Goal: Communication & Community: Connect with others

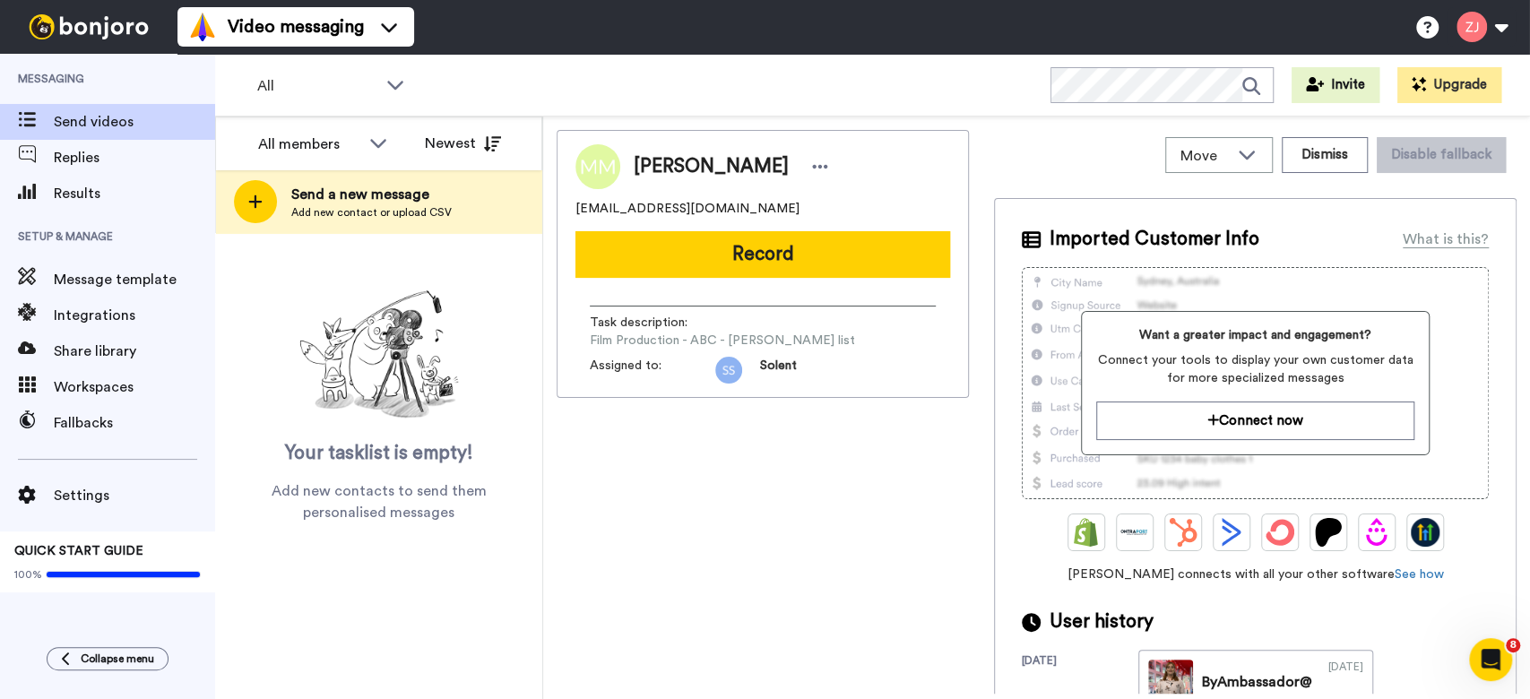
click at [706, 515] on div "Madeline Mercer mmaemercer@gmail.com Record Task description : Film Production …" at bounding box center [763, 412] width 412 height 564
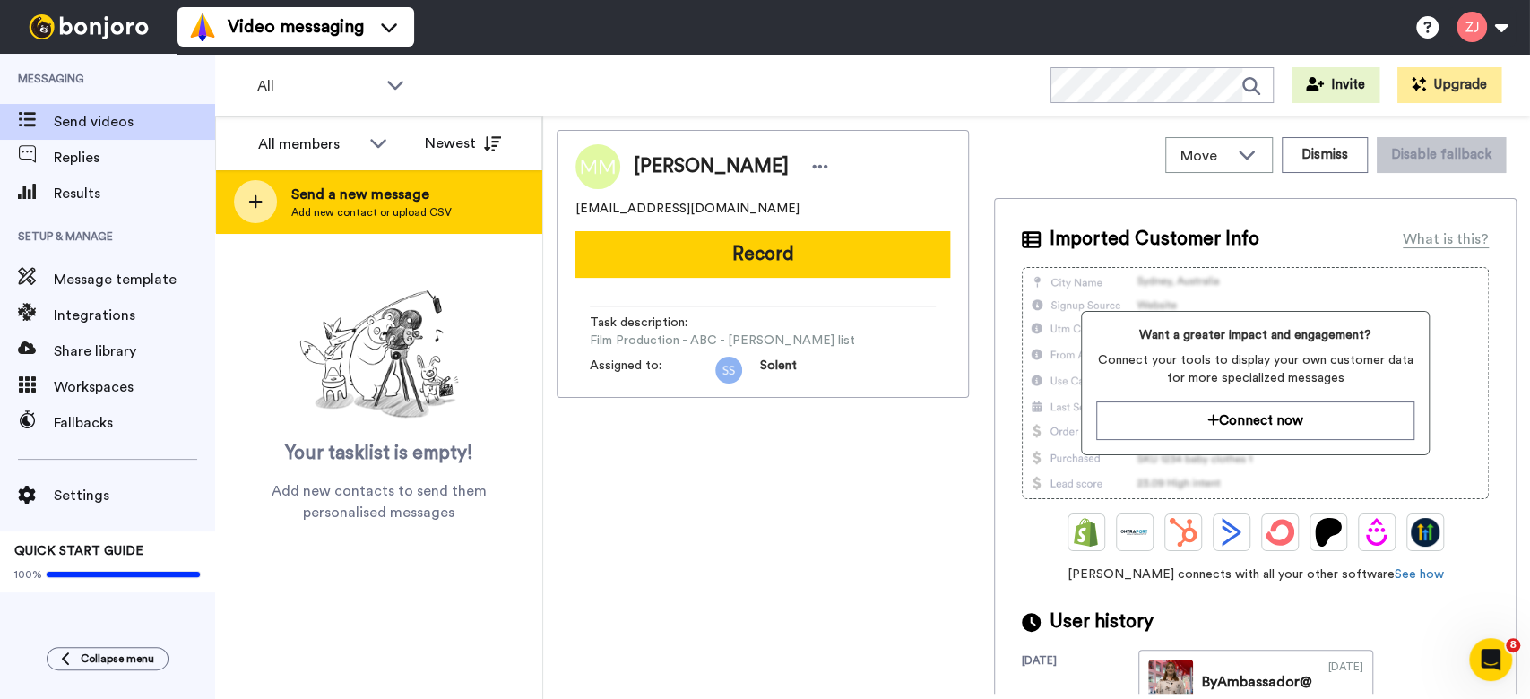
click at [250, 210] on div at bounding box center [255, 201] width 43 height 43
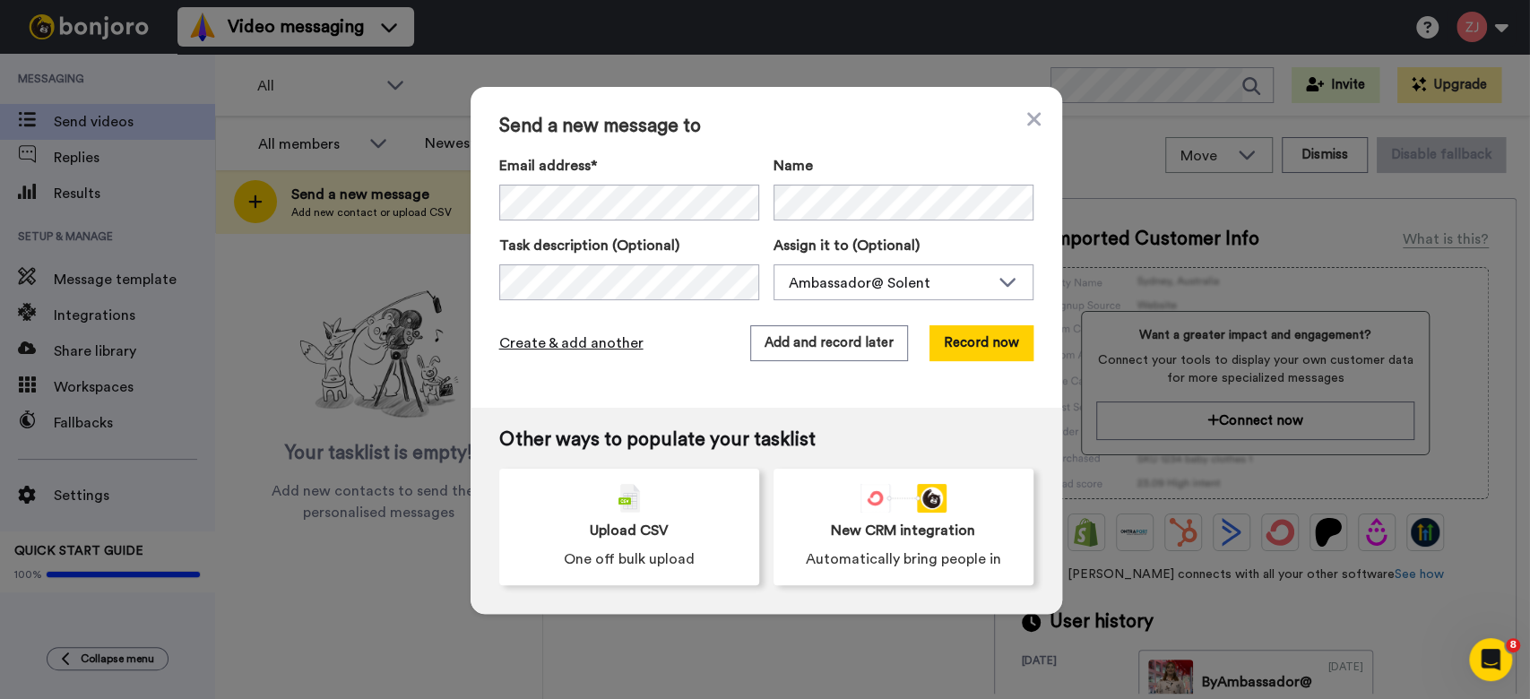
click at [568, 342] on span "Create & add another" at bounding box center [571, 344] width 144 height 22
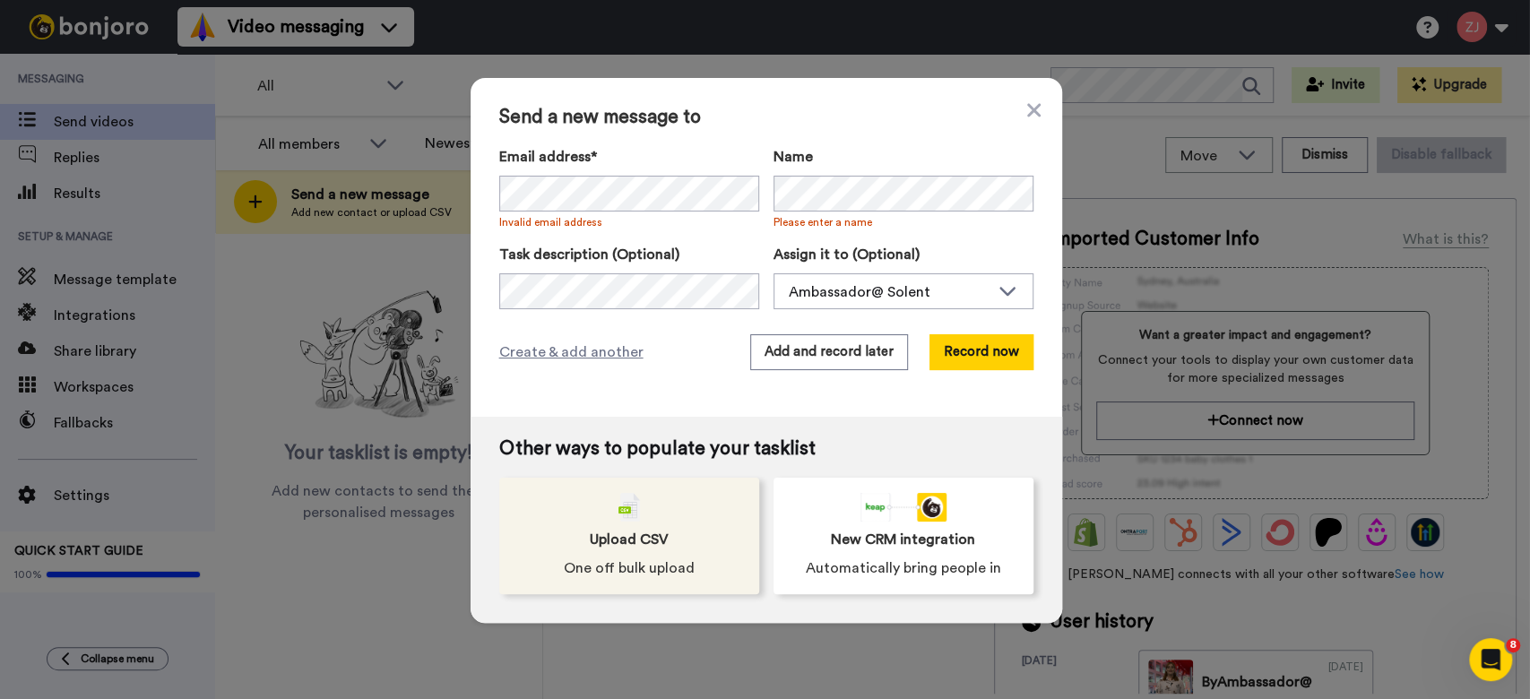
click at [627, 499] on img at bounding box center [630, 507] width 22 height 29
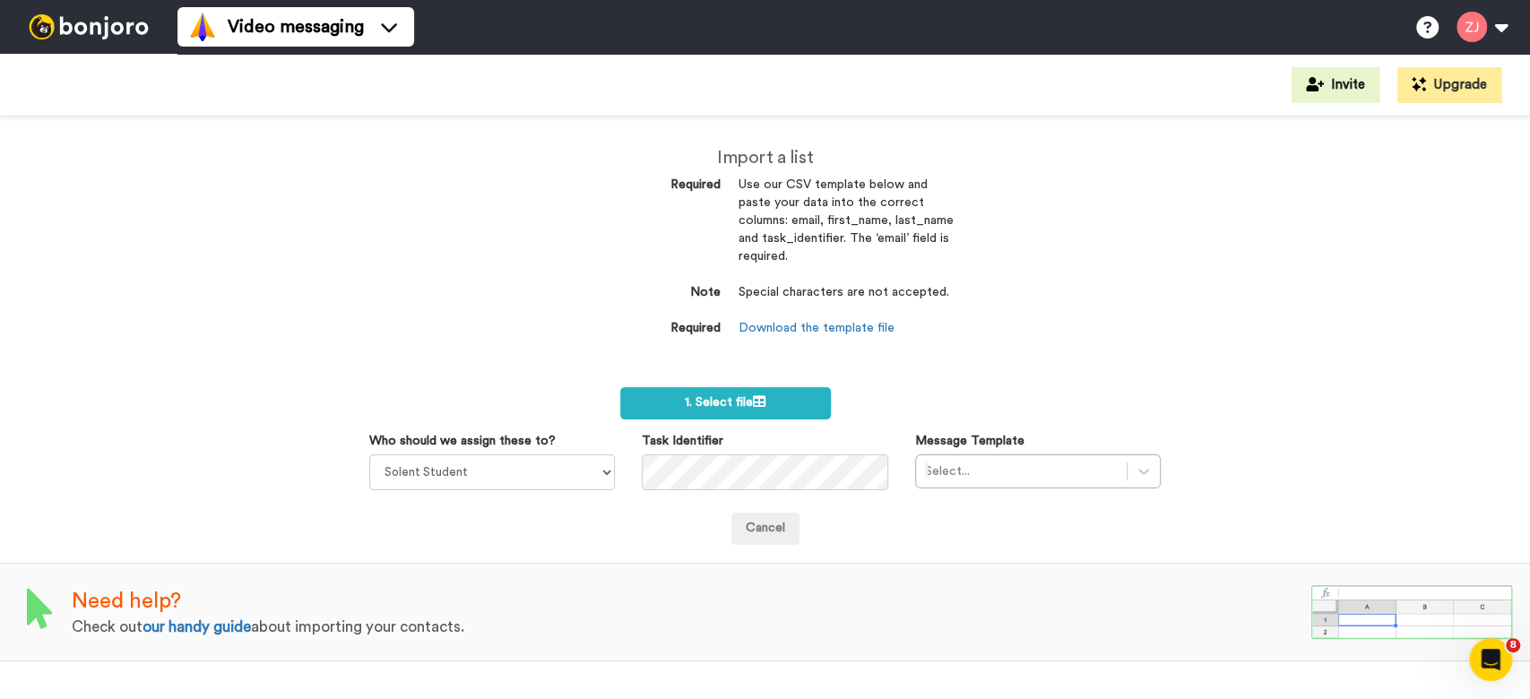
click at [853, 339] on div "Import a list Required Use our CSV template below and paste your data into the …" at bounding box center [765, 261] width 377 height 226
click at [853, 333] on link "Download the template file" at bounding box center [817, 328] width 156 height 13
click at [485, 341] on div "Import a list Required Use our CSV template below and paste your data into the …" at bounding box center [765, 408] width 1530 height 583
click at [762, 403] on icon at bounding box center [759, 401] width 13 height 13
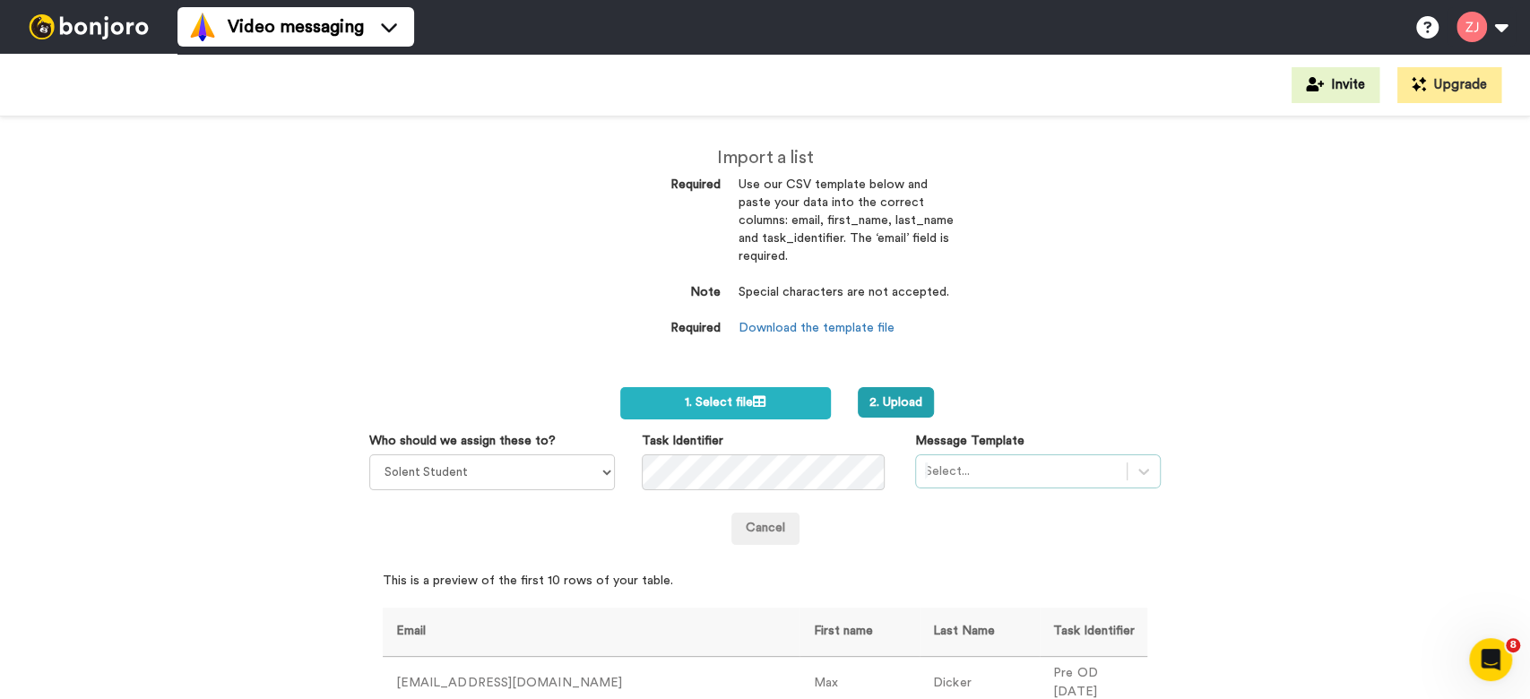
click at [983, 468] on div "Select..." at bounding box center [1038, 472] width 246 height 34
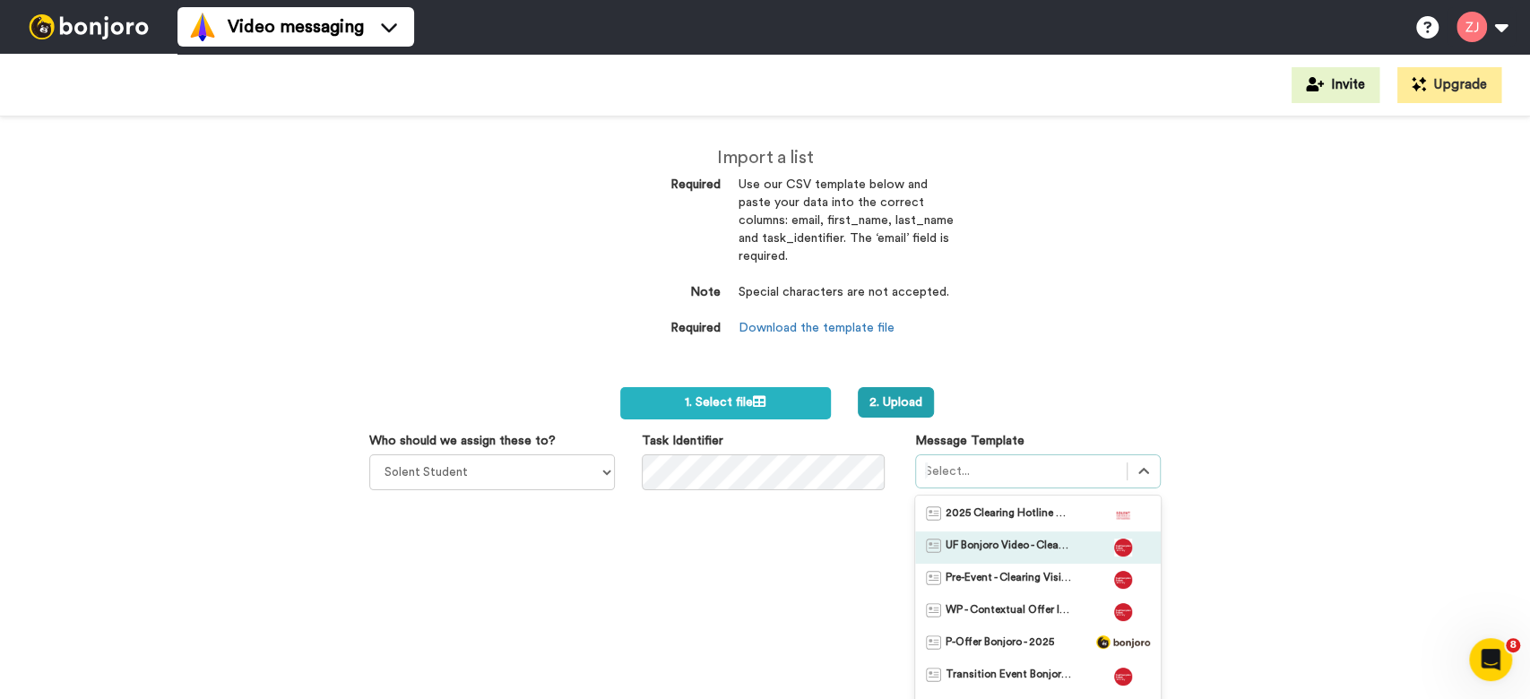
scroll to position [72, 0]
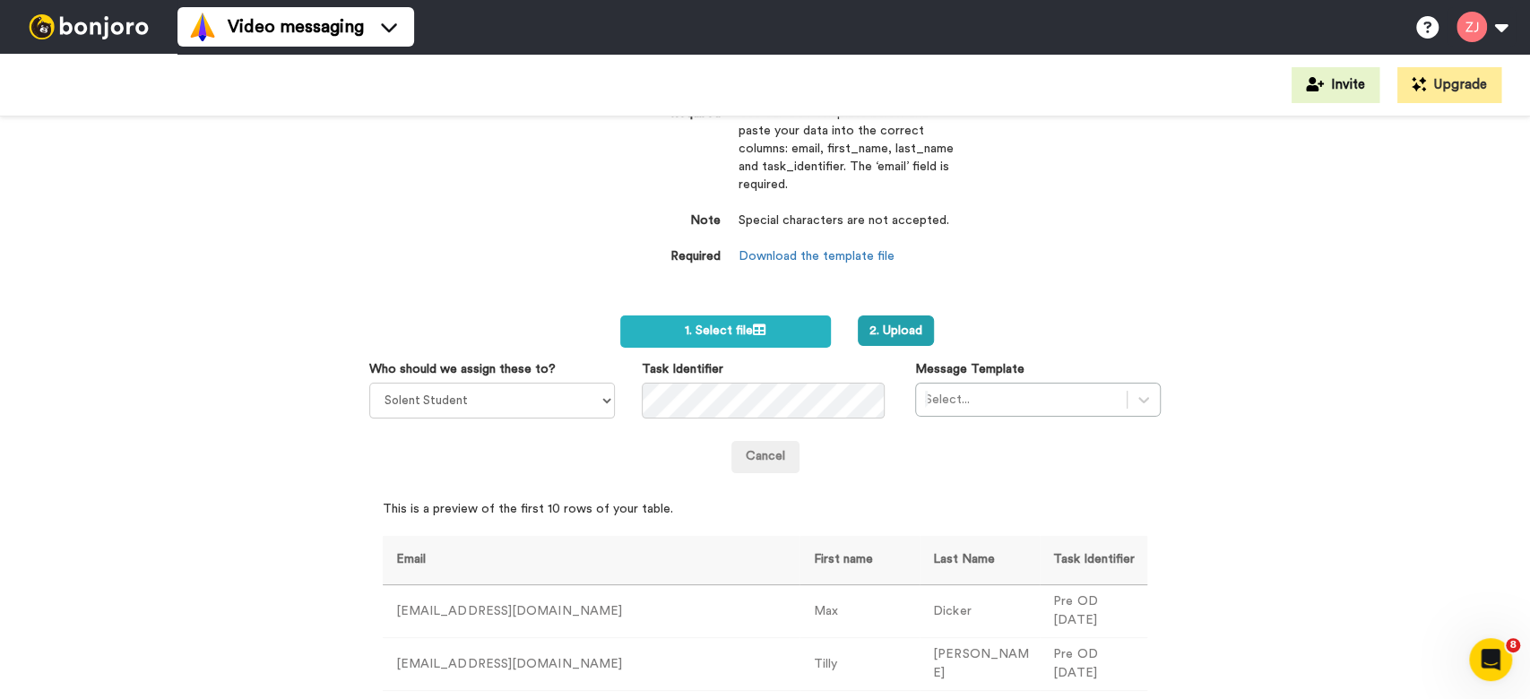
click at [110, 29] on img at bounding box center [89, 26] width 134 height 25
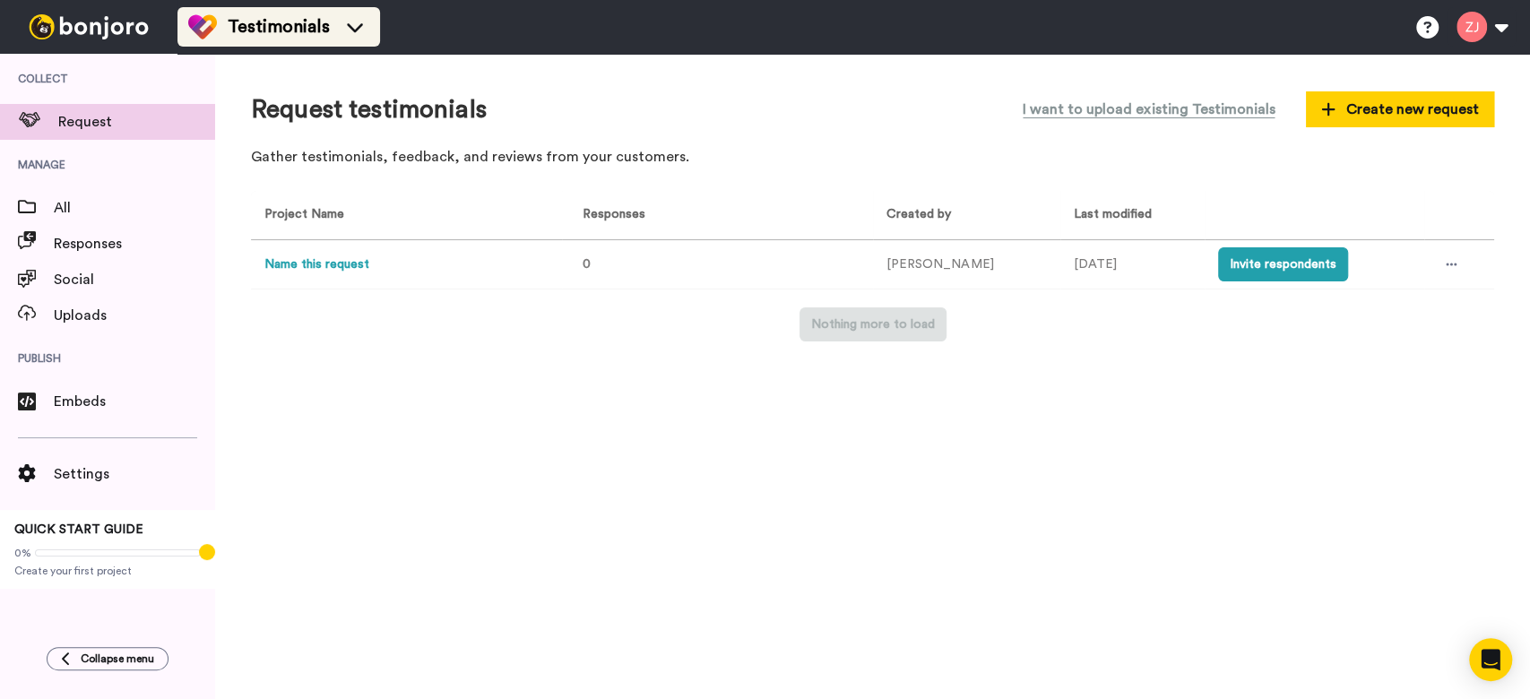
click at [262, 32] on span "Testimonials" at bounding box center [279, 26] width 102 height 25
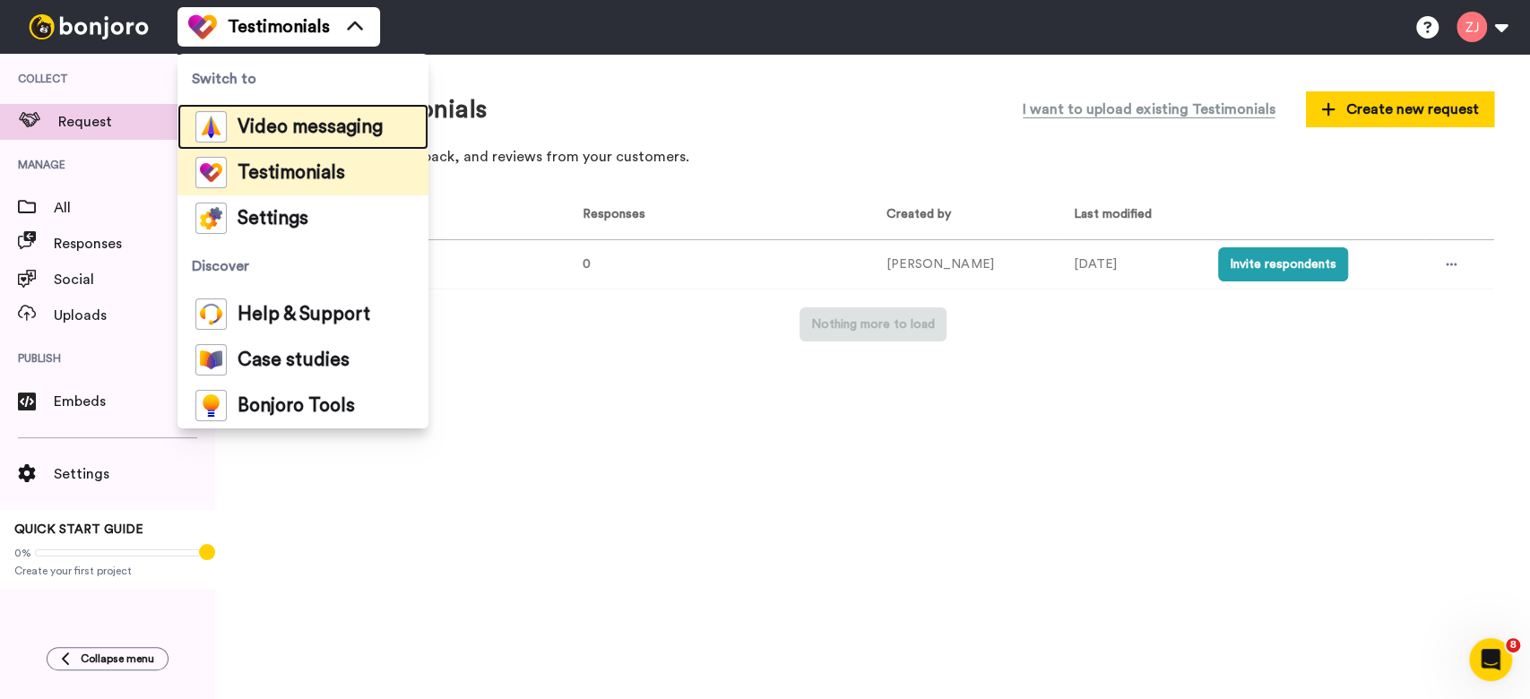
click at [285, 130] on span "Video messaging" at bounding box center [310, 127] width 145 height 18
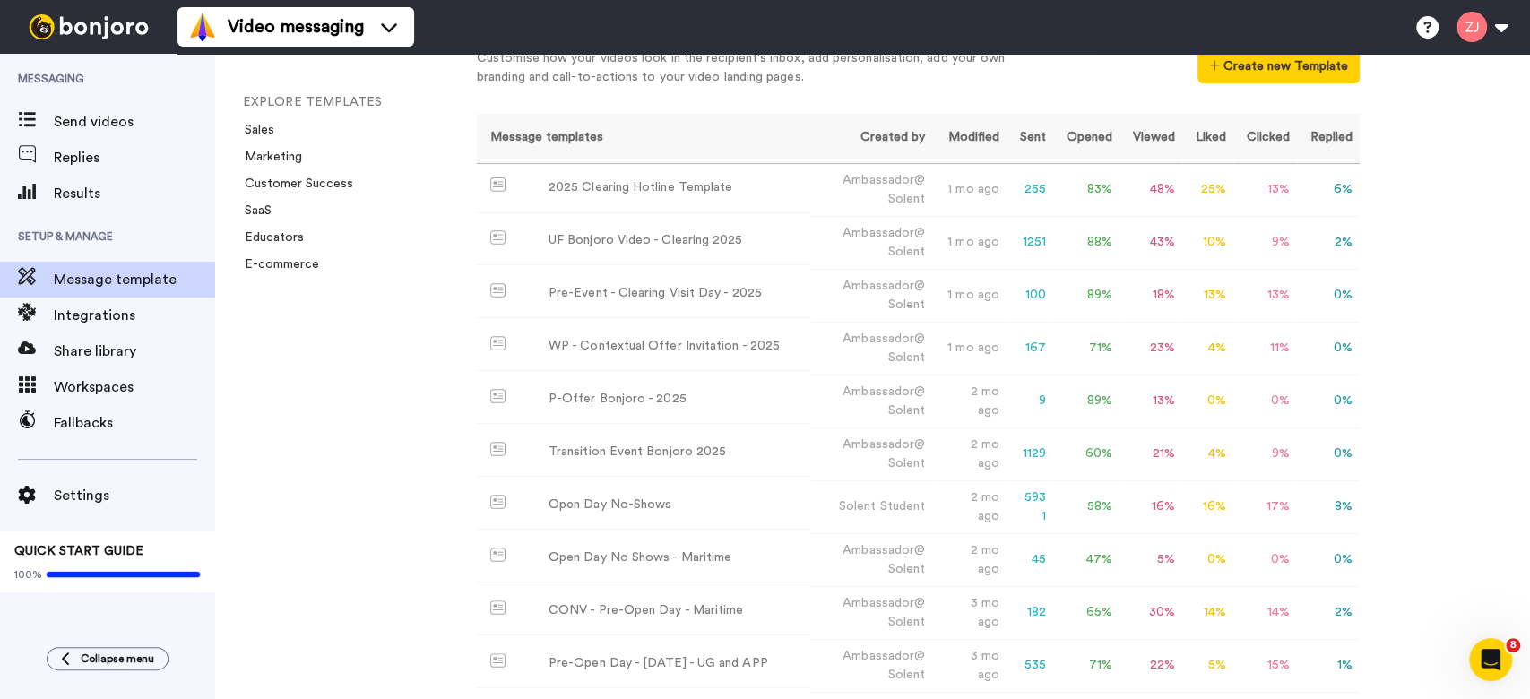
scroll to position [194, 0]
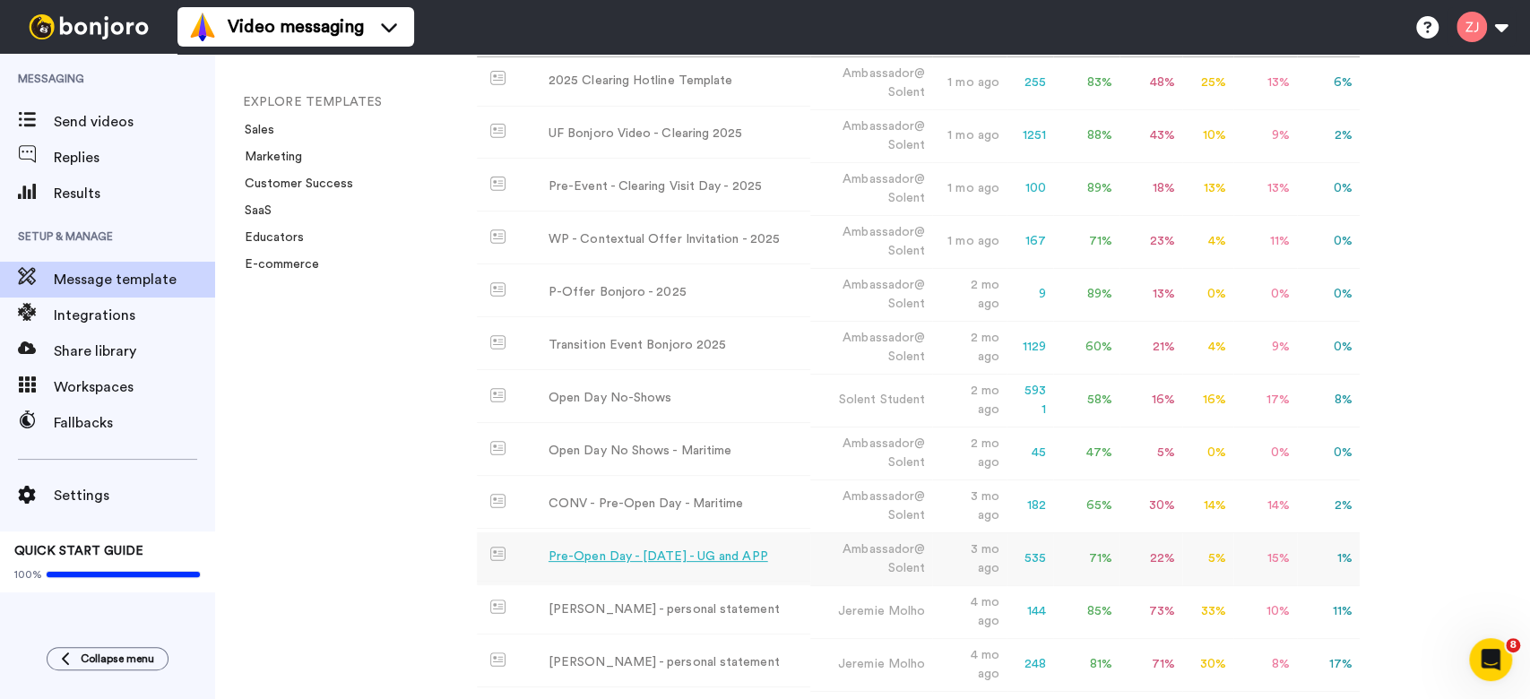
click at [650, 548] on div "Pre-Open Day - June 2025 - UG and APP" at bounding box center [659, 557] width 220 height 19
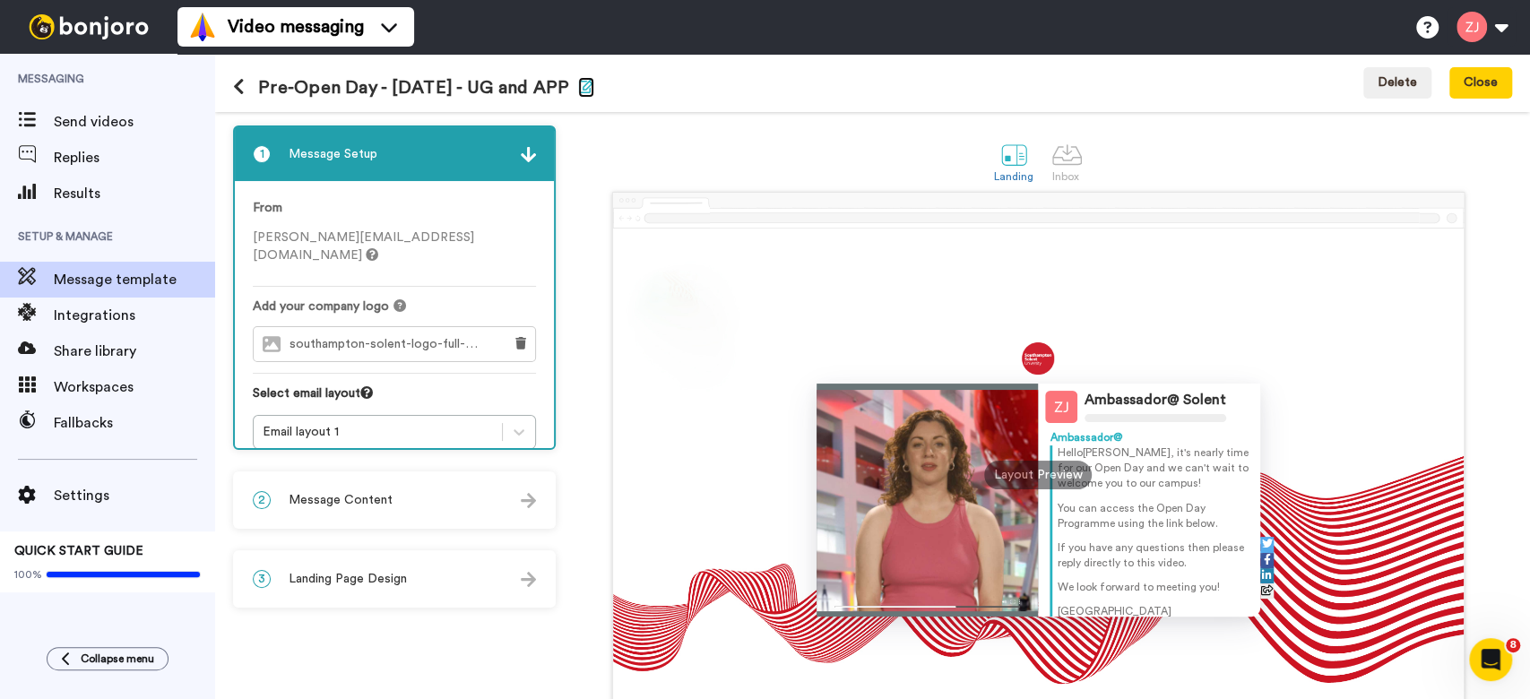
click at [594, 85] on icon "button" at bounding box center [586, 86] width 16 height 14
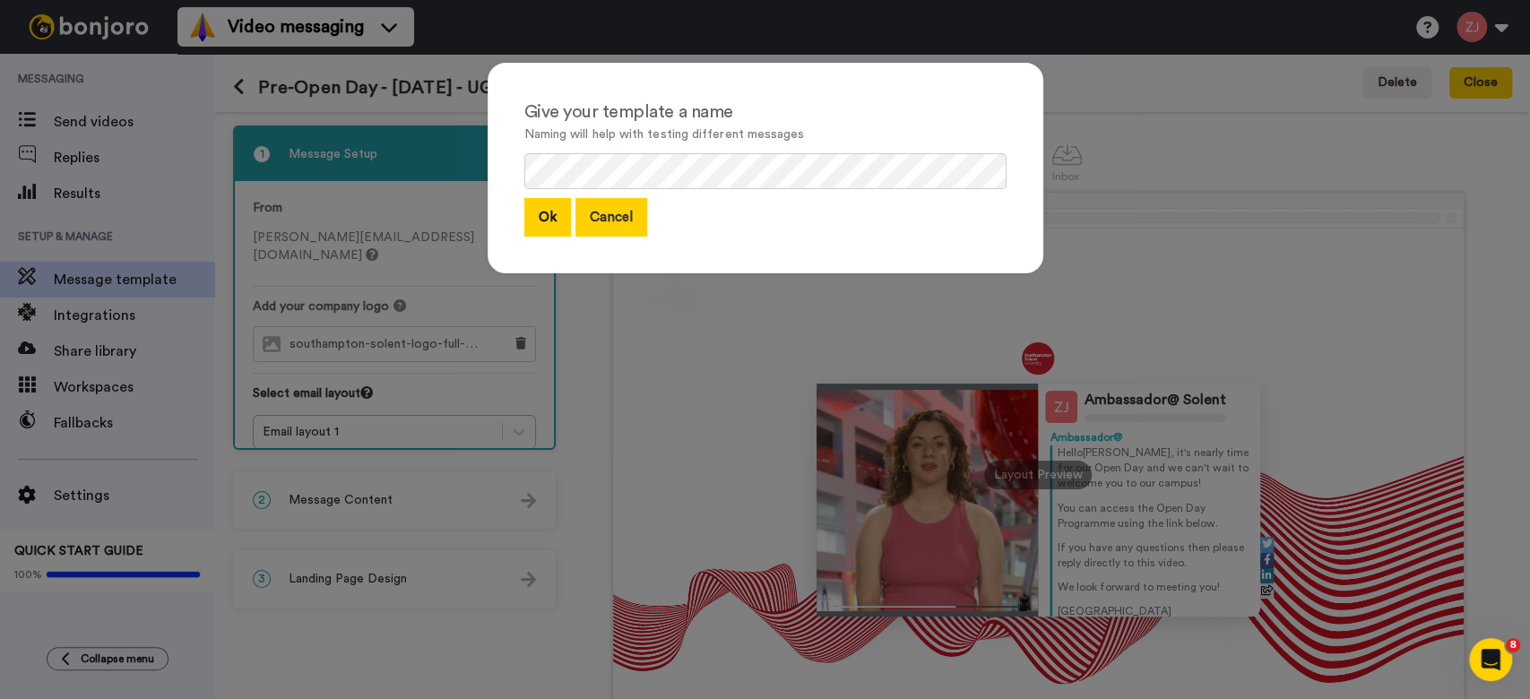
click at [602, 226] on button "Cancel" at bounding box center [612, 217] width 72 height 39
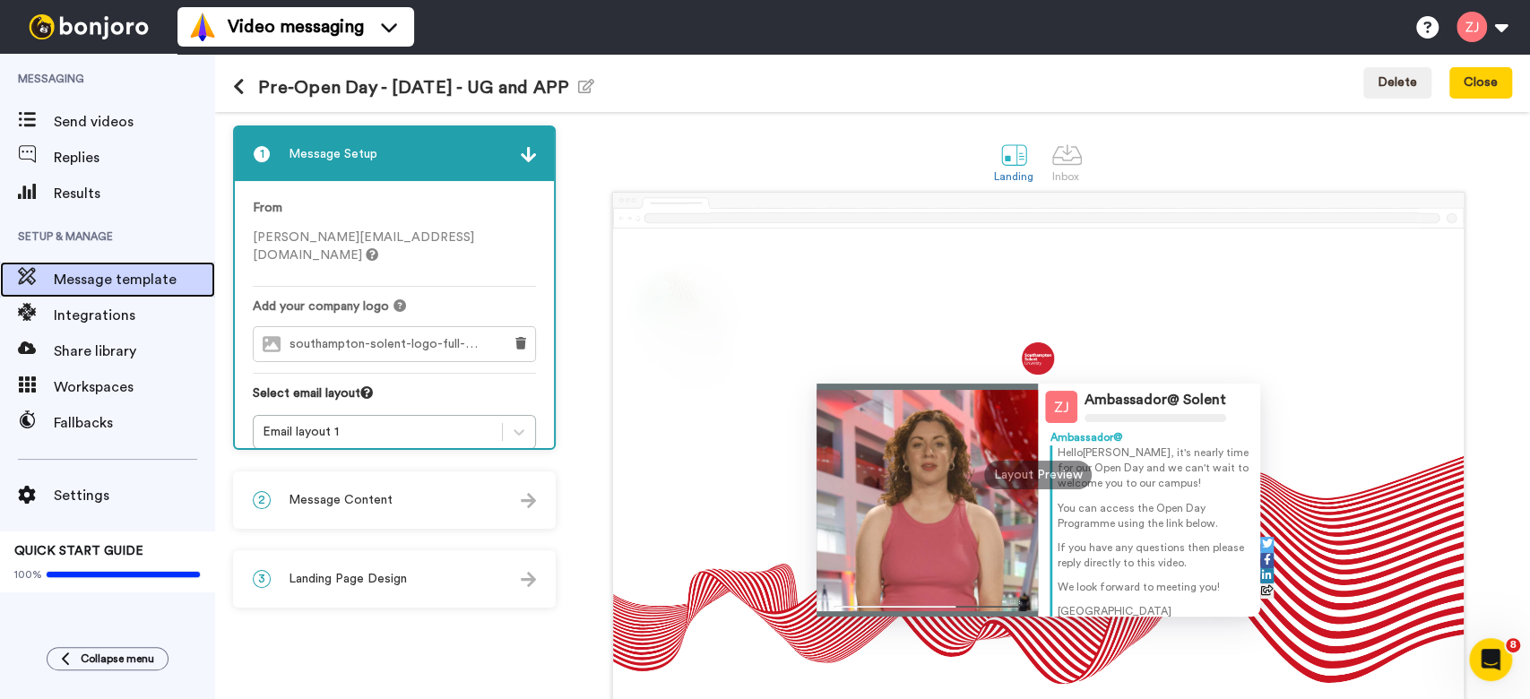
click at [67, 270] on span "Message template" at bounding box center [134, 280] width 161 height 22
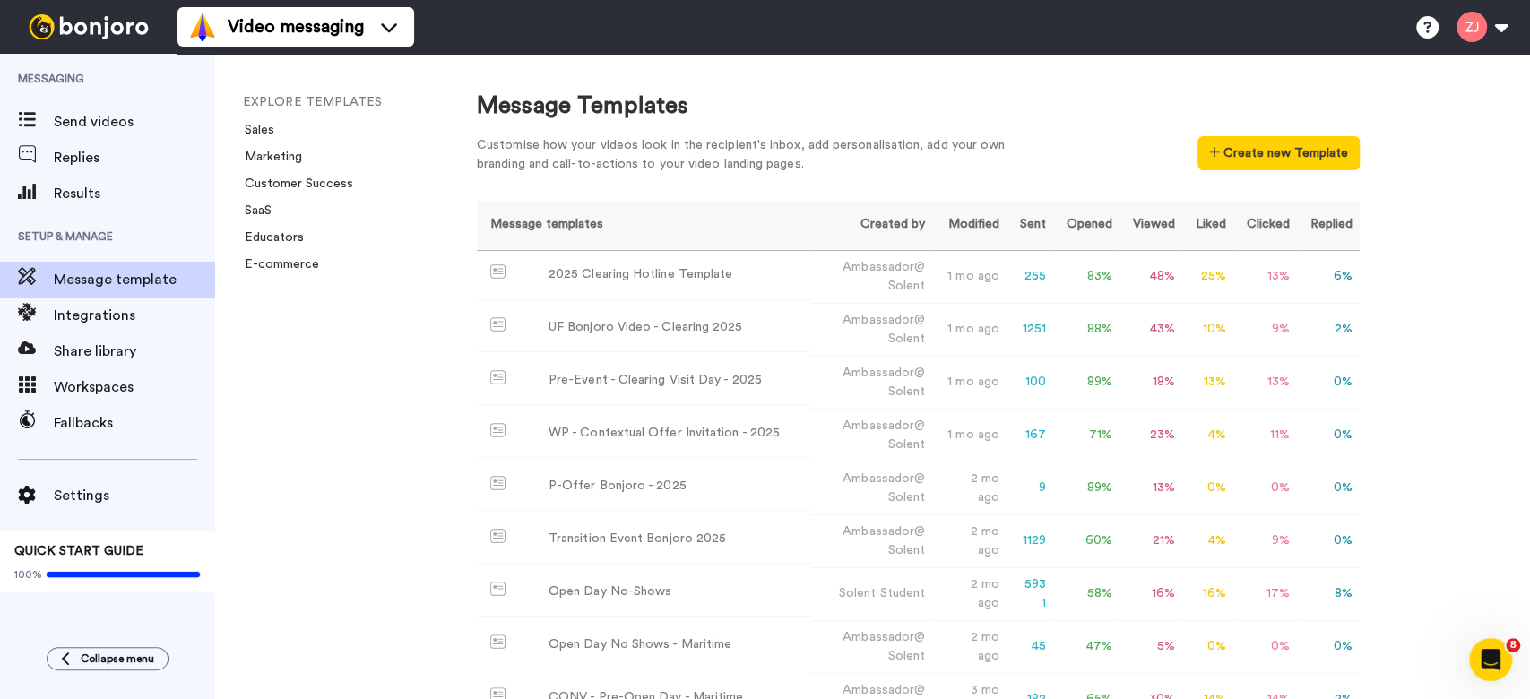
scroll to position [446, 0]
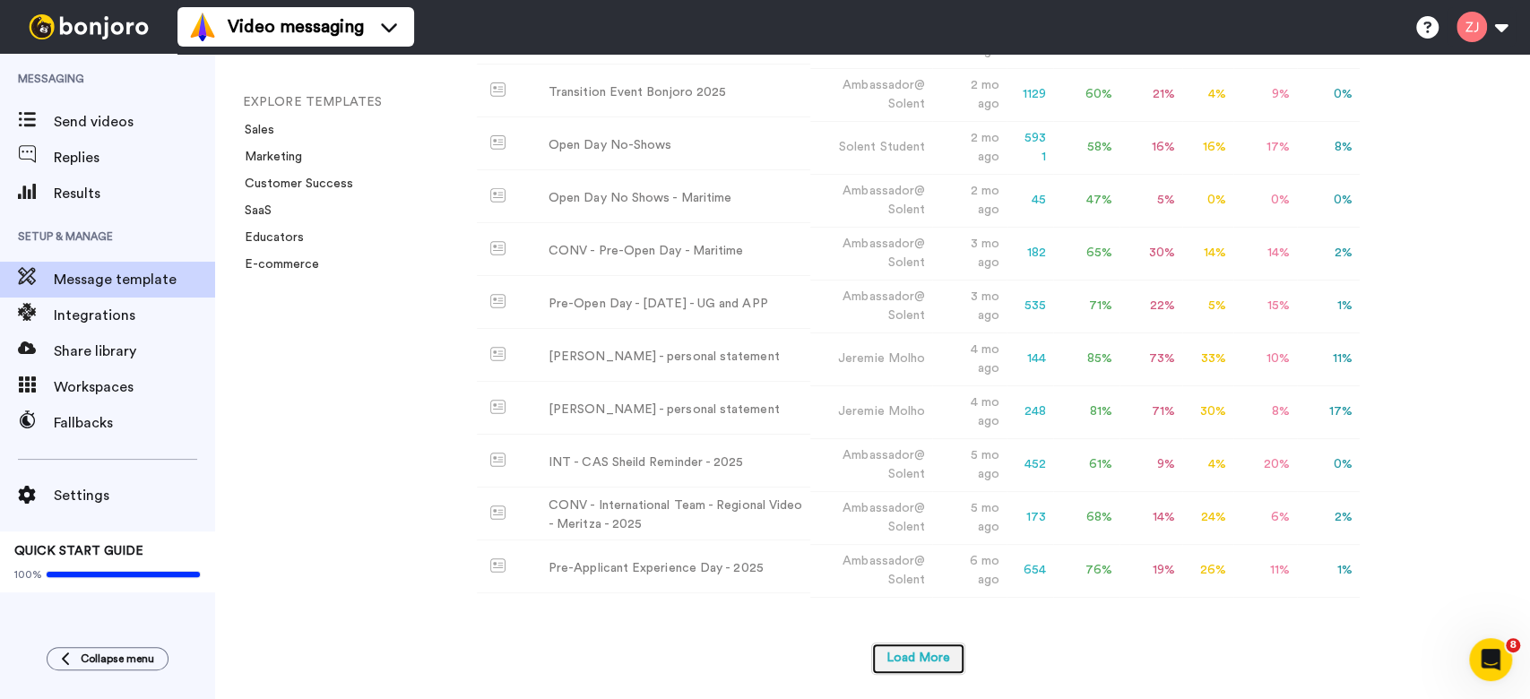
click at [918, 651] on button "Load More" at bounding box center [918, 659] width 94 height 32
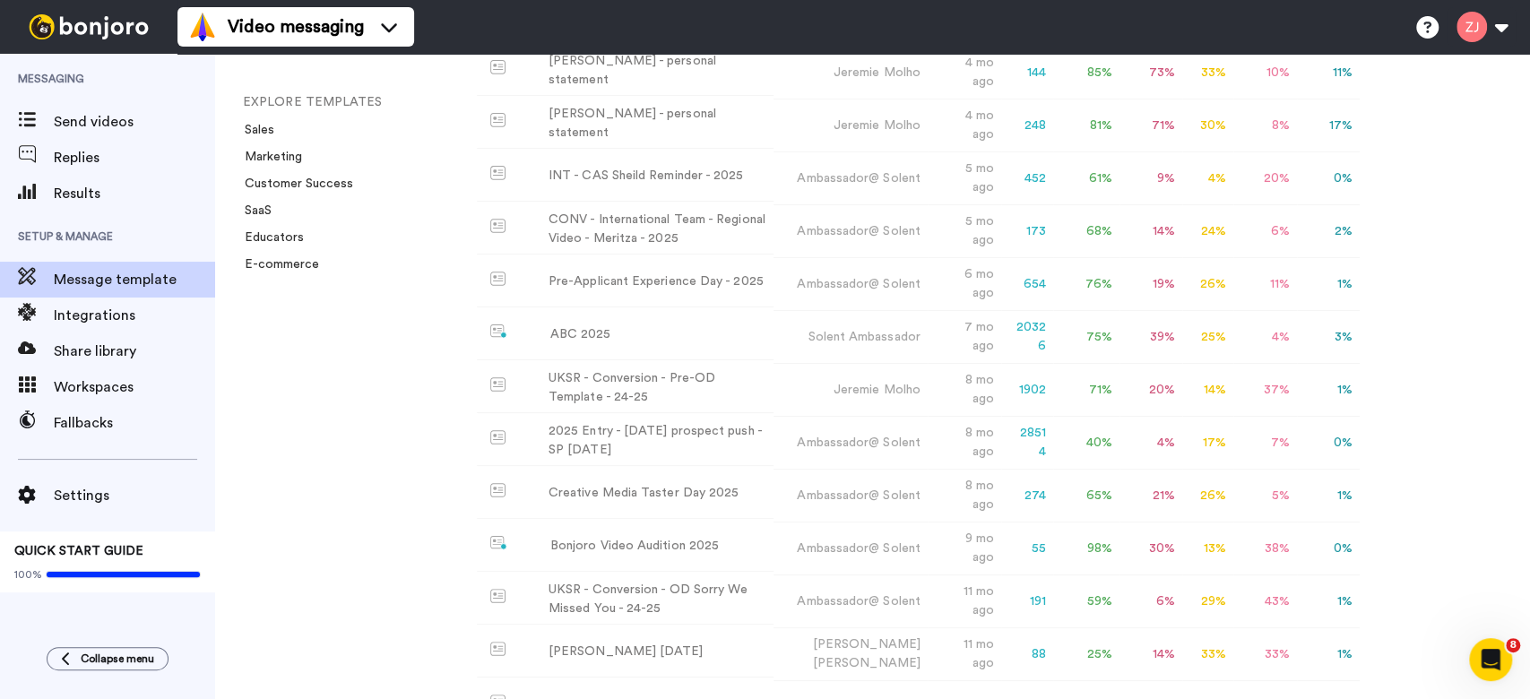
scroll to position [723, 0]
click at [714, 370] on div "UKSR - Conversion - Pre-OD Template - 24-25" at bounding box center [658, 385] width 218 height 38
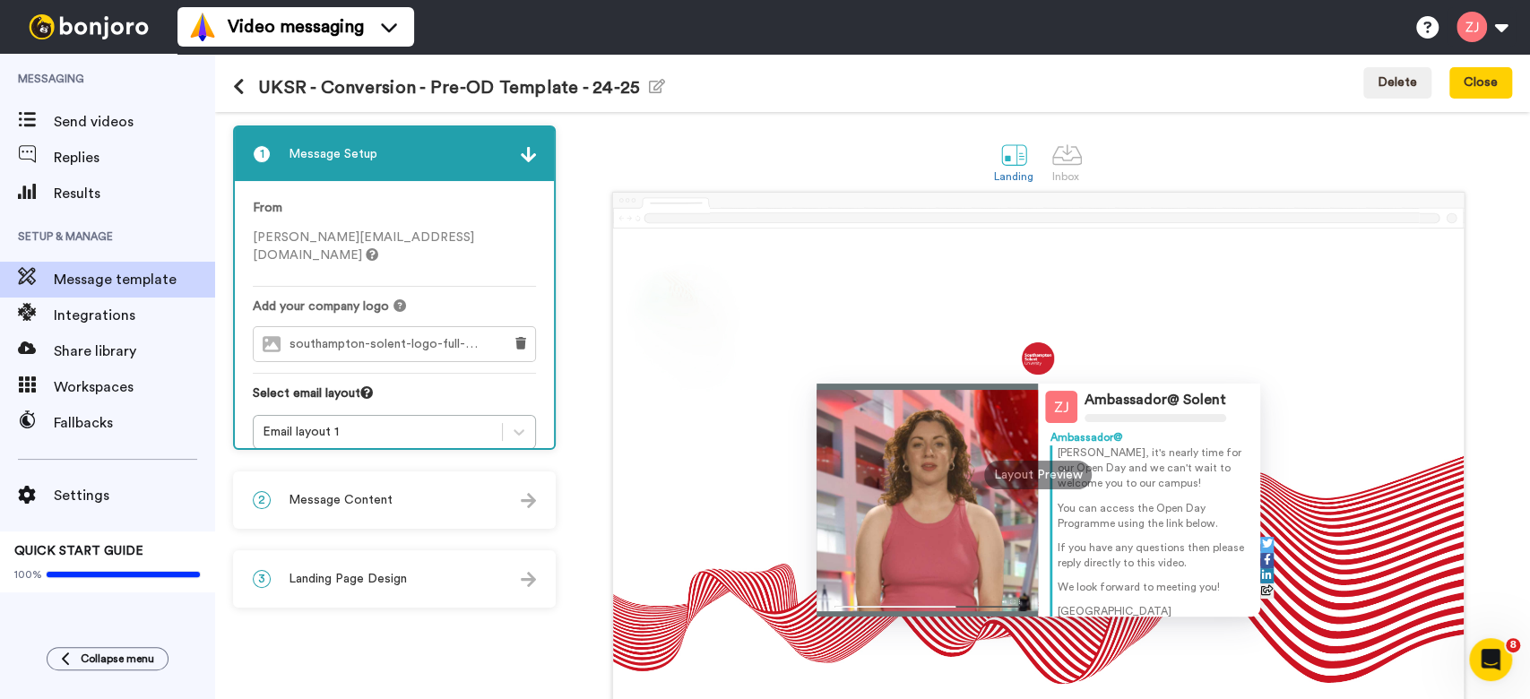
click at [416, 498] on div "2 Message Content" at bounding box center [394, 500] width 319 height 54
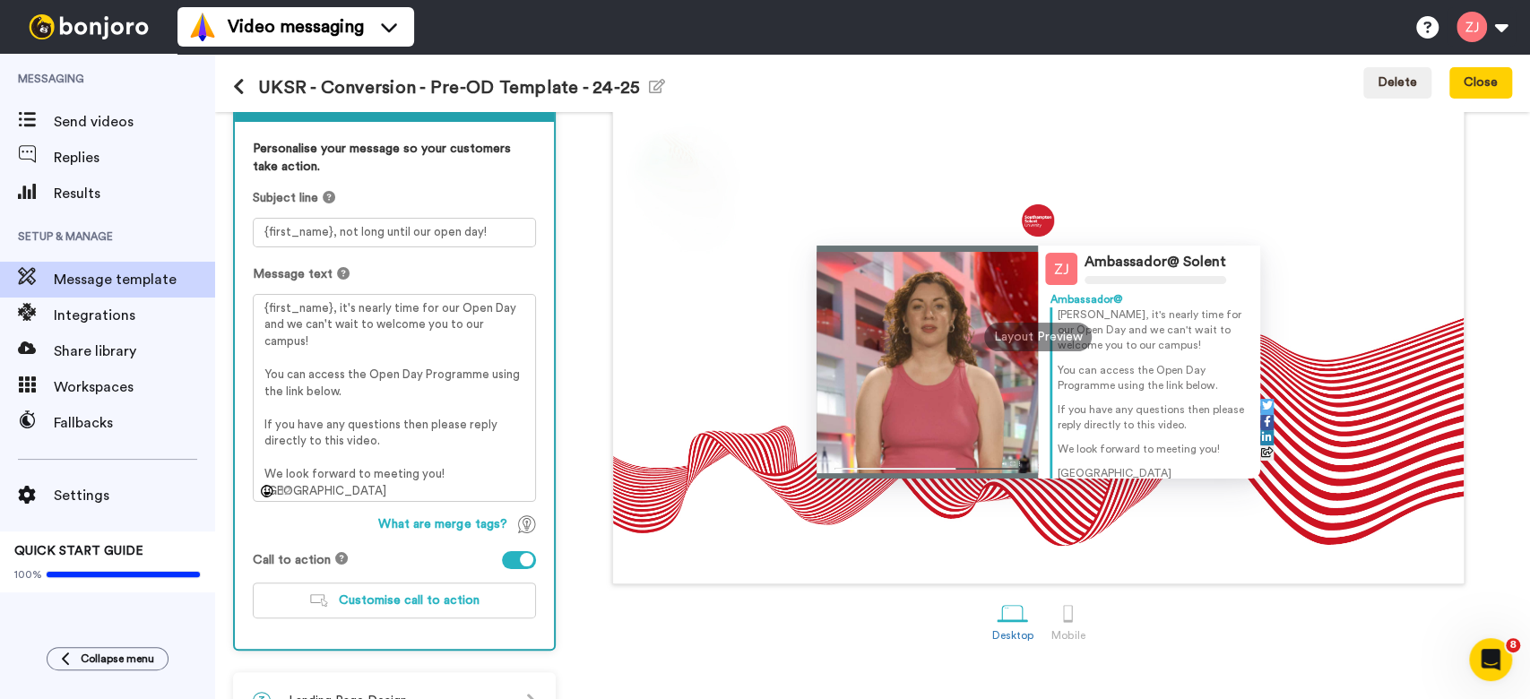
scroll to position [162, 0]
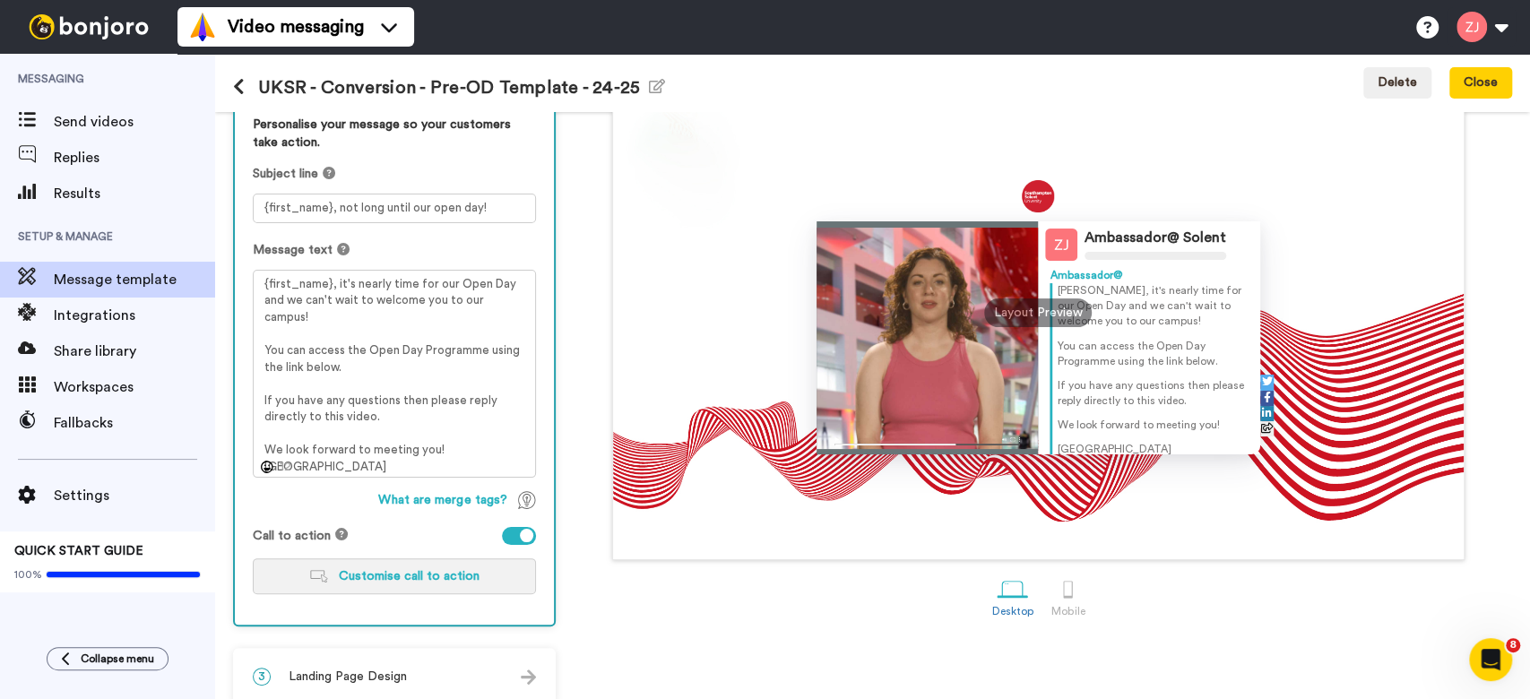
click at [381, 570] on span "Customise call to action" at bounding box center [409, 576] width 141 height 13
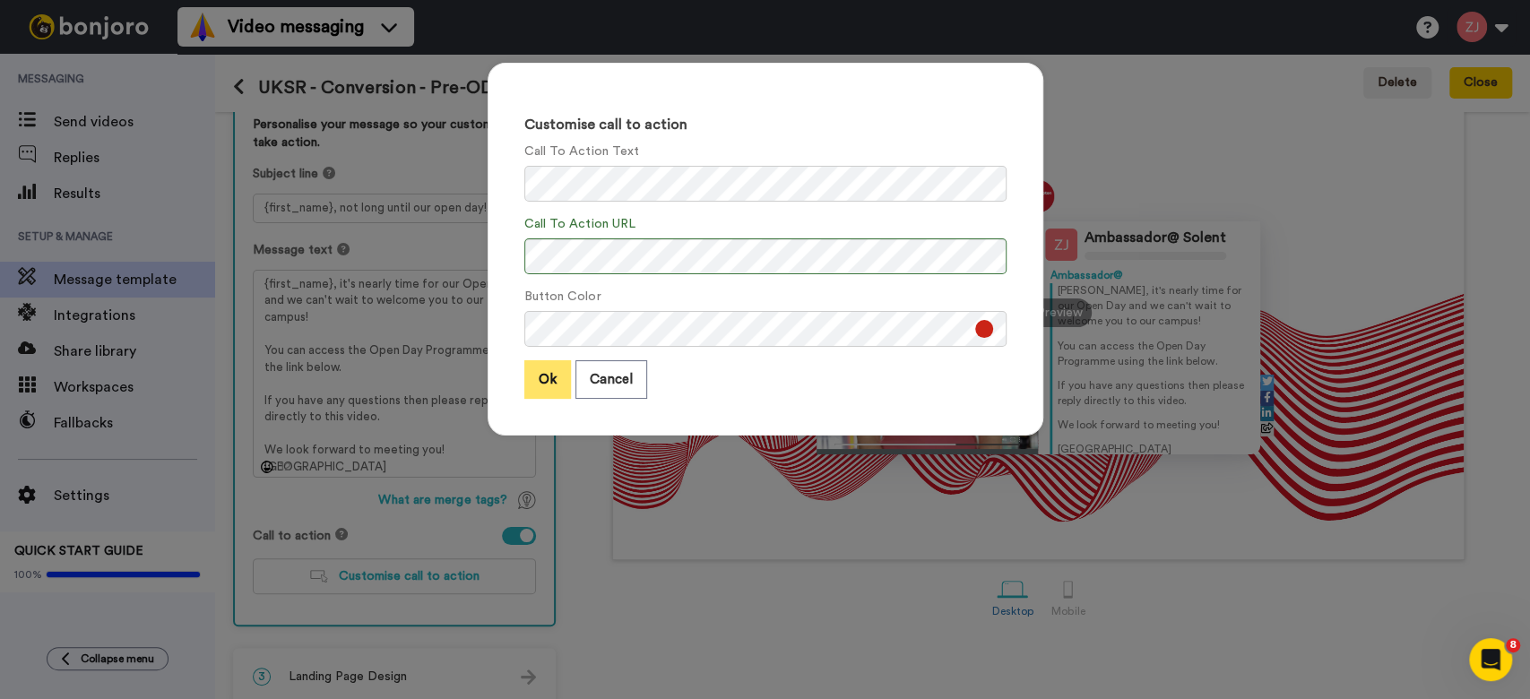
click at [533, 377] on button "Ok" at bounding box center [547, 379] width 47 height 39
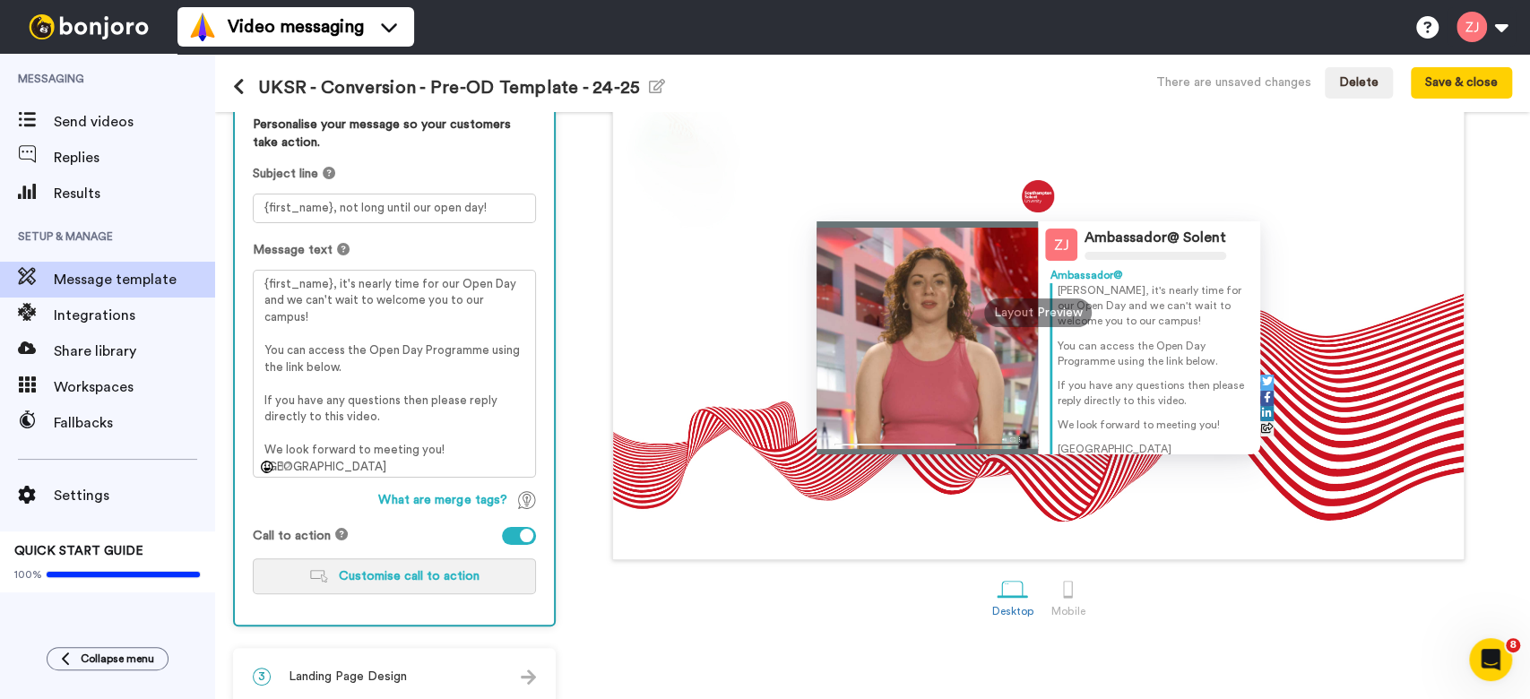
click at [410, 579] on span "Customise call to action" at bounding box center [409, 576] width 141 height 13
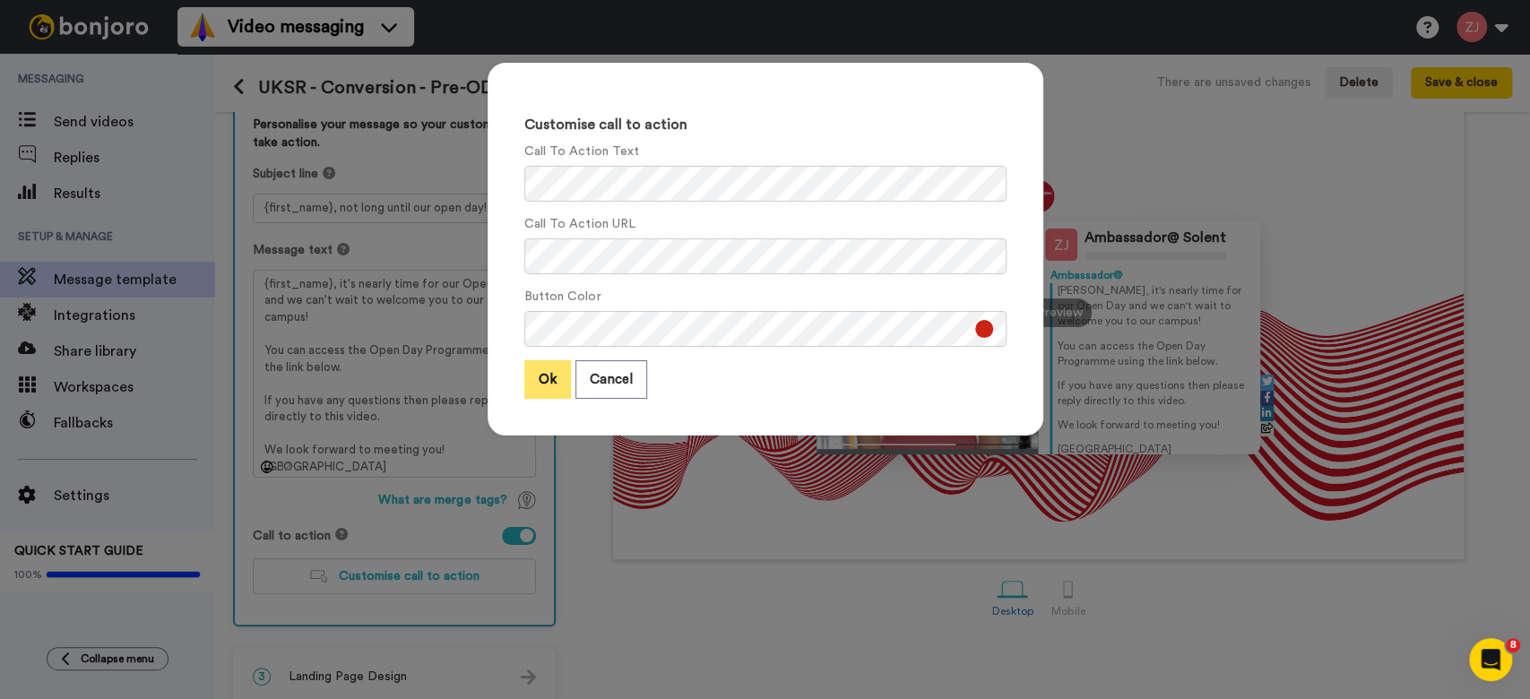
click at [526, 379] on button "Ok" at bounding box center [547, 379] width 47 height 39
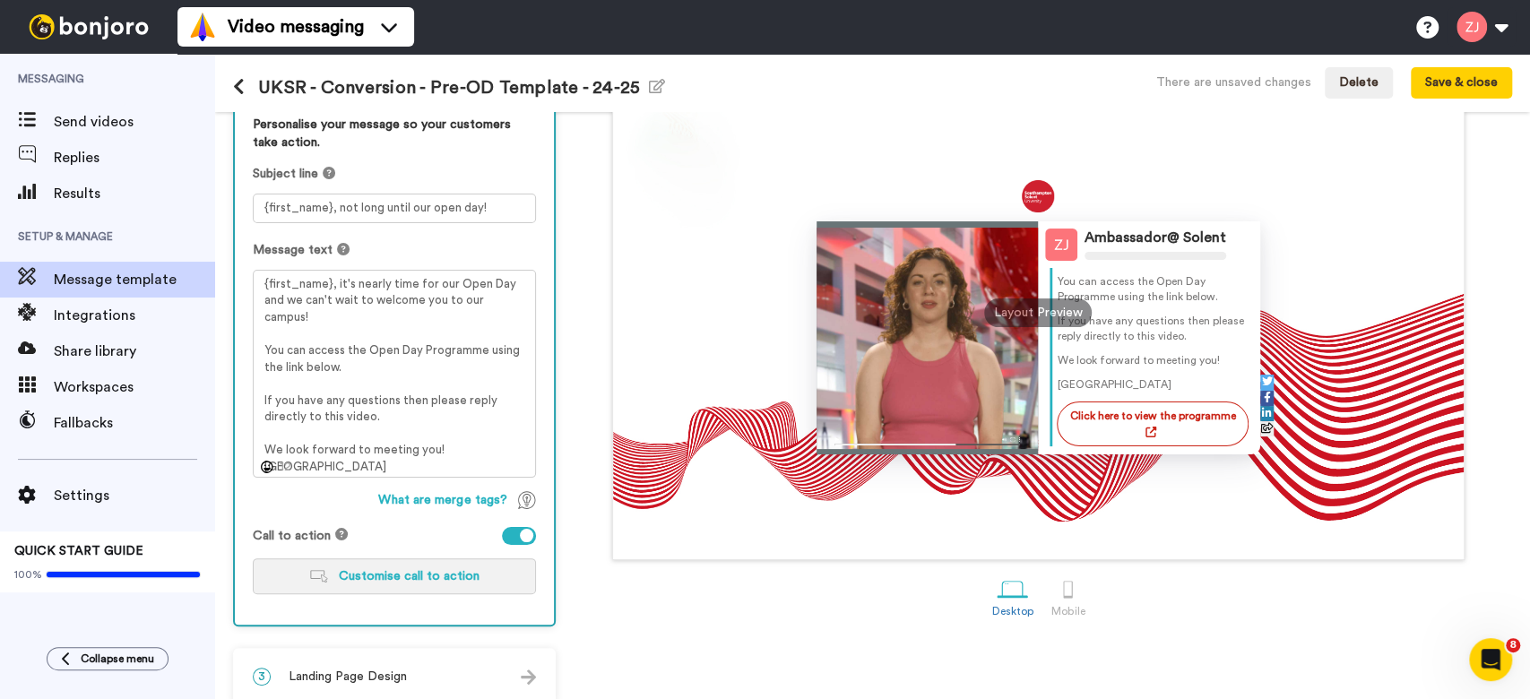
scroll to position [0, 0]
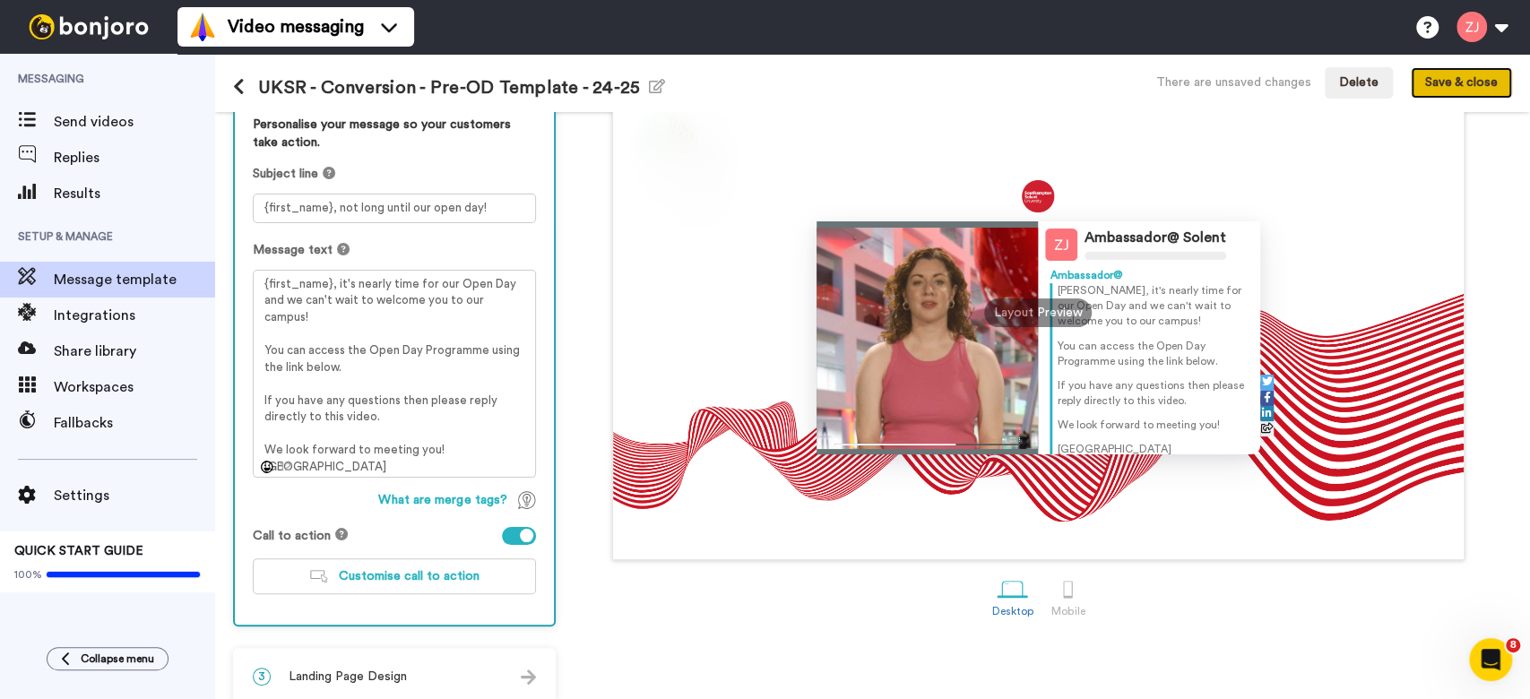
click at [1476, 90] on button "Save & close" at bounding box center [1461, 83] width 101 height 32
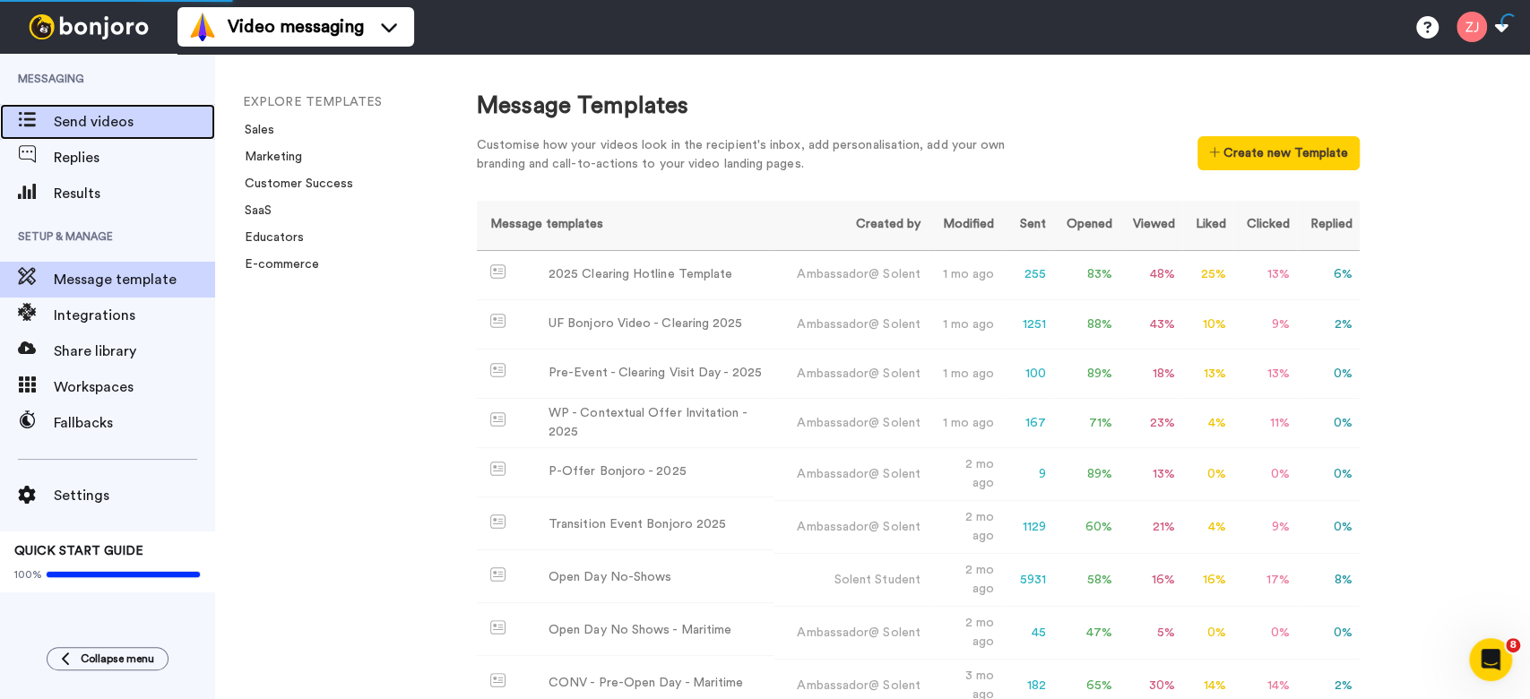
click at [93, 128] on span "Send videos" at bounding box center [134, 122] width 161 height 22
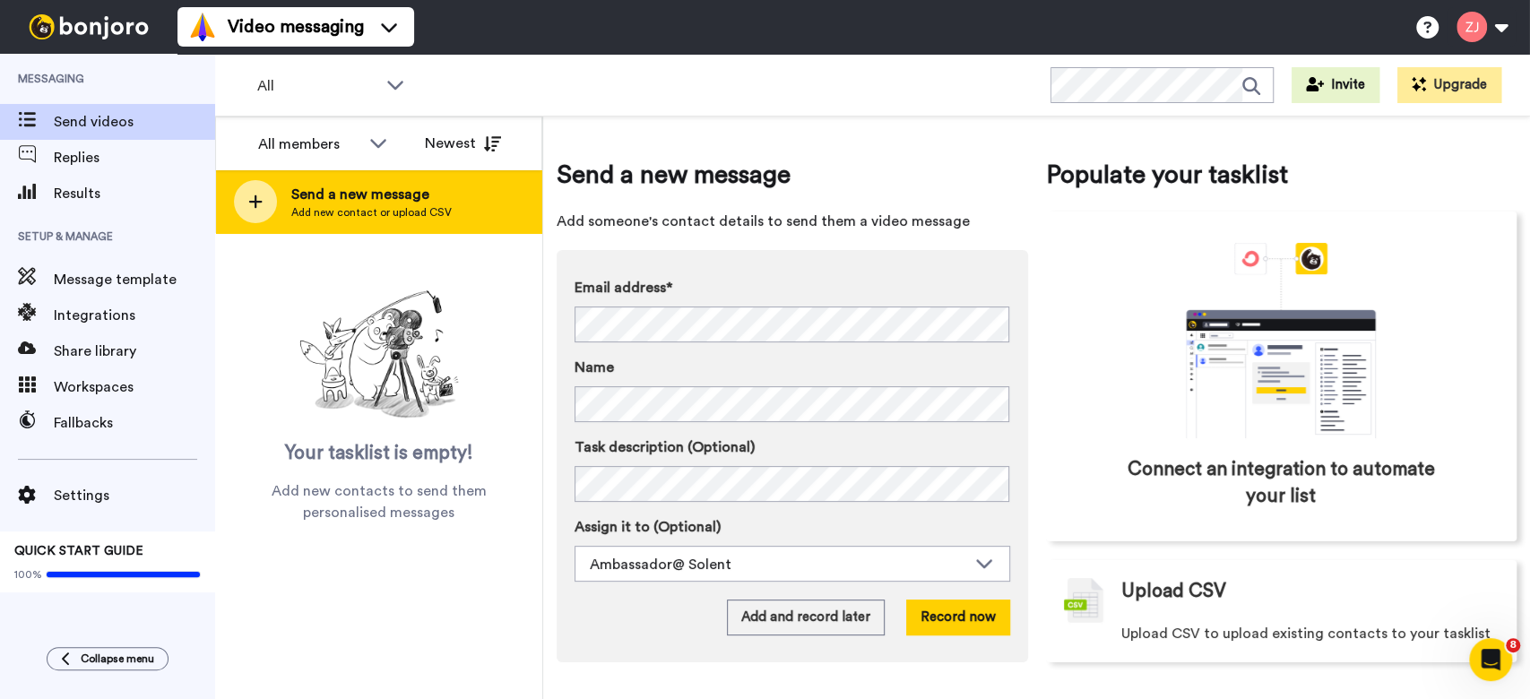
click at [249, 199] on icon at bounding box center [255, 202] width 14 height 16
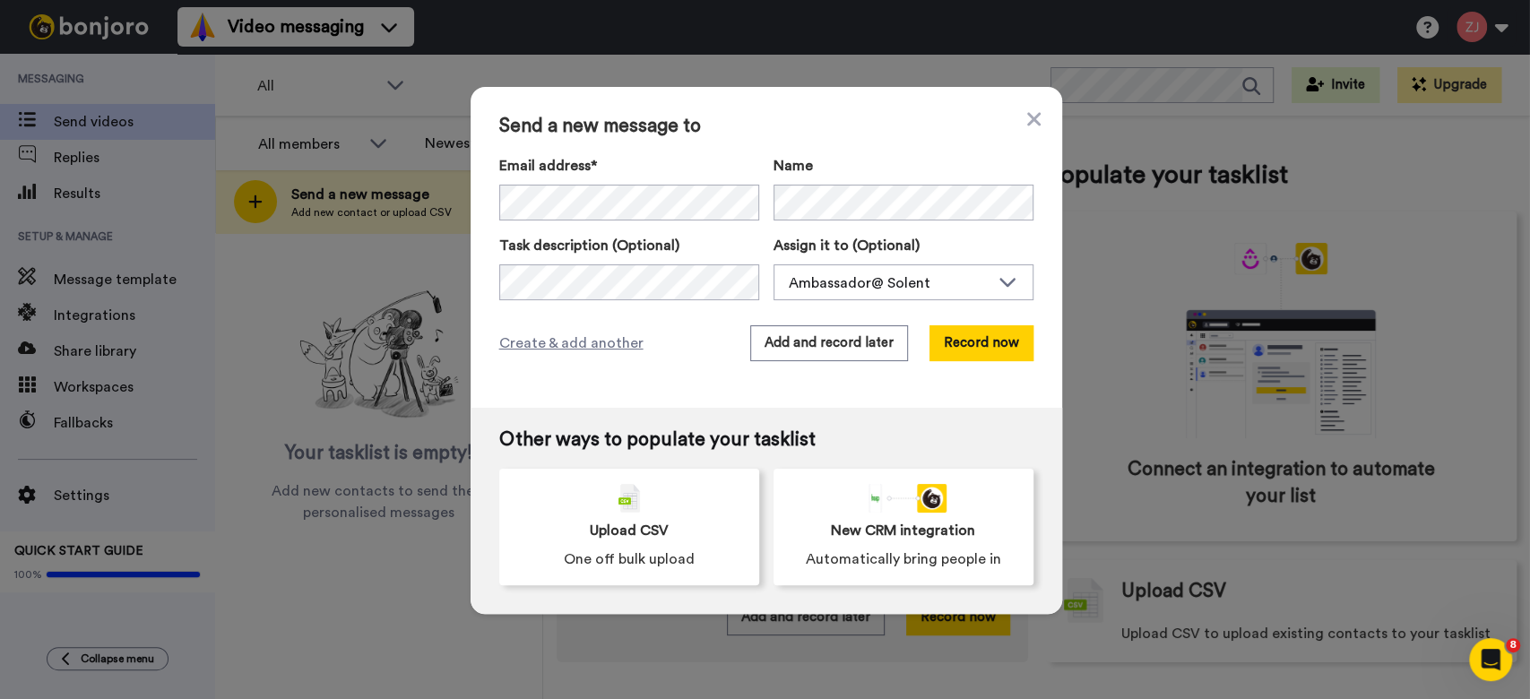
click at [637, 599] on div "Other ways to populate your tasklist Upload CSV One off bulk upload New CRM int…" at bounding box center [767, 511] width 592 height 206
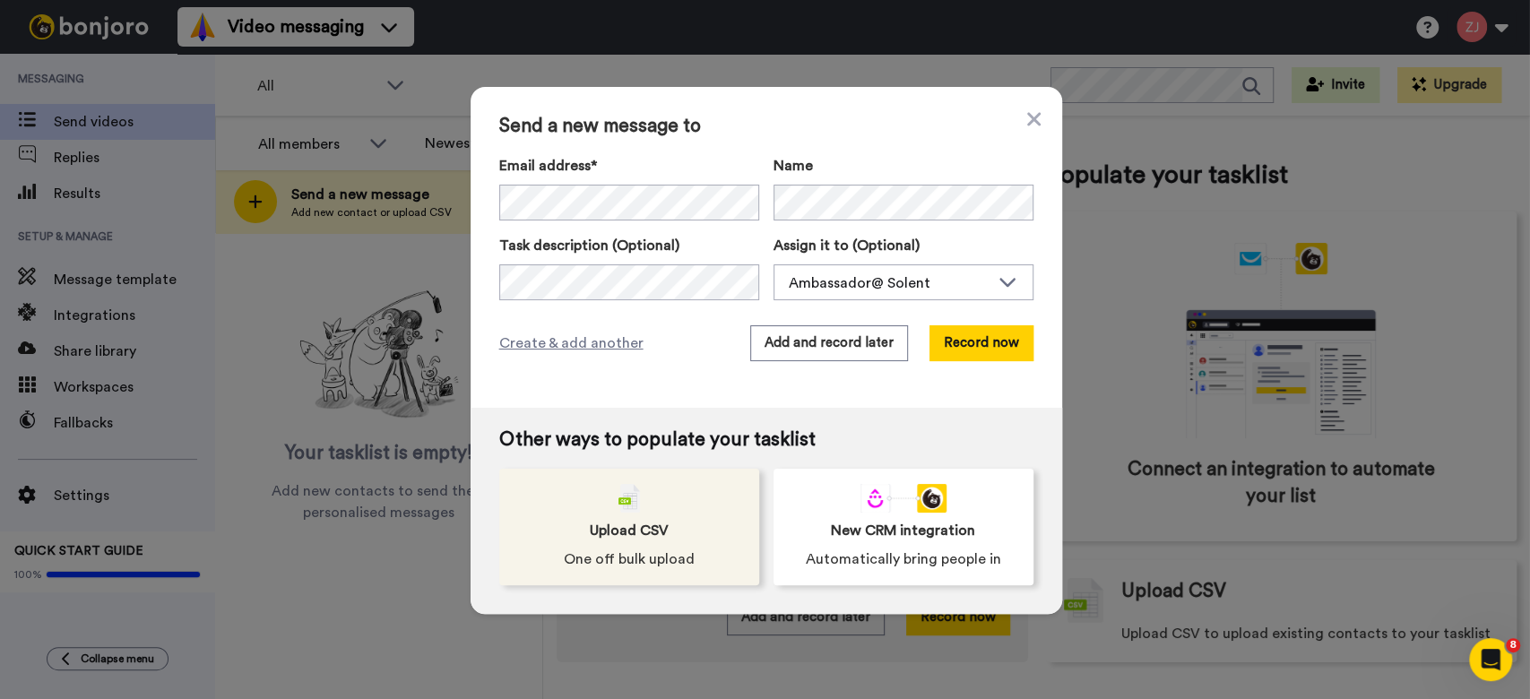
click at [624, 523] on span "Upload CSV" at bounding box center [629, 531] width 79 height 22
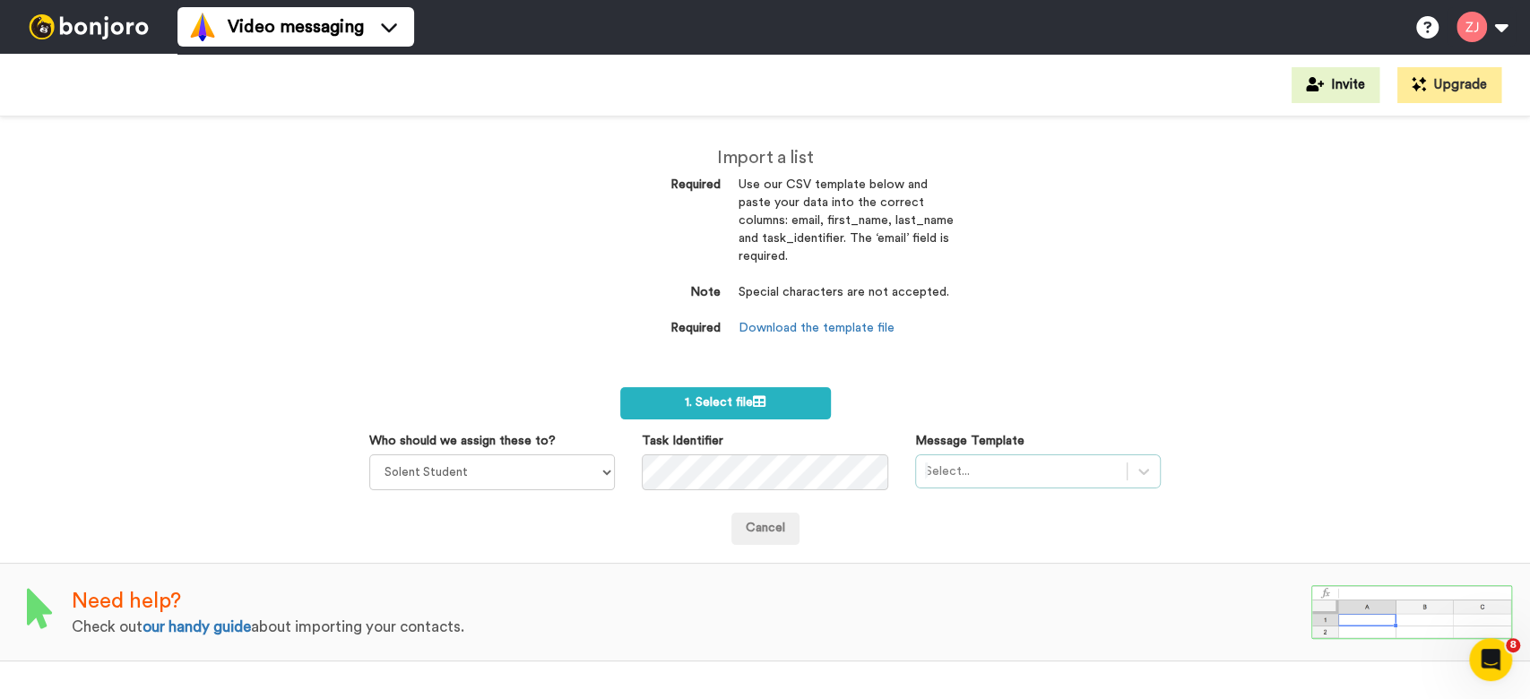
click at [1051, 469] on div "Select..." at bounding box center [1038, 472] width 246 height 34
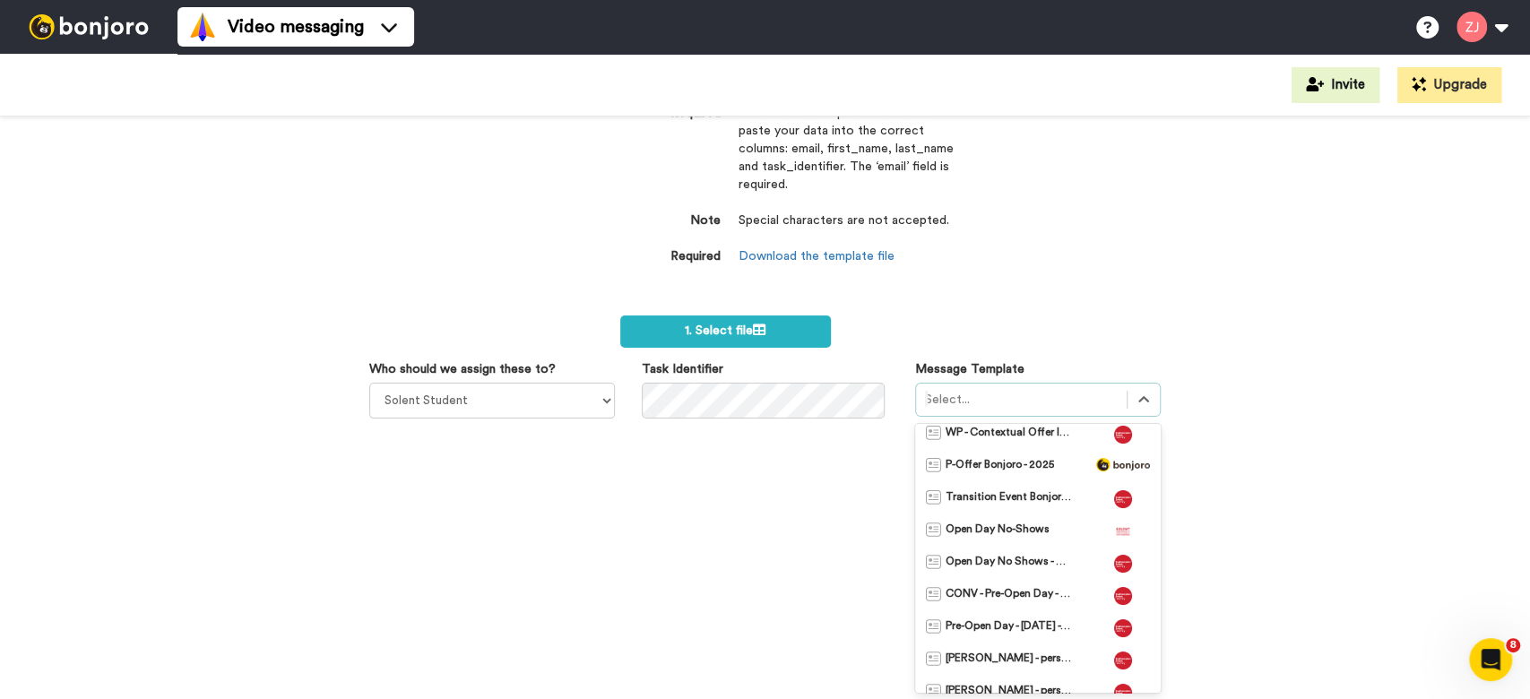
scroll to position [158, 0]
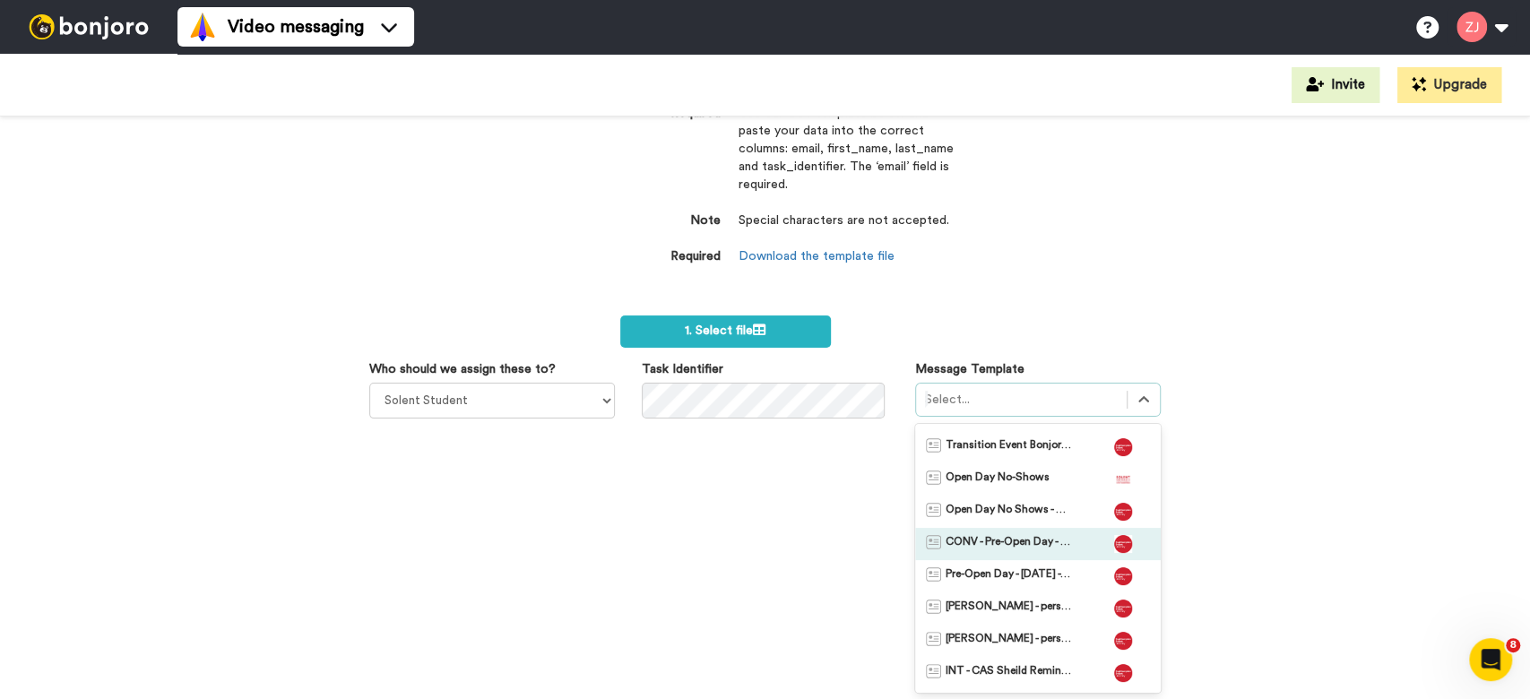
click at [1017, 541] on span "CONV - Pre-Open Day - Maritime" at bounding box center [1009, 544] width 126 height 18
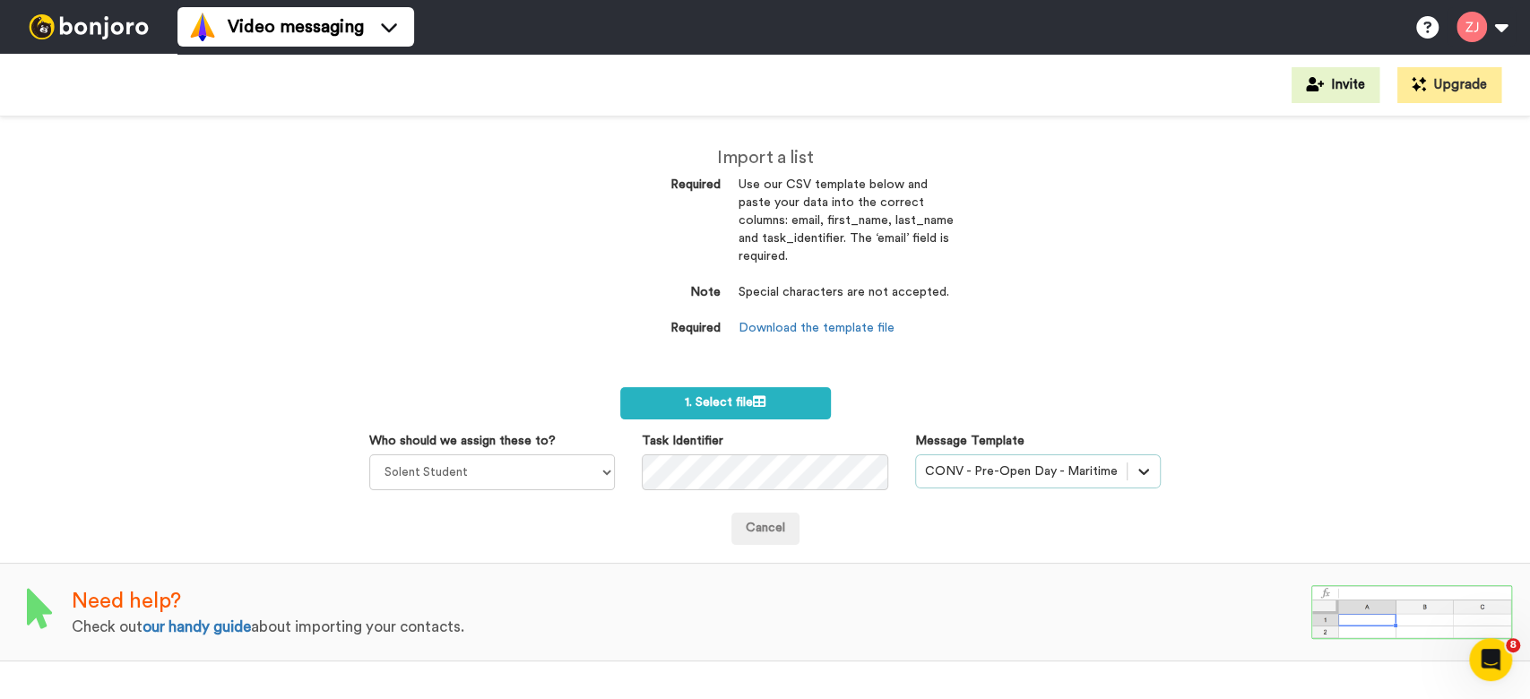
click at [1130, 473] on div "option CONV - Pre-Open Day - Maritime, selected. Select is focused ,type to ref…" at bounding box center [1038, 472] width 246 height 34
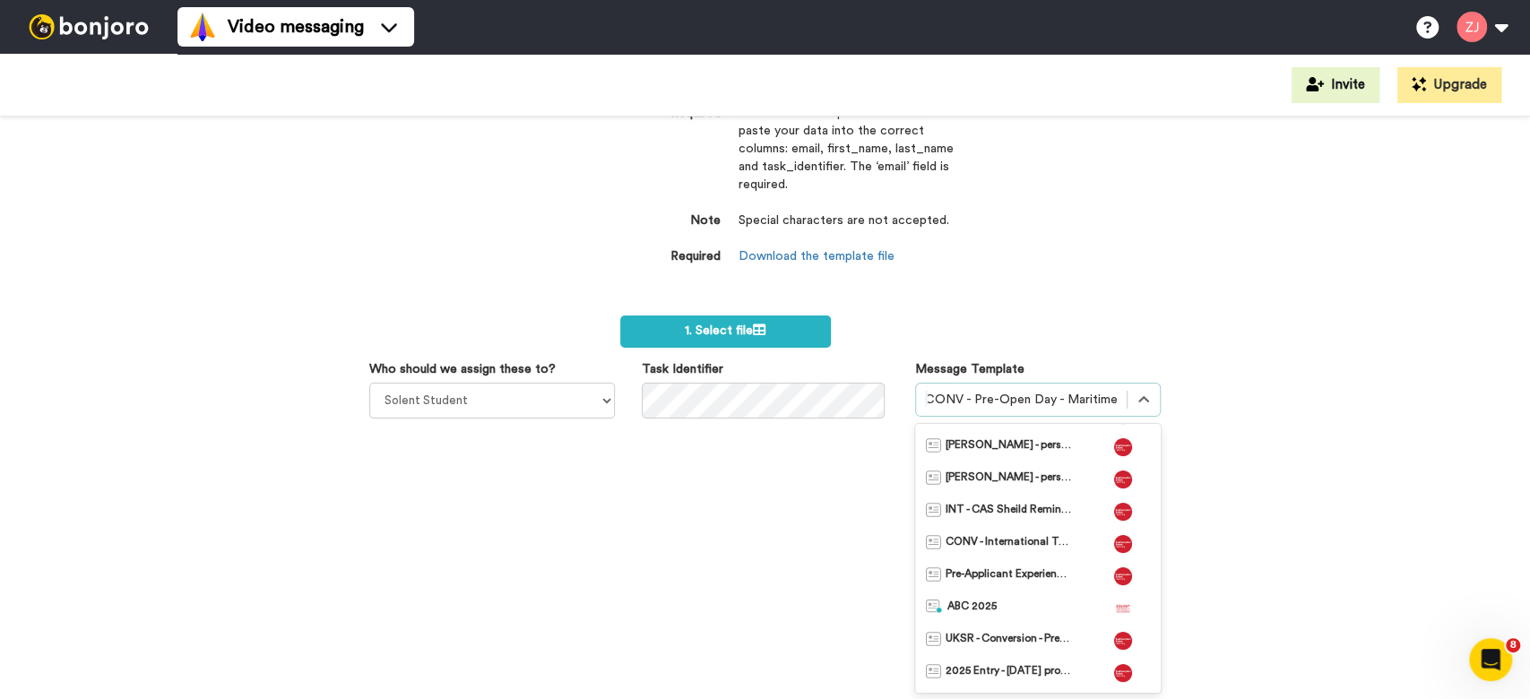
scroll to position [342, 0]
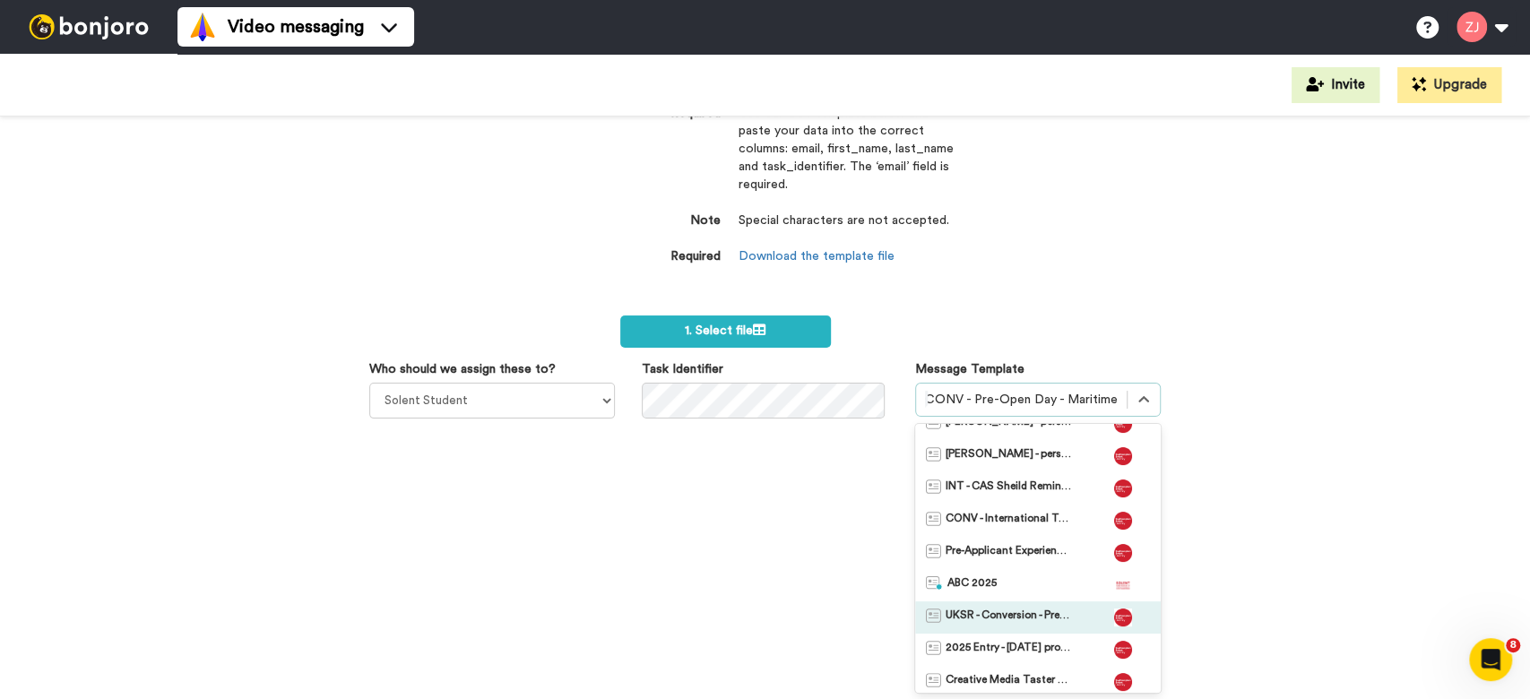
click at [1003, 617] on span "UKSR - Conversion - Pre-OD Template - 24-25" at bounding box center [1009, 618] width 126 height 18
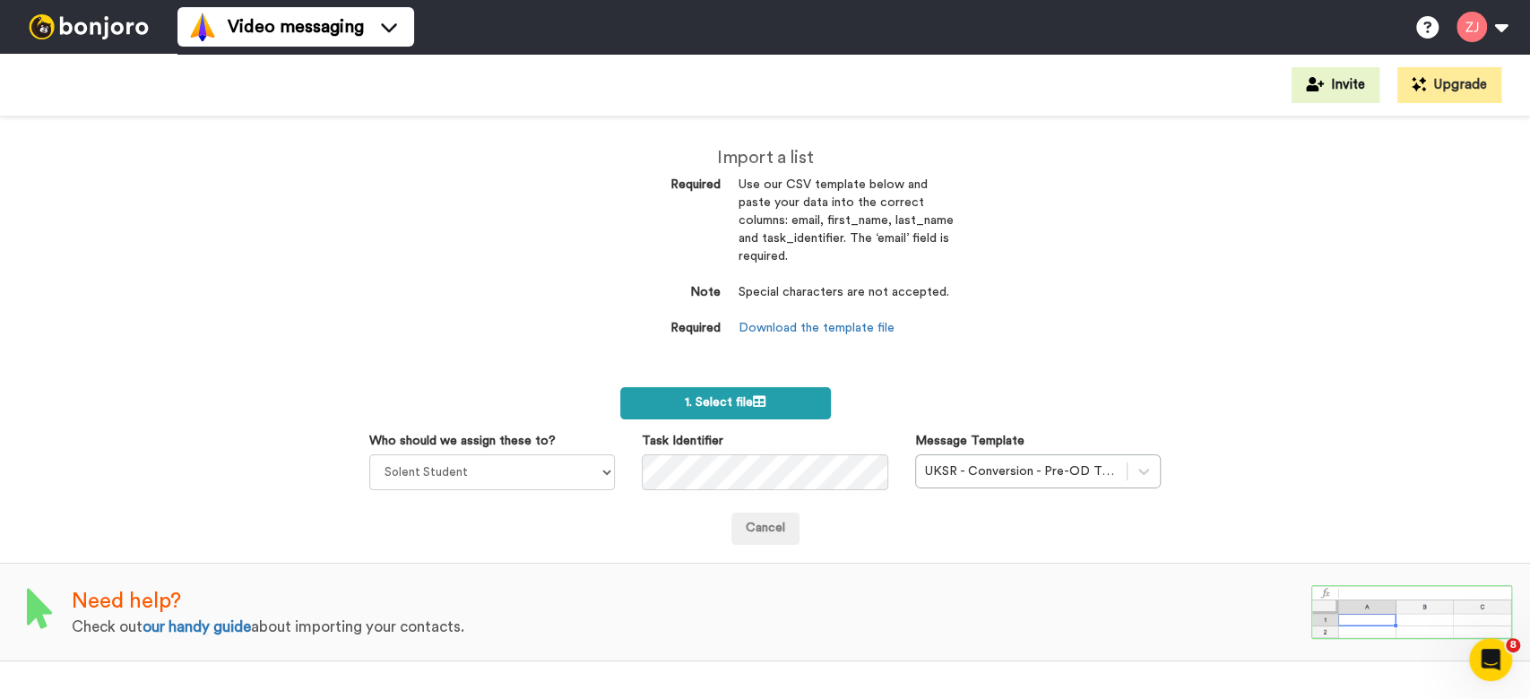
click label "1. Select file"
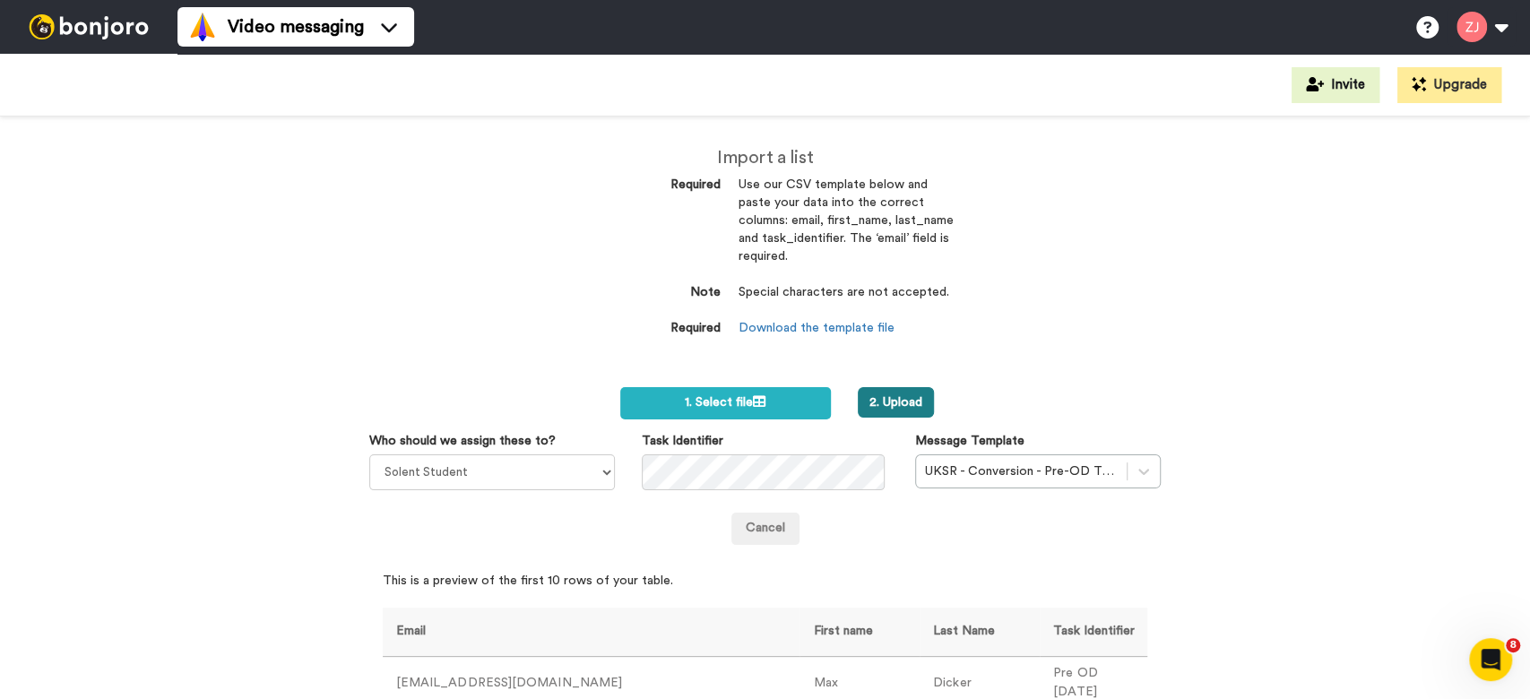
click button "2. Upload"
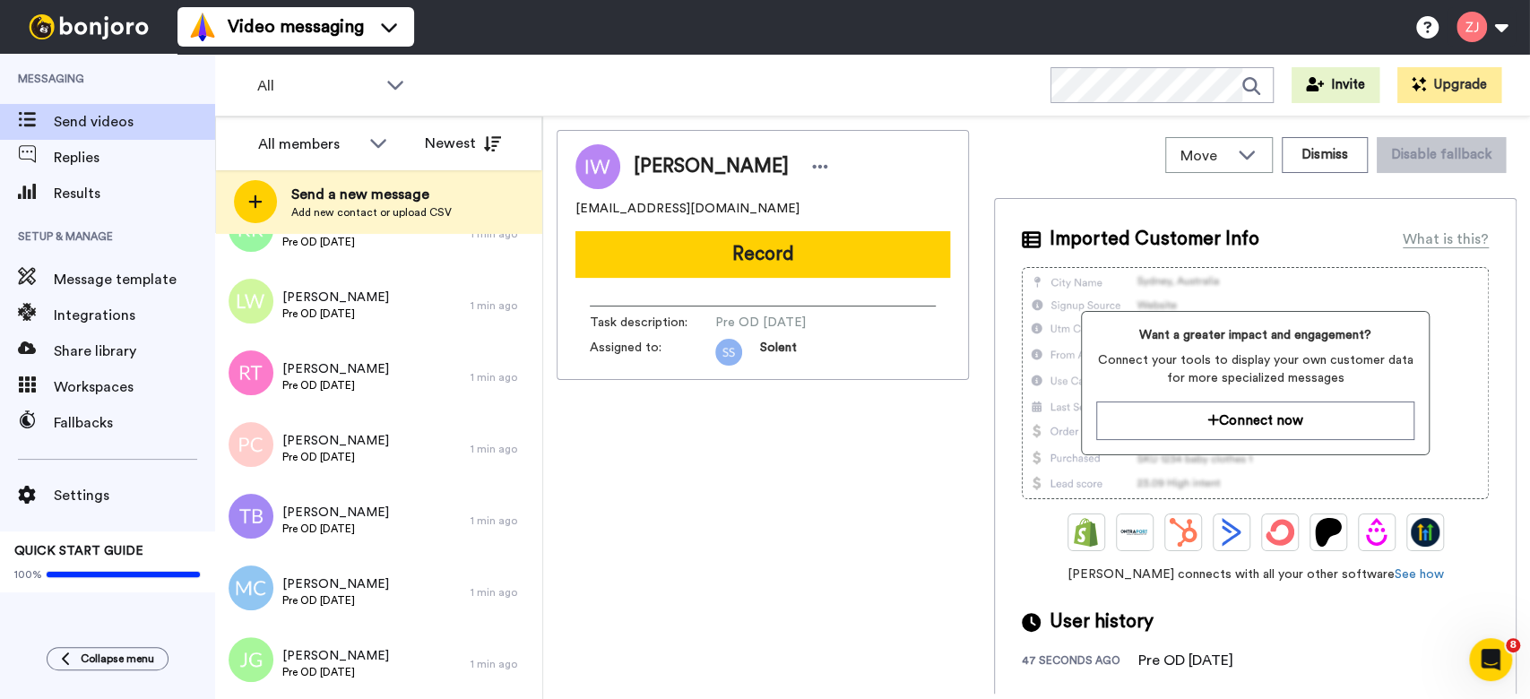
scroll to position [13823, 0]
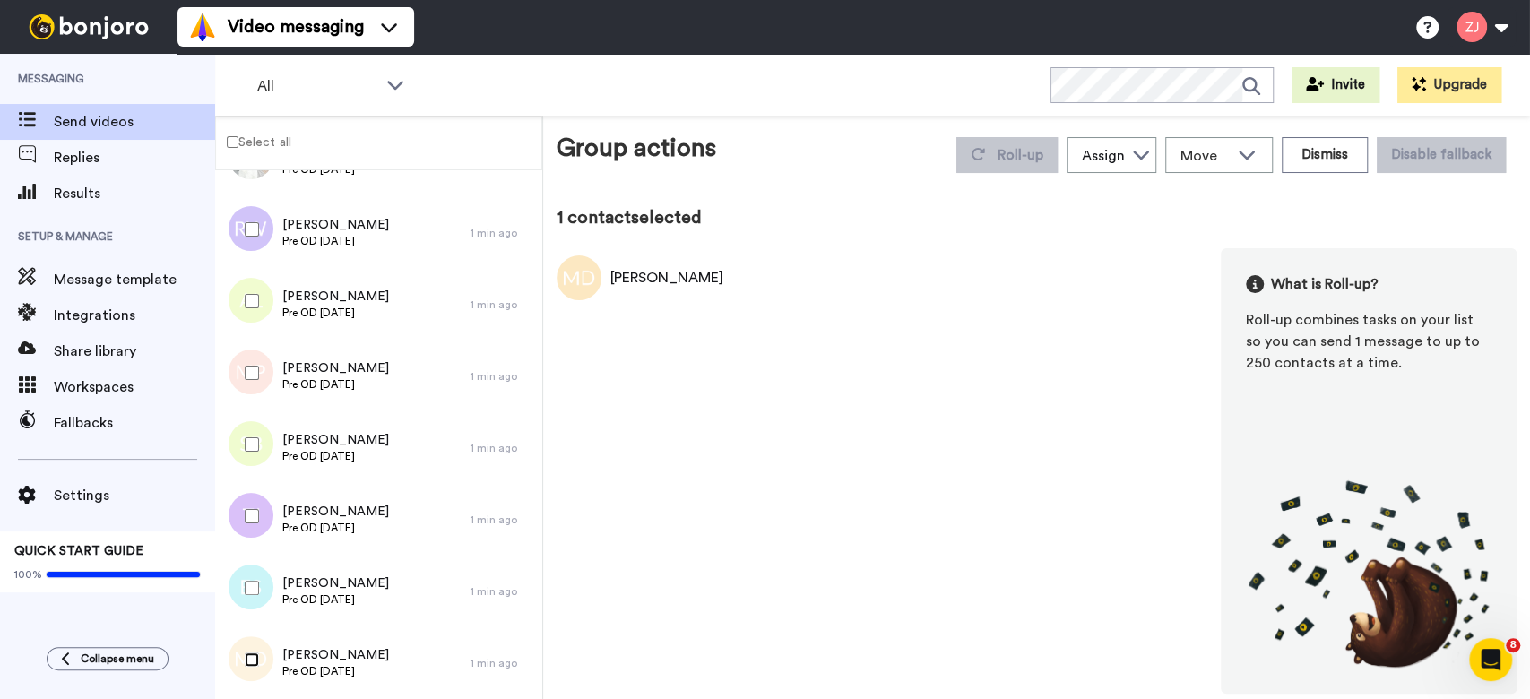
scroll to position [13761, 0]
click at [244, 152] on label "Select all" at bounding box center [253, 142] width 75 height 22
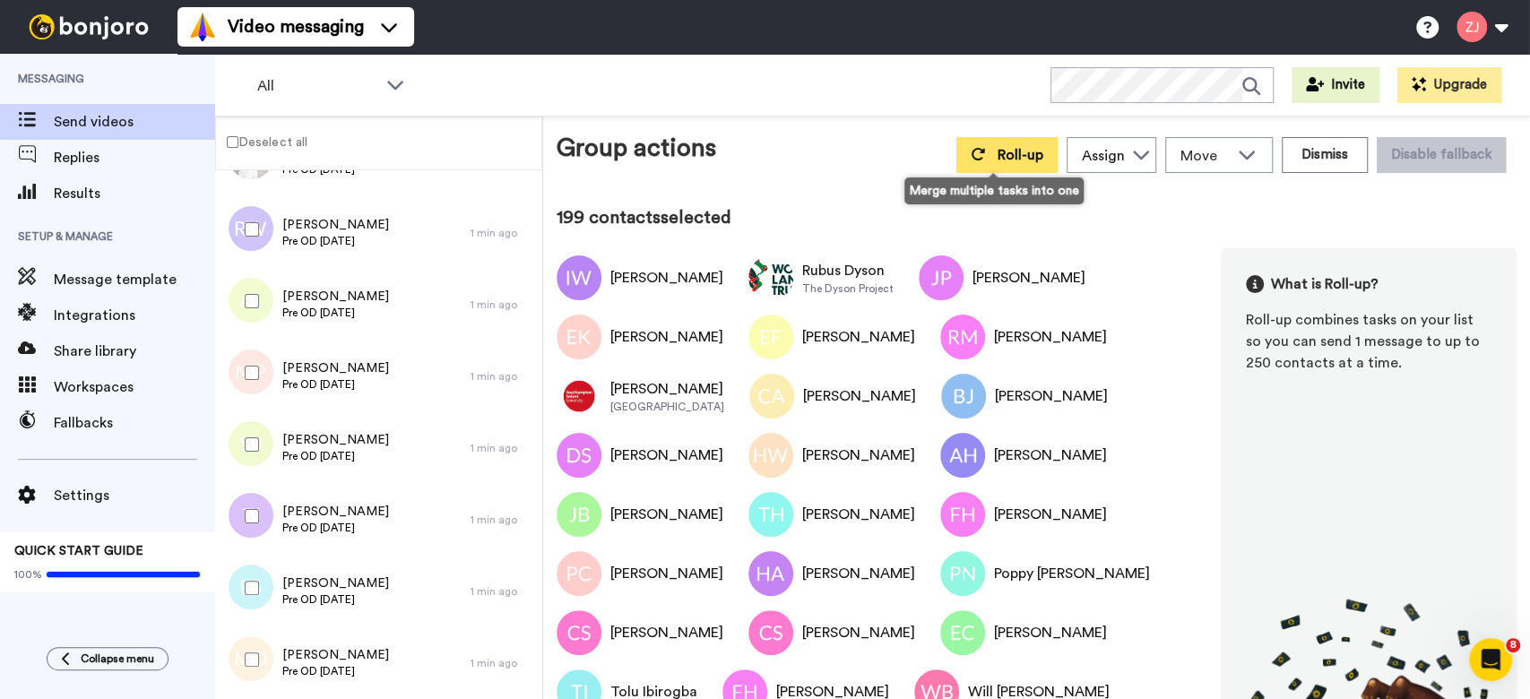
click at [990, 146] on button "Roll-up" at bounding box center [1007, 155] width 101 height 36
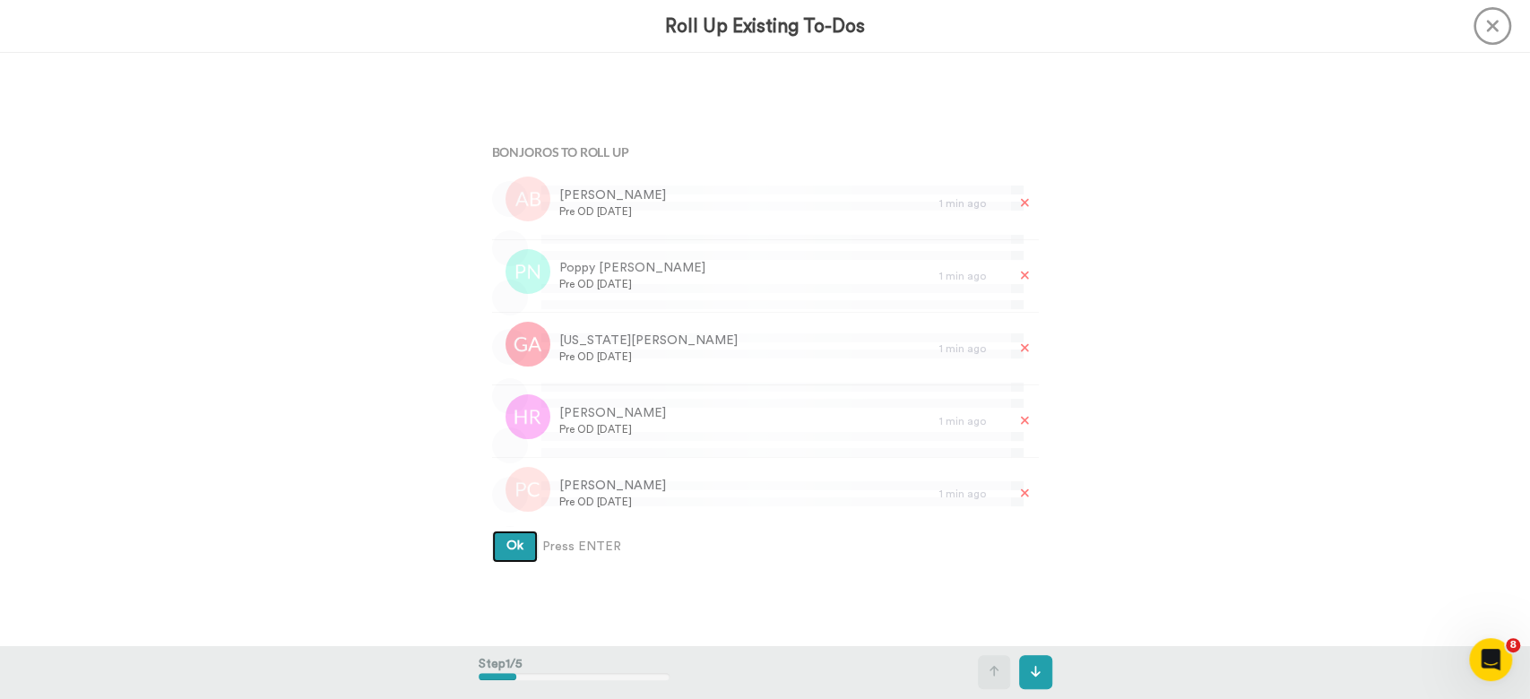
click at [492, 531] on button "Ok" at bounding box center [515, 547] width 46 height 32
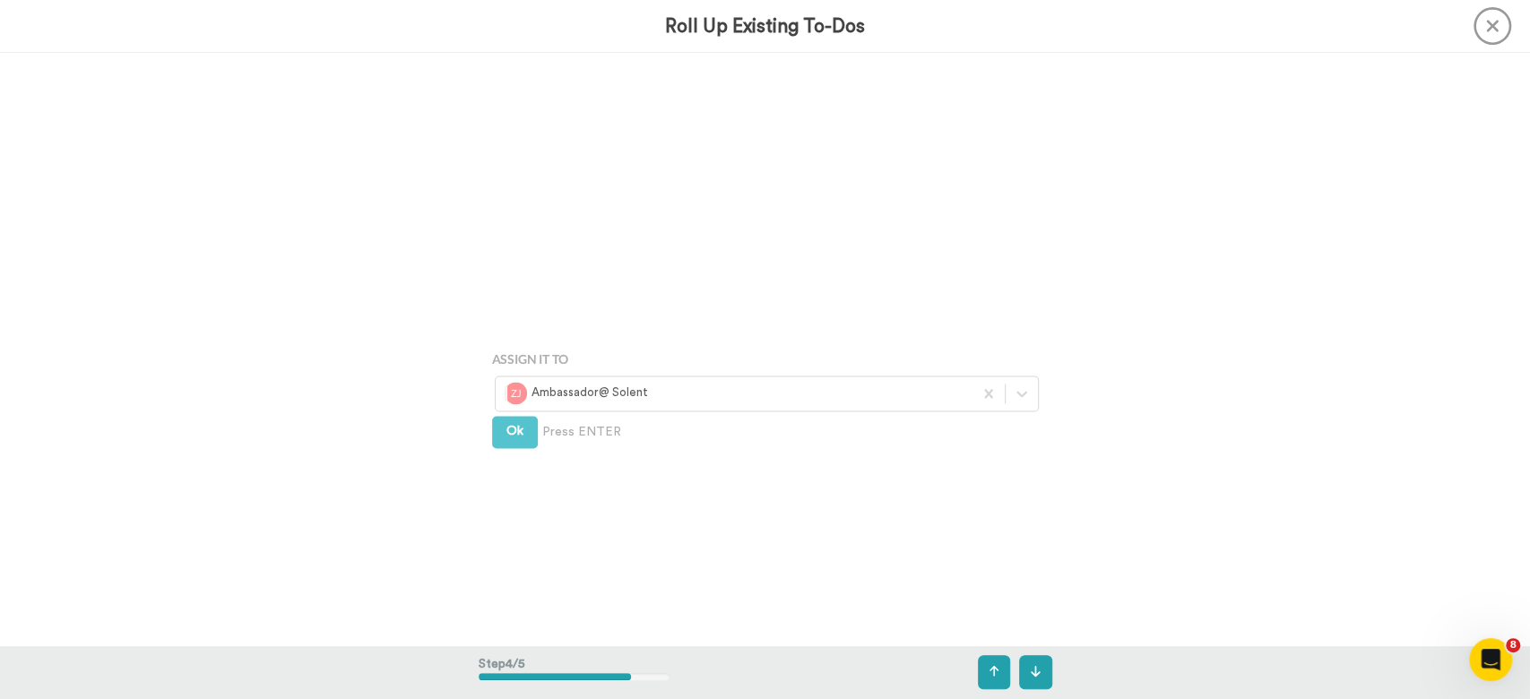
scroll to position [1779, 0]
click at [1017, 347] on icon at bounding box center [1022, 347] width 18 height 18
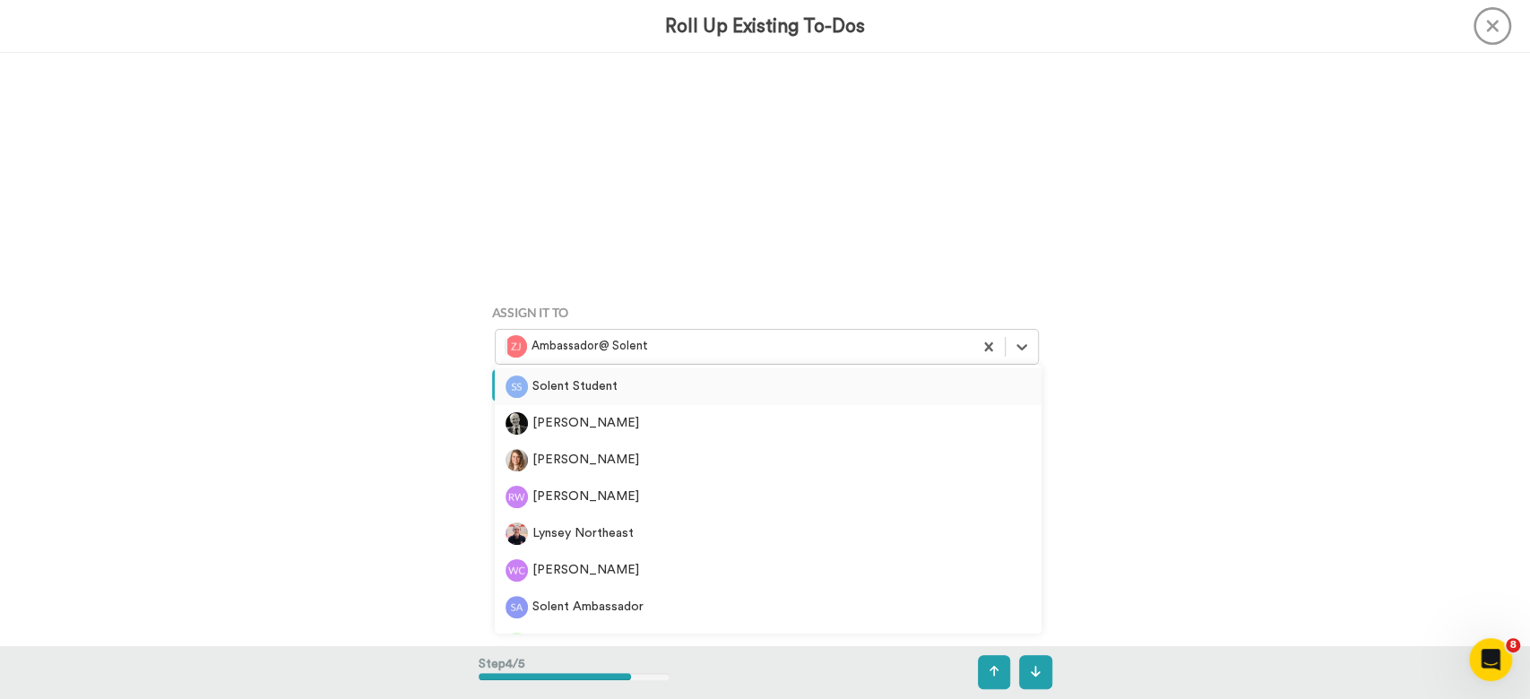
click at [680, 369] on div "Solent Student" at bounding box center [768, 386] width 547 height 37
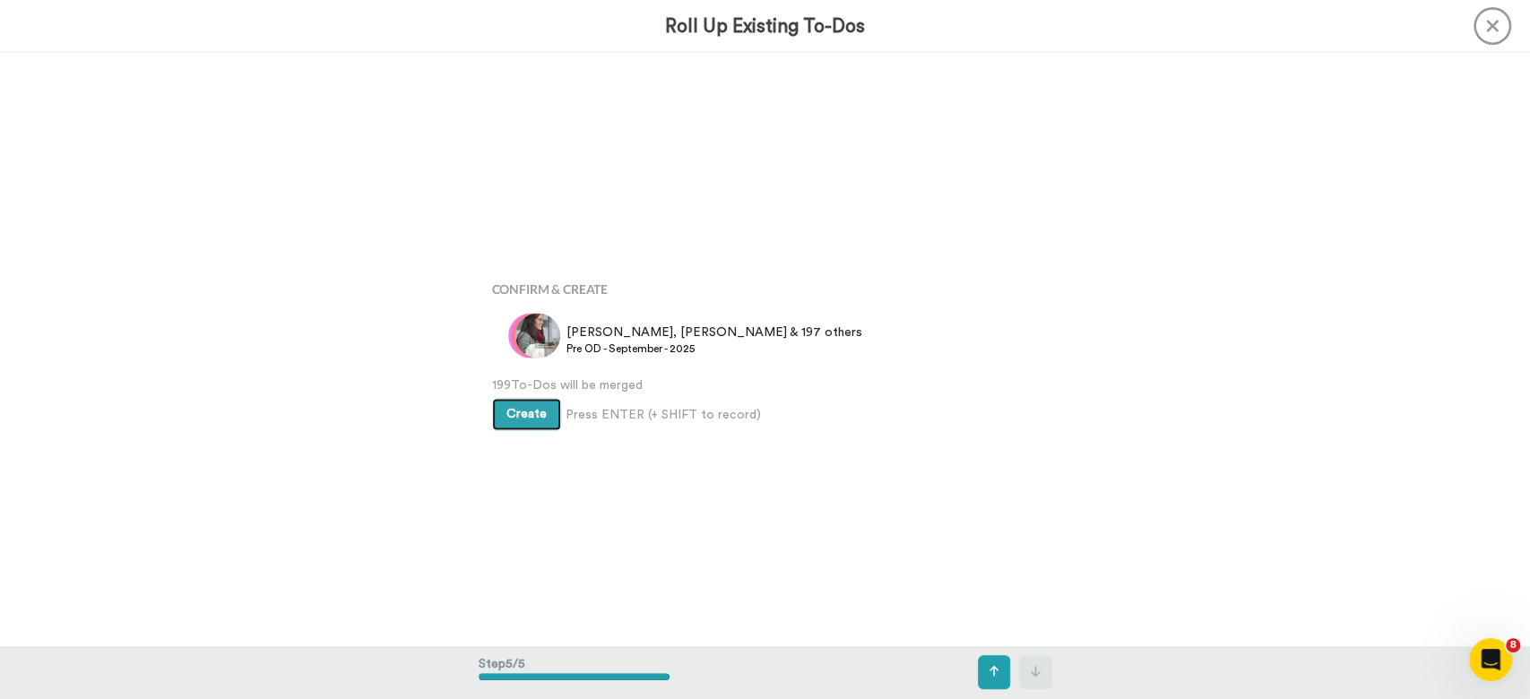
scroll to position [2373, 0]
click at [507, 403] on button "Create" at bounding box center [526, 412] width 69 height 32
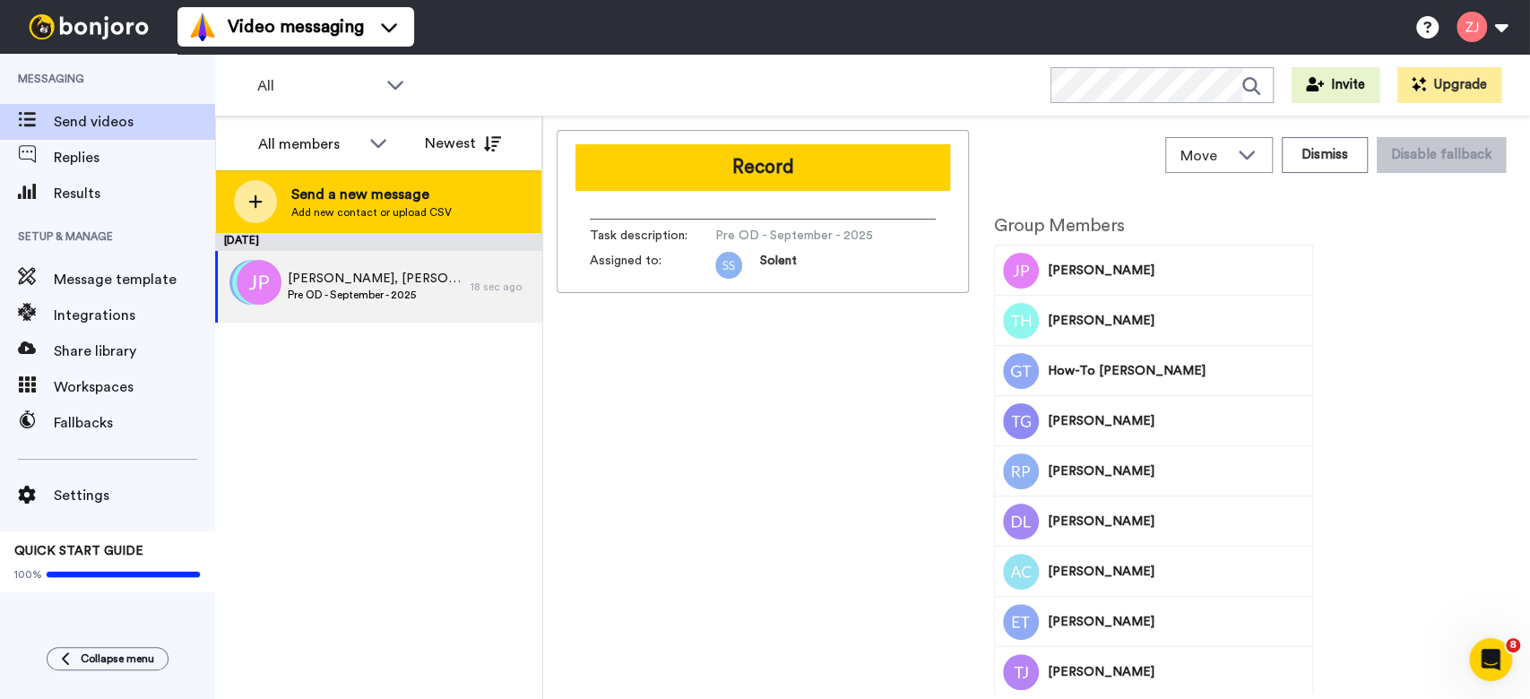
click at [271, 194] on div at bounding box center [255, 201] width 43 height 43
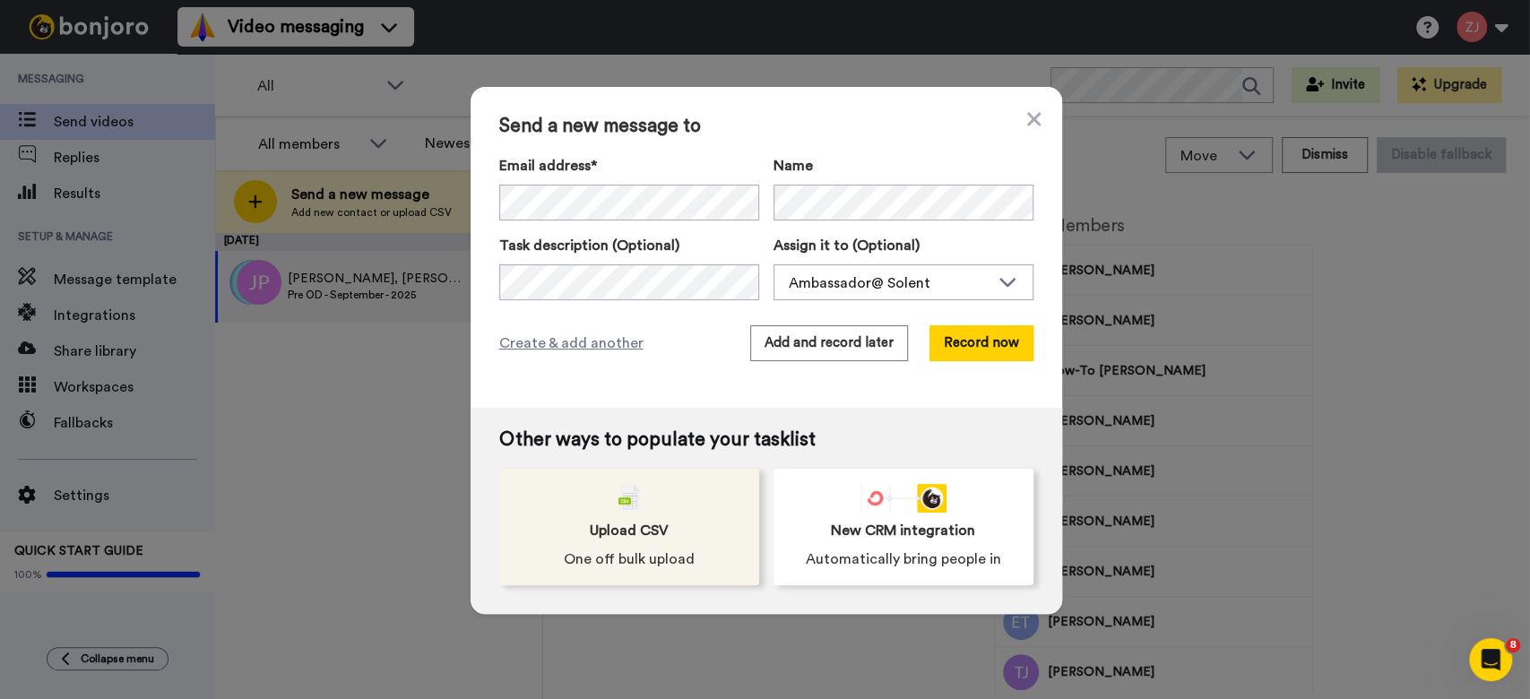
click at [693, 550] on div "Upload CSV One off bulk upload" at bounding box center [629, 527] width 260 height 117
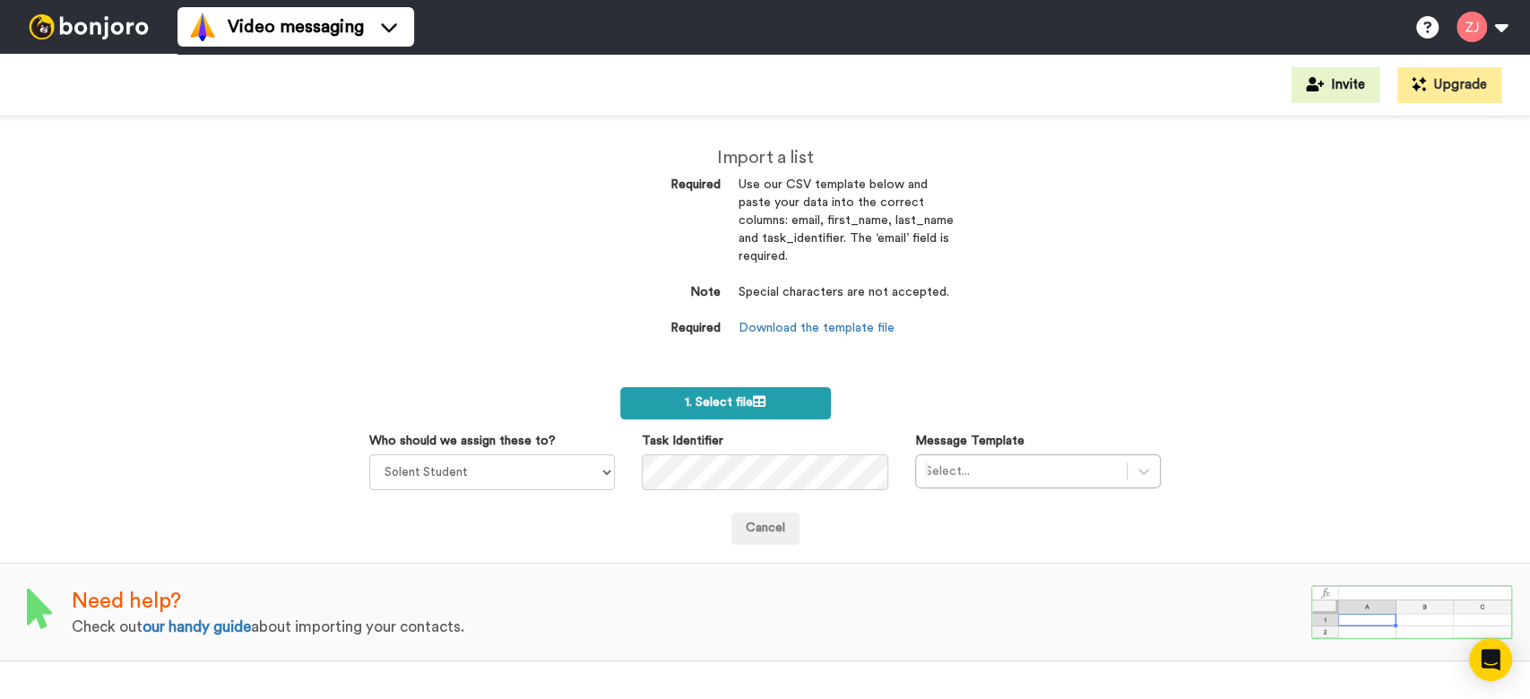
click at [752, 403] on span "1. Select file" at bounding box center [725, 402] width 81 height 13
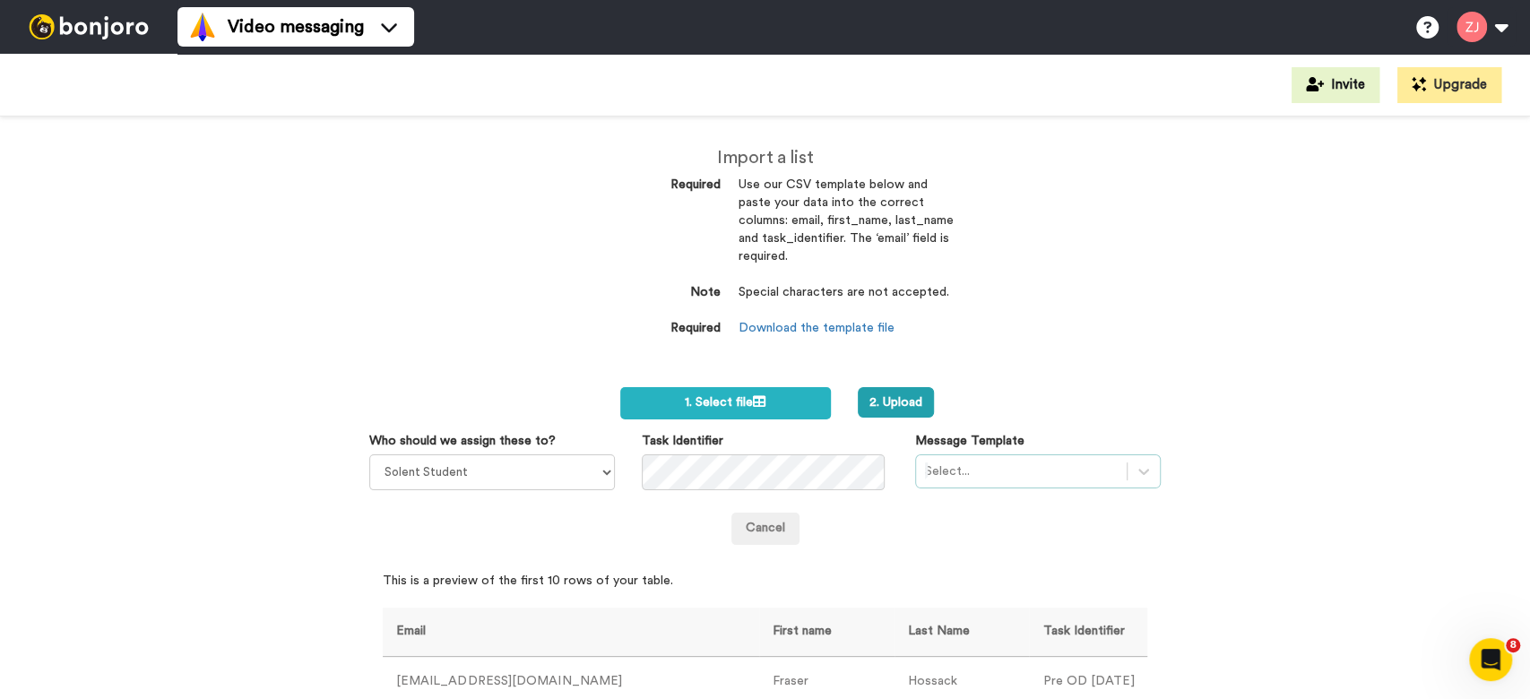
click at [1000, 455] on div "Select..." at bounding box center [1038, 472] width 246 height 34
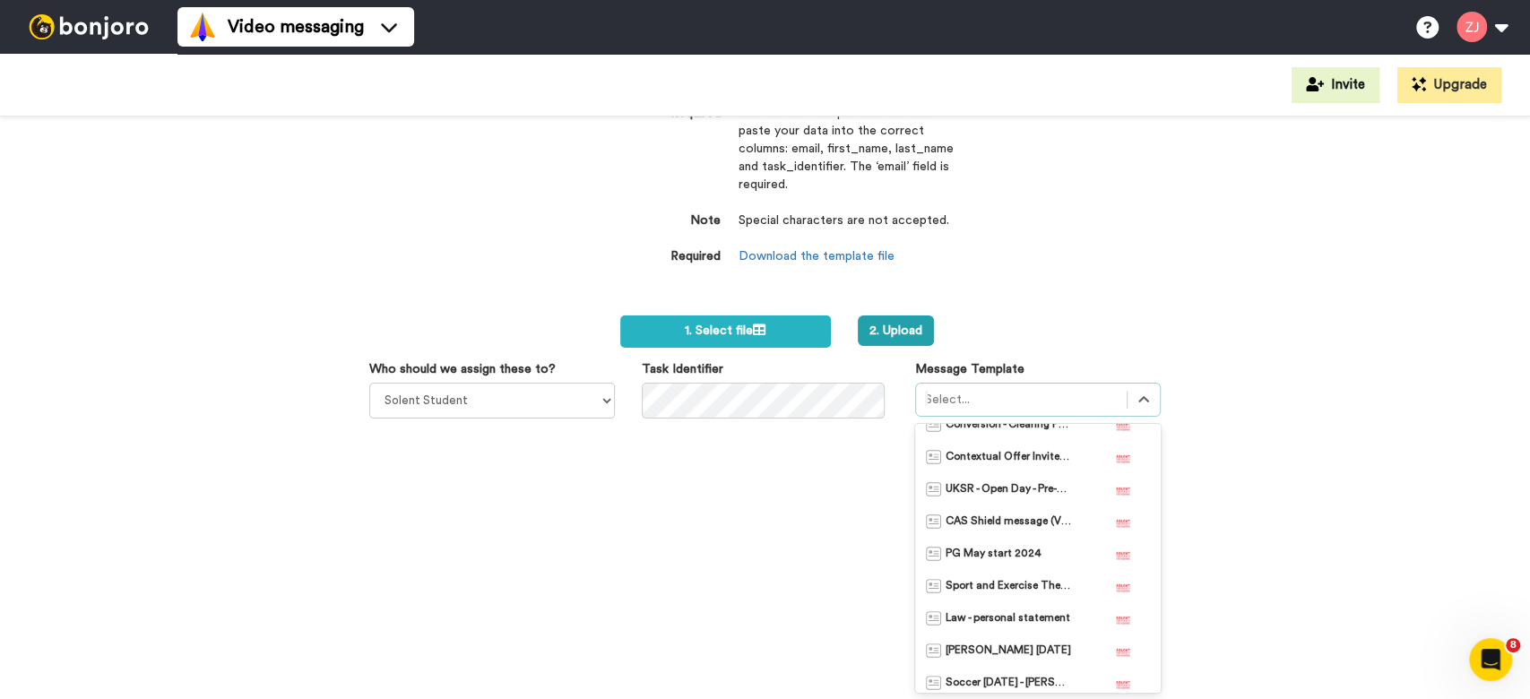
scroll to position [753, 0]
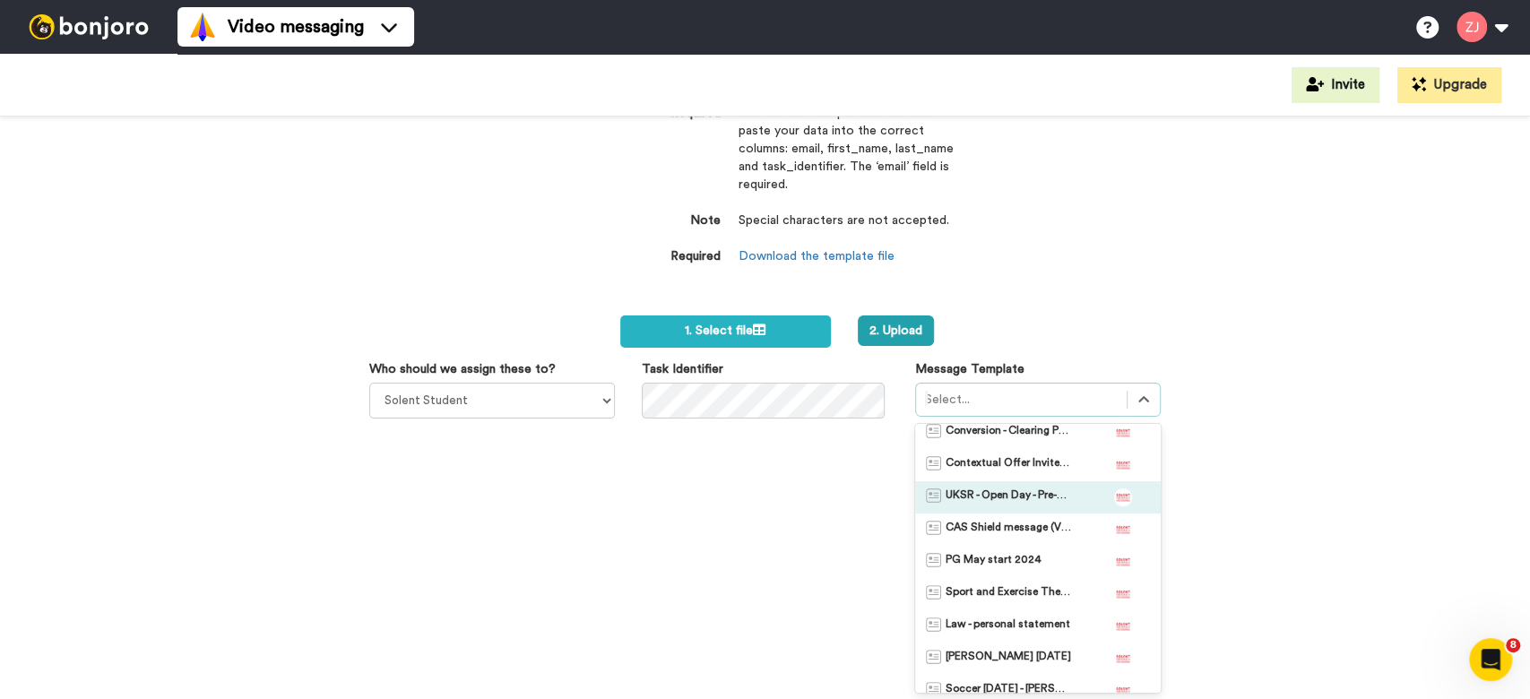
click at [1032, 489] on span "UKSR - Open Day - Pre-Event Template BF" at bounding box center [1009, 498] width 126 height 18
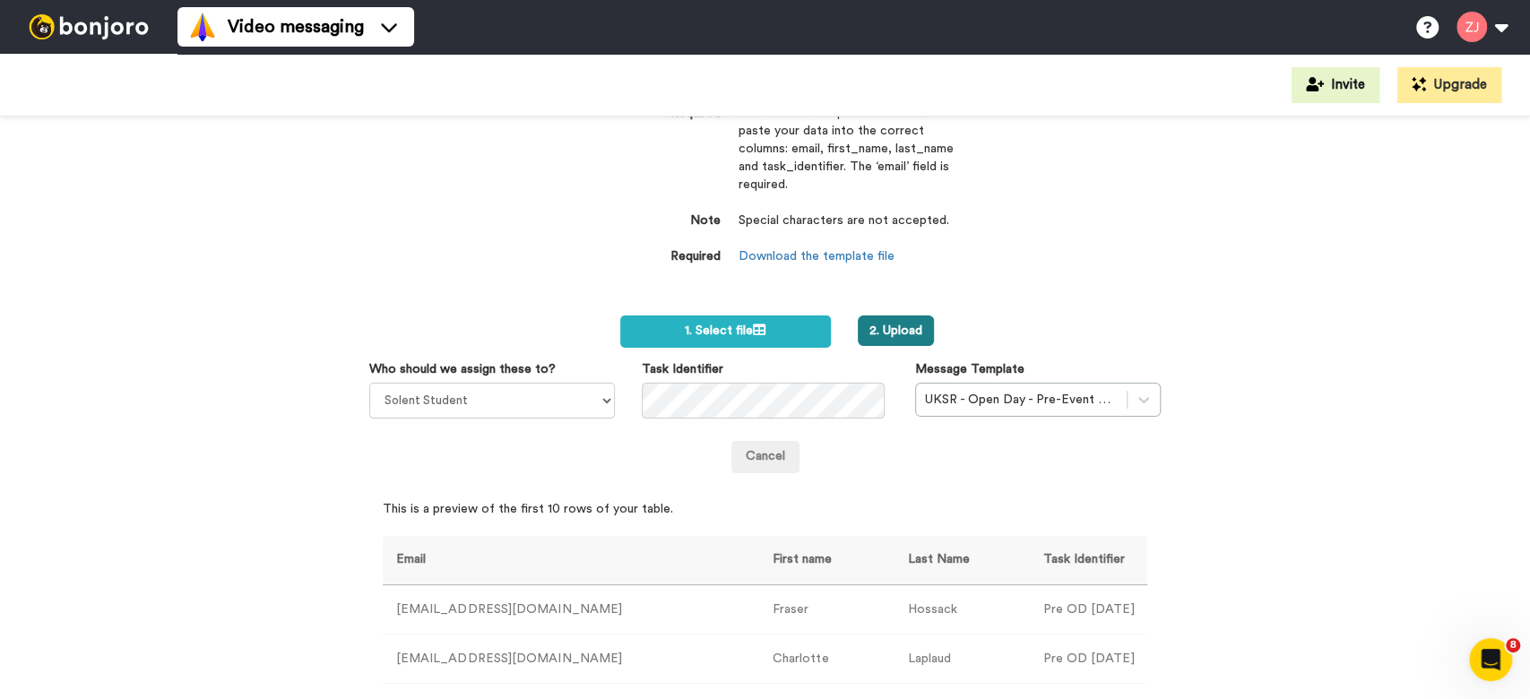
click at [902, 339] on button "2. Upload" at bounding box center [896, 331] width 76 height 30
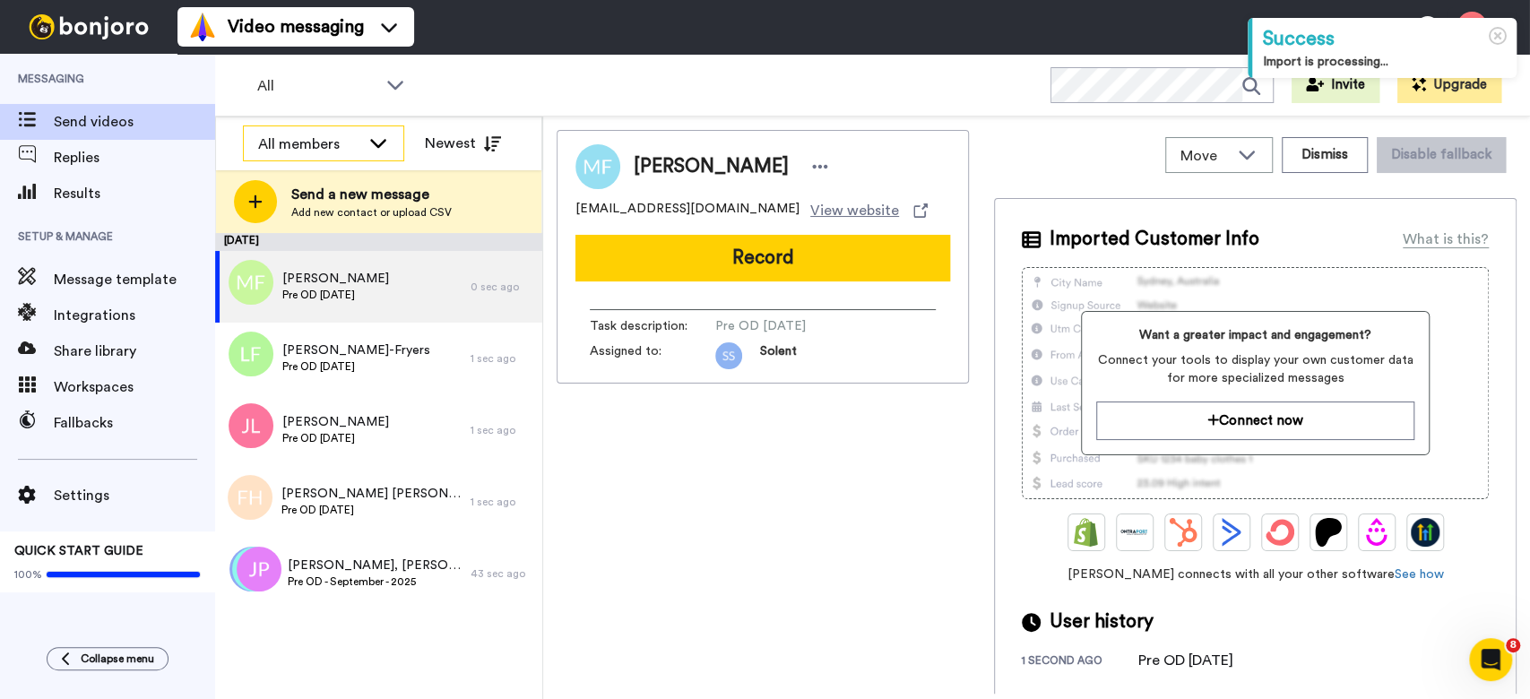
click at [306, 141] on div "All members" at bounding box center [309, 145] width 102 height 22
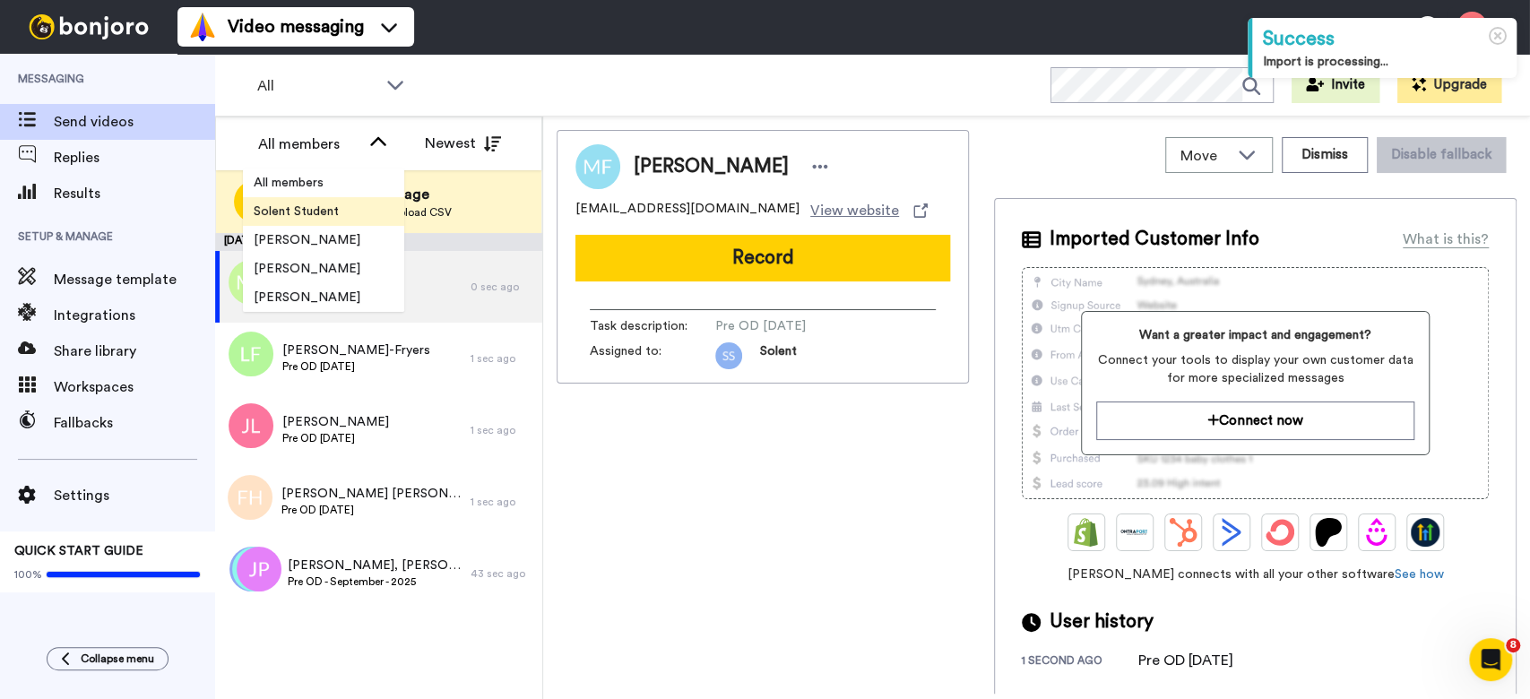
drag, startPoint x: 319, startPoint y: 191, endPoint x: 330, endPoint y: 213, distance: 24.9
click at [330, 213] on ul "All members Solent Student Jeremie Molho Sarah Lee Rob Williams Lynsey Northeas…" at bounding box center [323, 240] width 161 height 143
click at [328, 211] on span "Solent Student" at bounding box center [296, 212] width 107 height 18
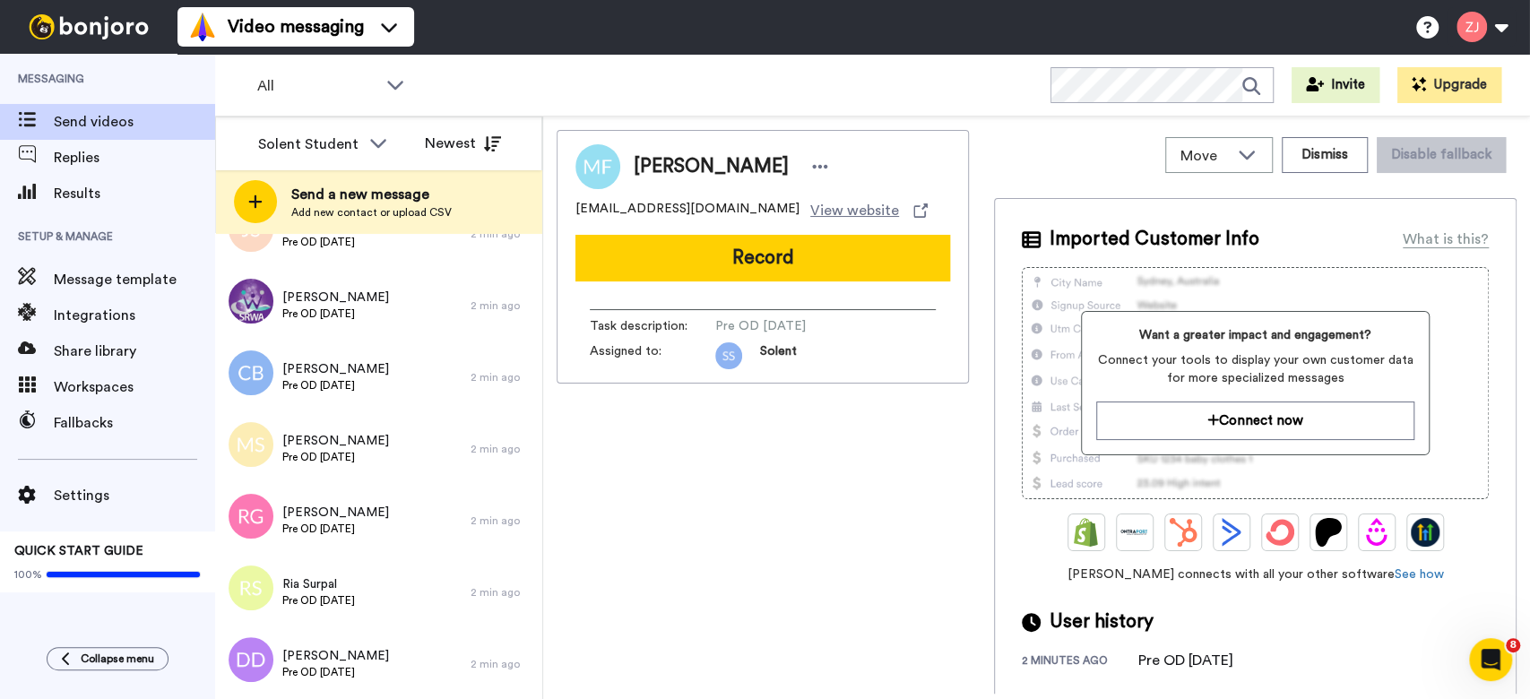
scroll to position [13894, 0]
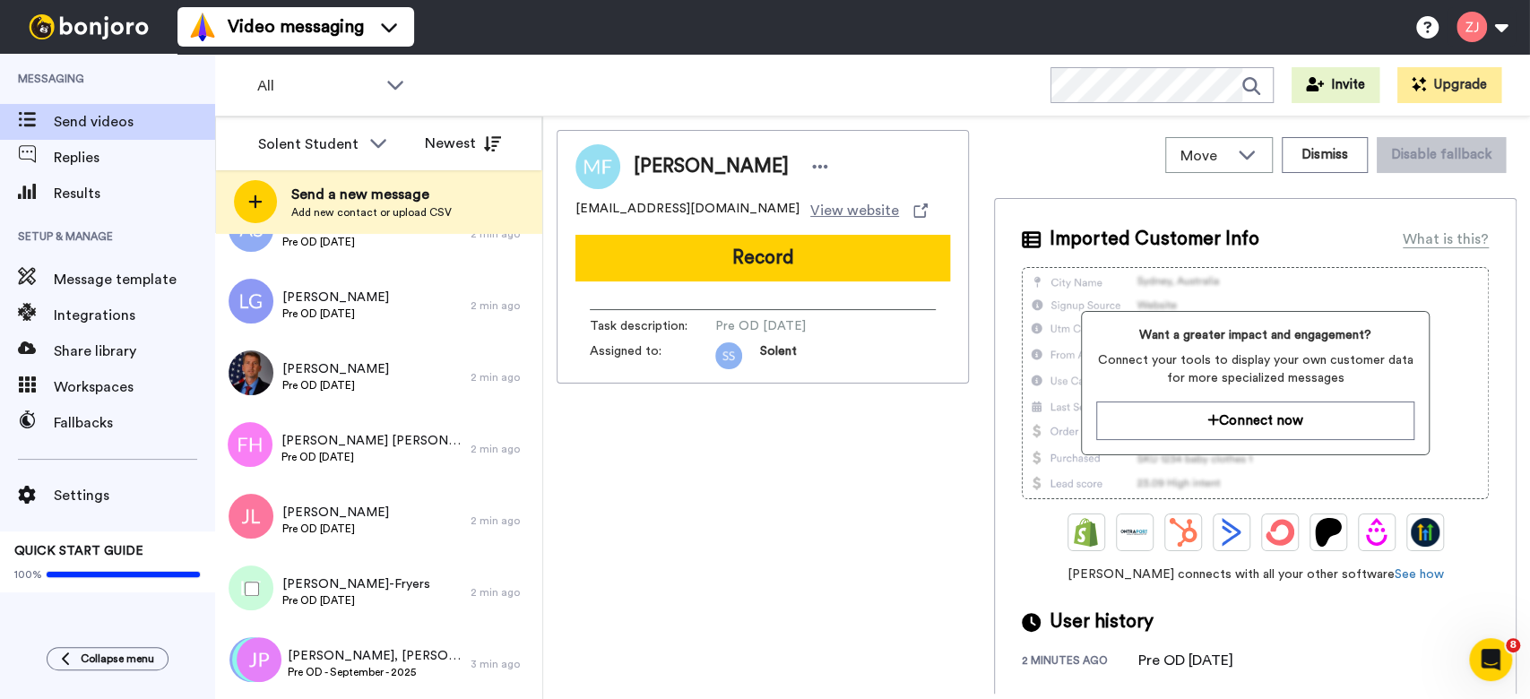
click at [253, 576] on div at bounding box center [248, 589] width 65 height 63
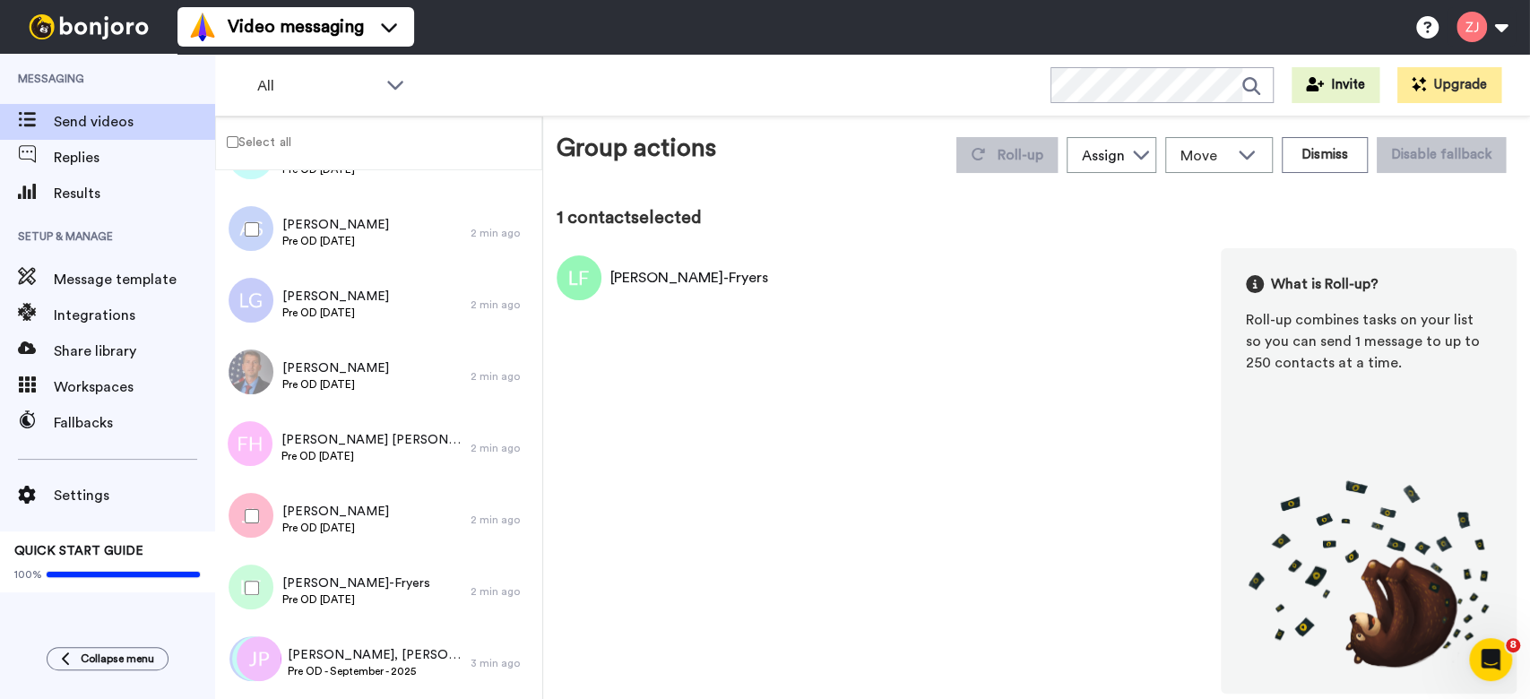
scroll to position [13832, 0]
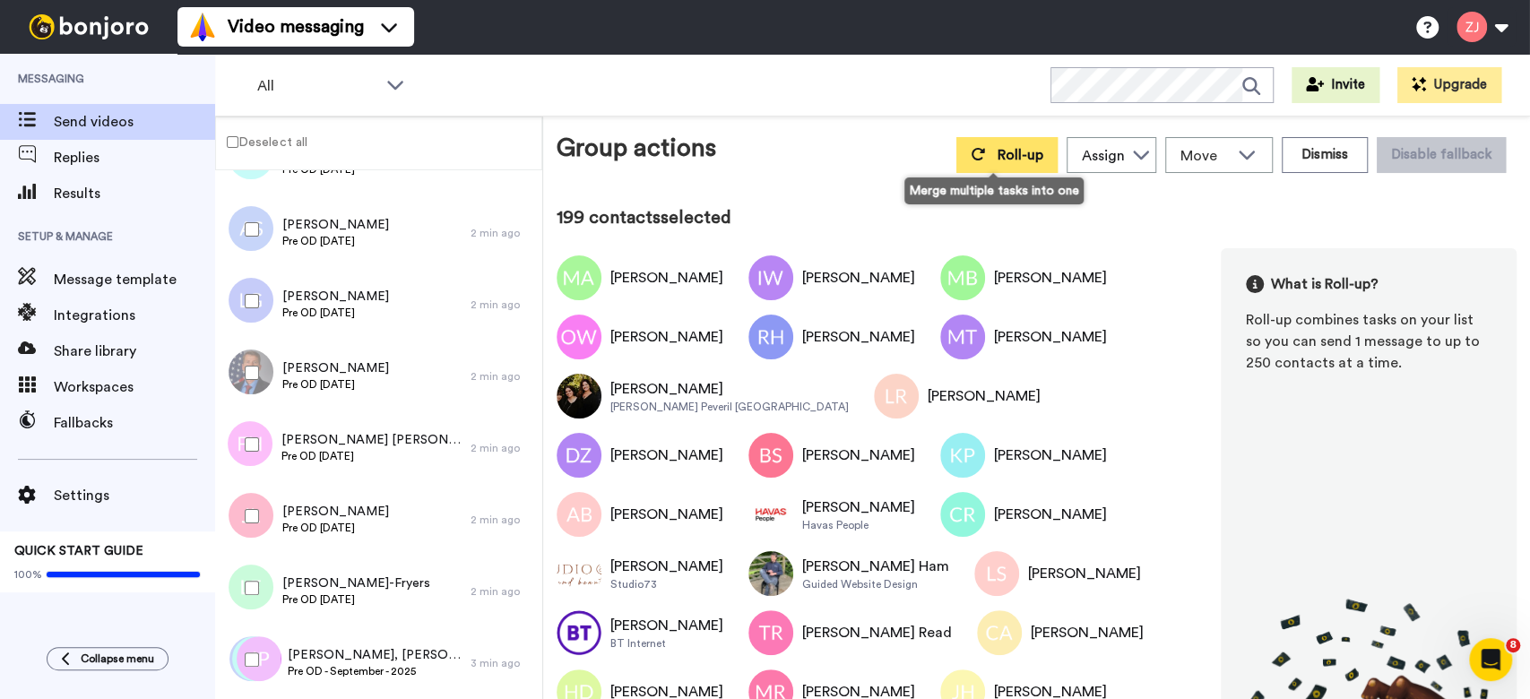
click at [983, 142] on button "Roll-up" at bounding box center [1007, 155] width 101 height 36
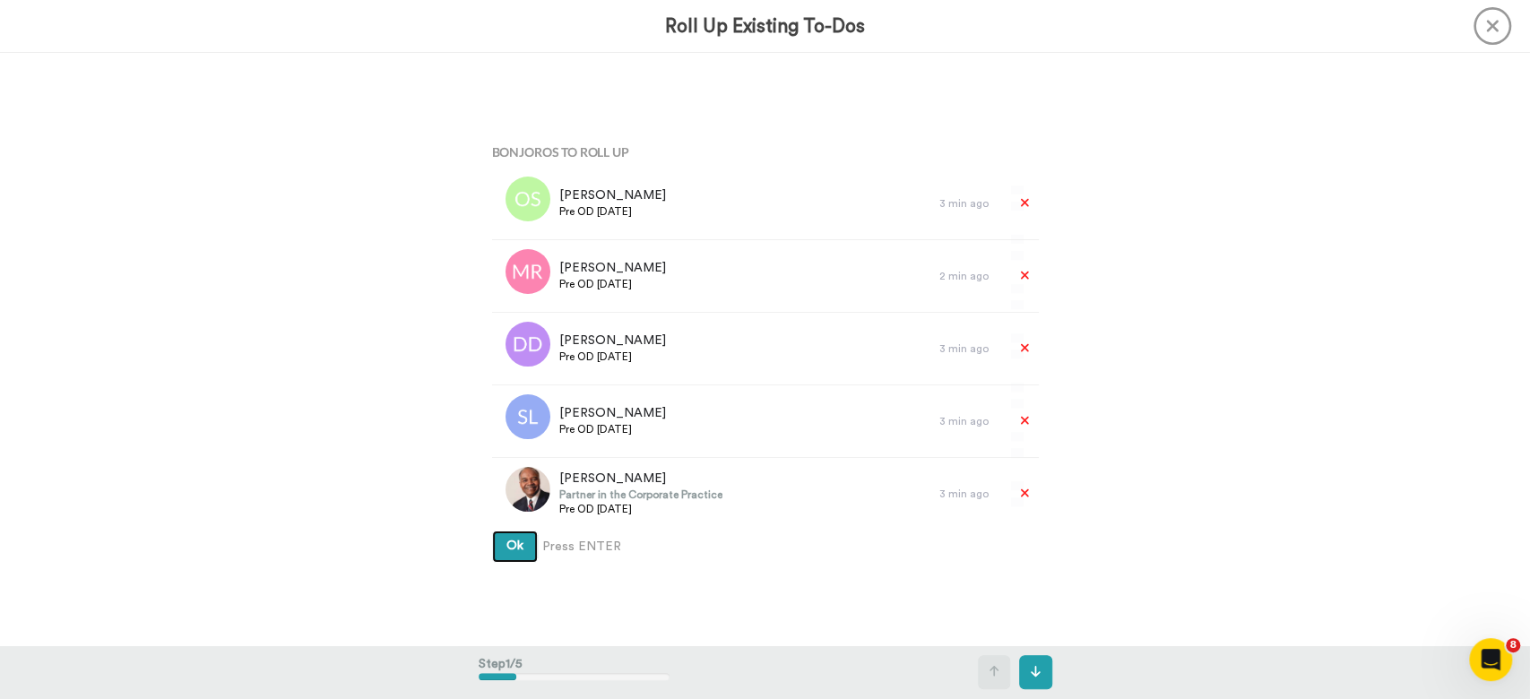
click at [492, 531] on button "Ok" at bounding box center [515, 547] width 46 height 32
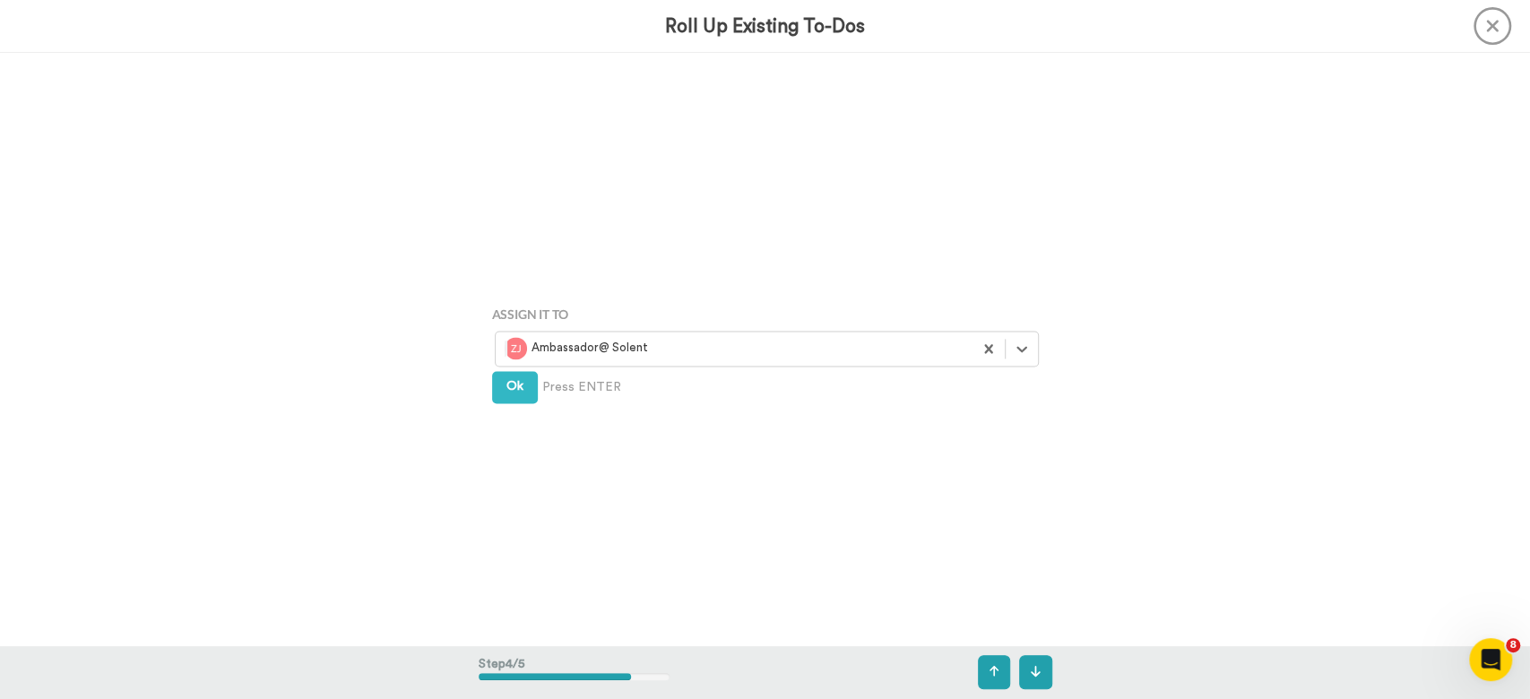
scroll to position [1779, 0]
click at [1019, 354] on icon at bounding box center [1022, 347] width 18 height 18
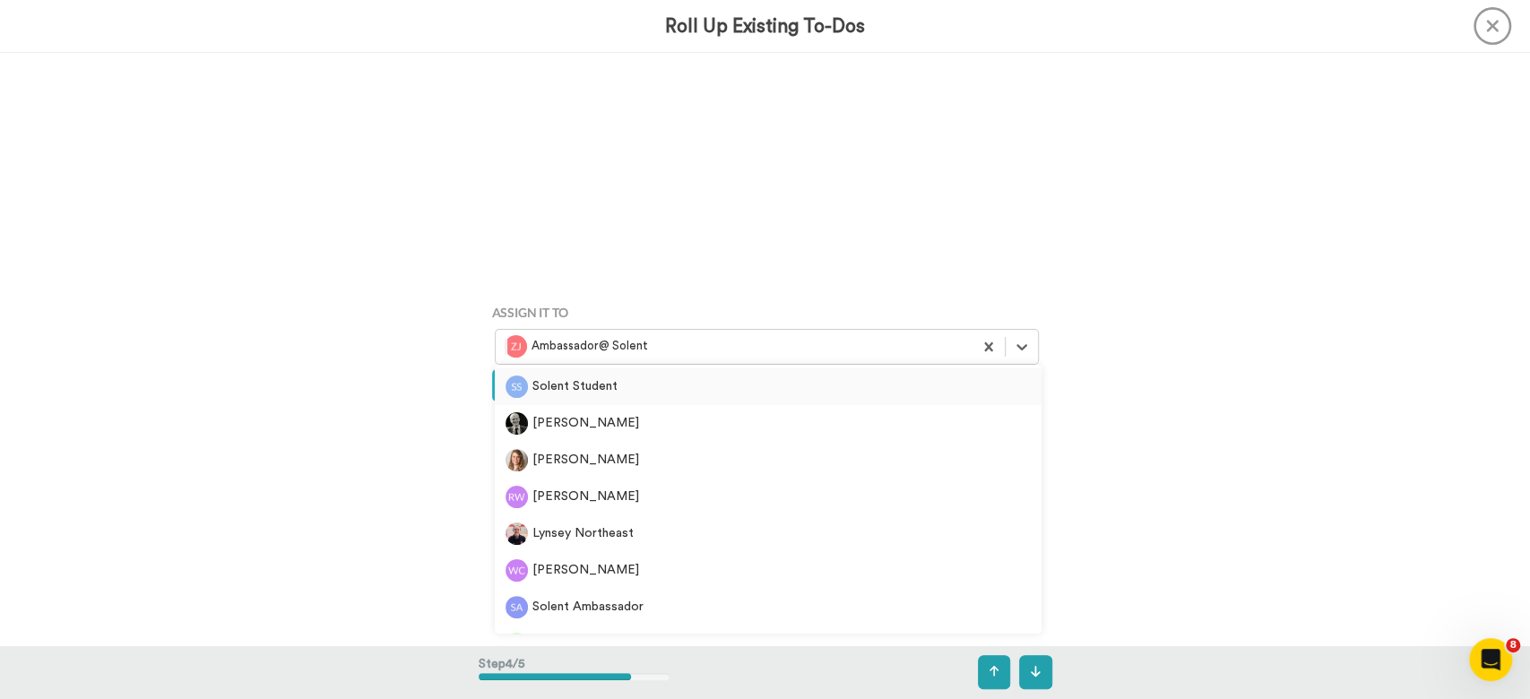
click at [606, 389] on div "Solent Student" at bounding box center [768, 387] width 525 height 22
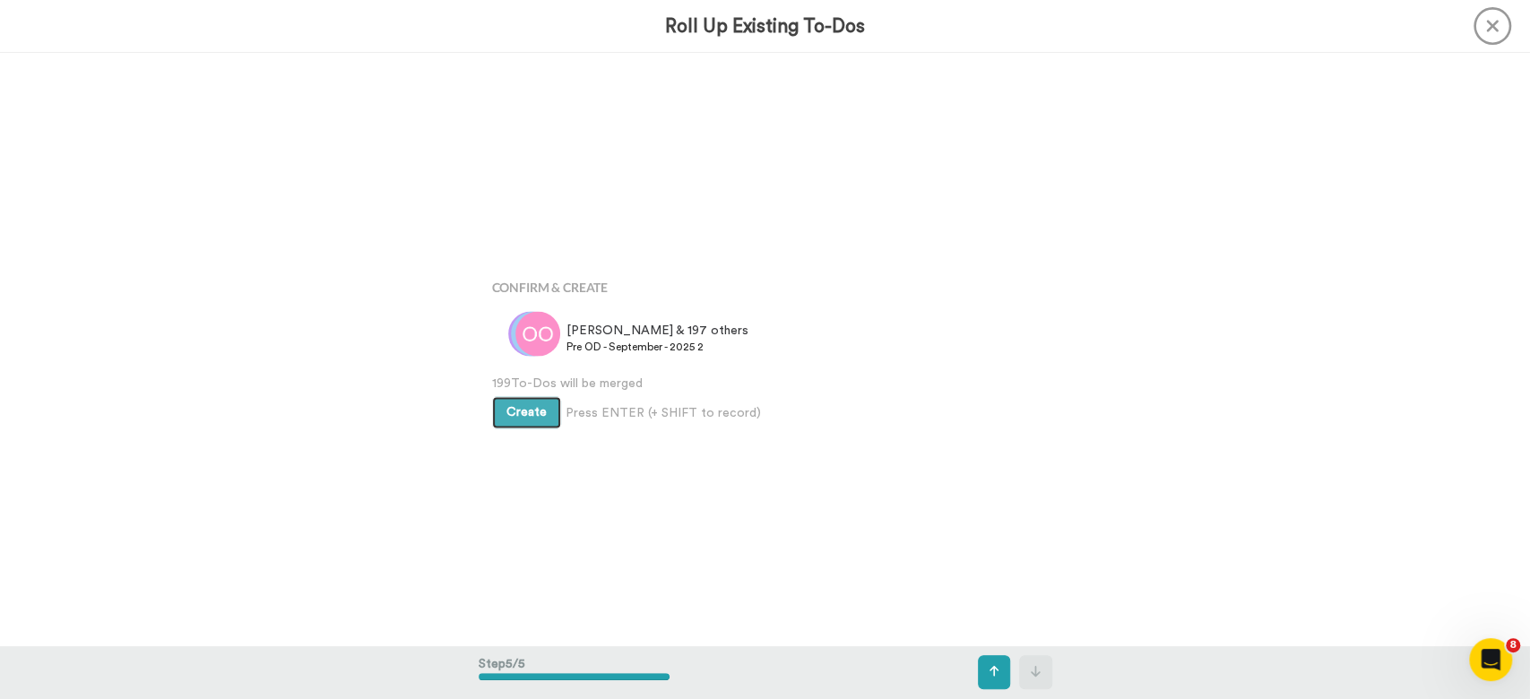
scroll to position [2373, 0]
click at [497, 414] on button "Create" at bounding box center [526, 412] width 69 height 32
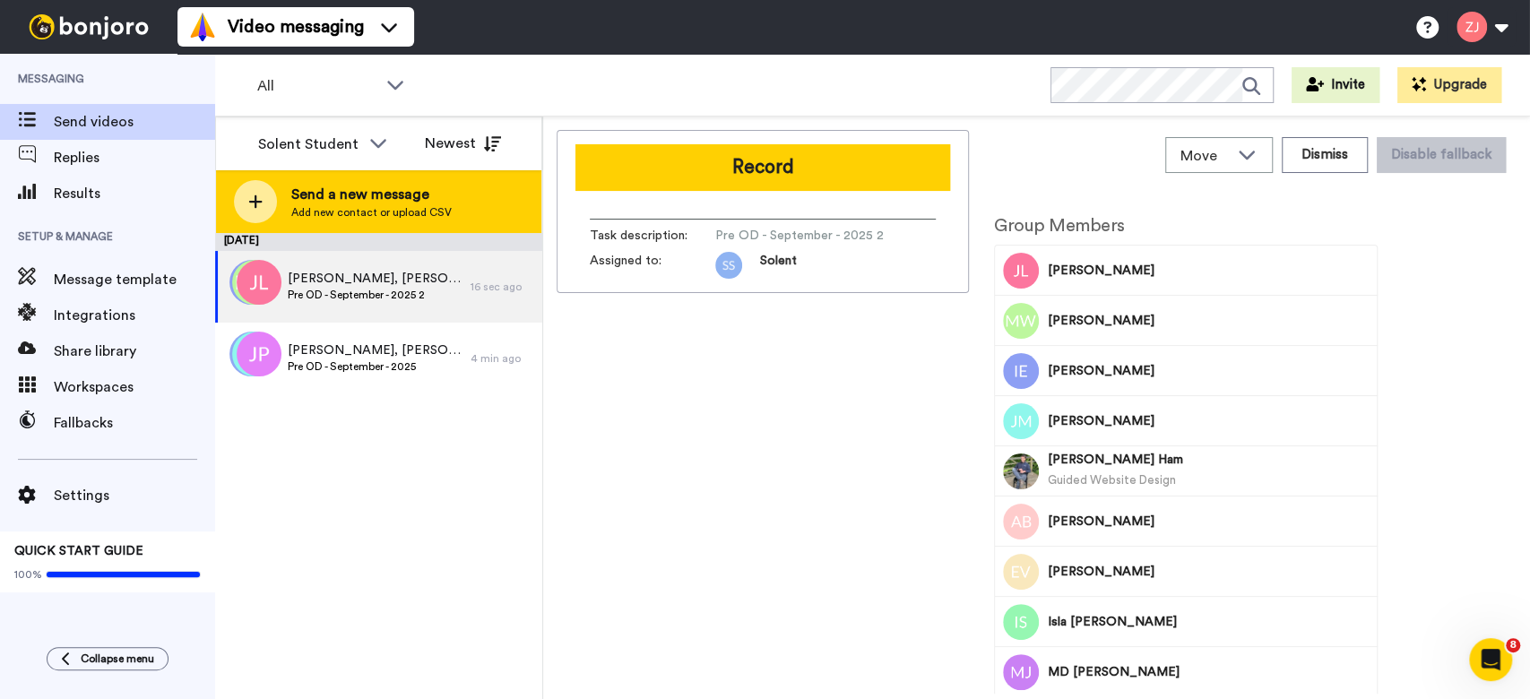
click at [253, 206] on icon at bounding box center [255, 202] width 14 height 16
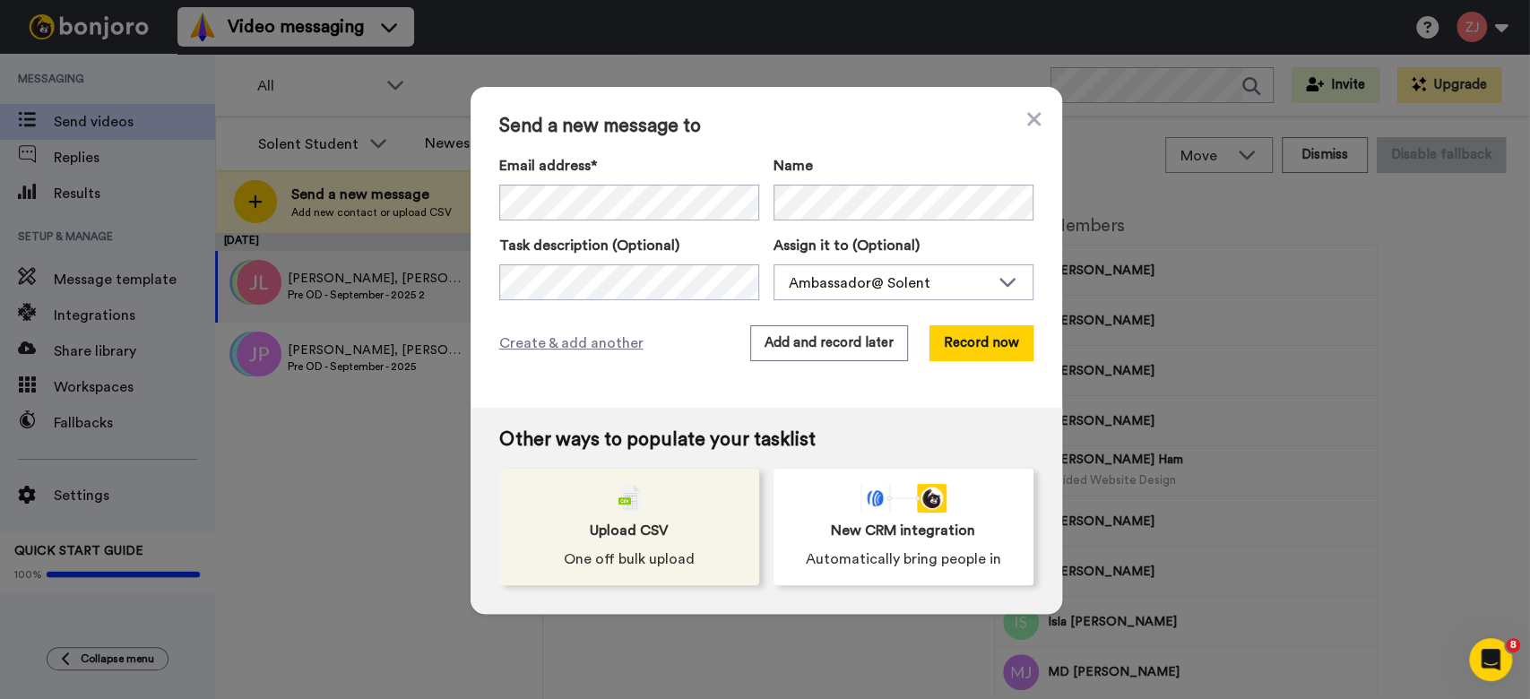
click at [564, 561] on span "One off bulk upload" at bounding box center [629, 560] width 131 height 22
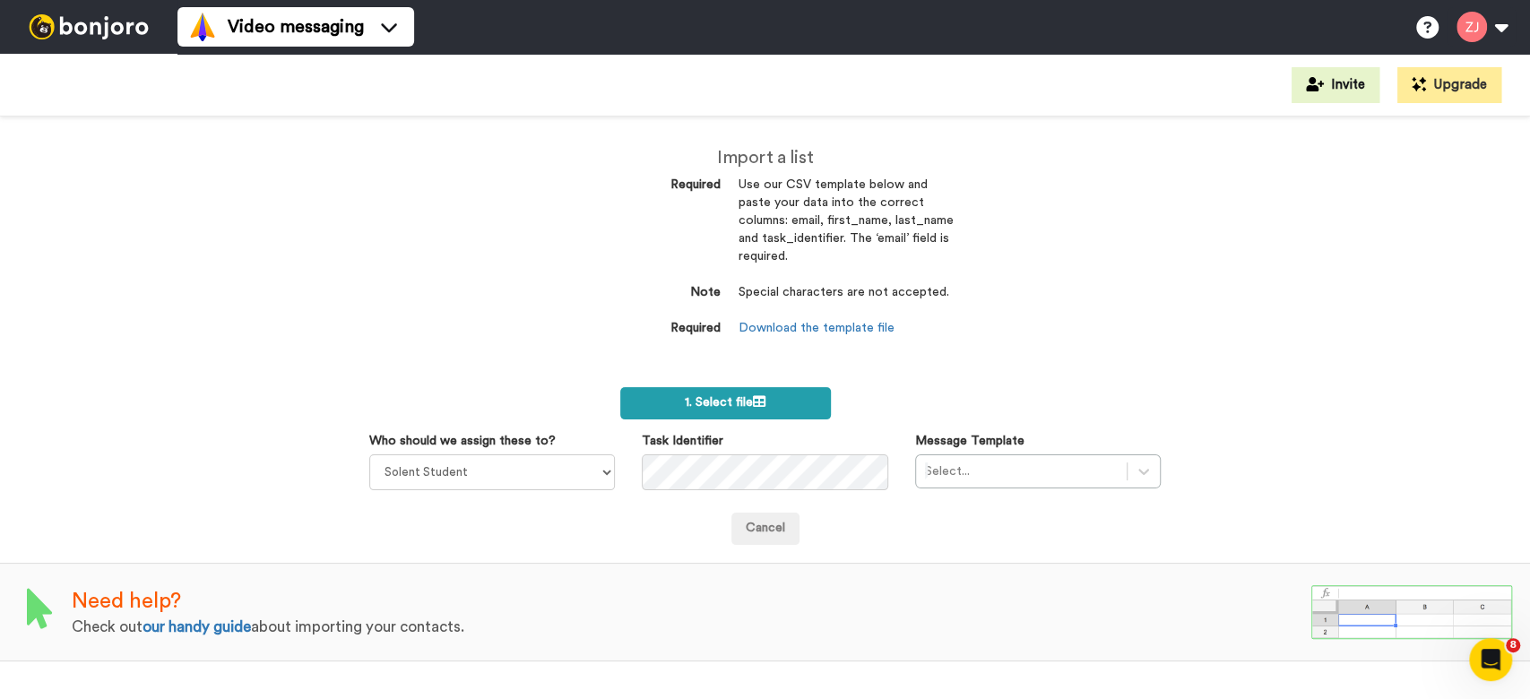
click at [744, 411] on label "1. Select file" at bounding box center [725, 403] width 211 height 32
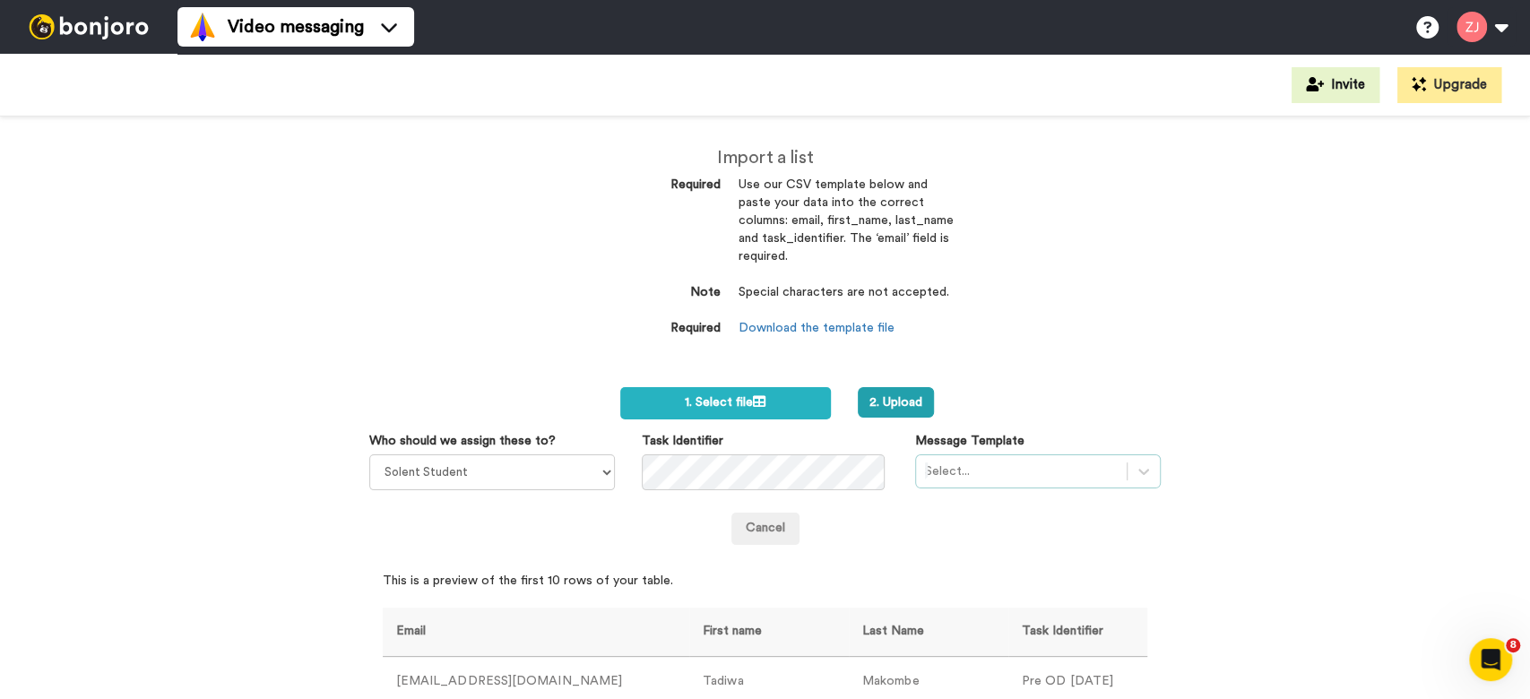
click at [957, 468] on div "Select..." at bounding box center [1038, 472] width 246 height 34
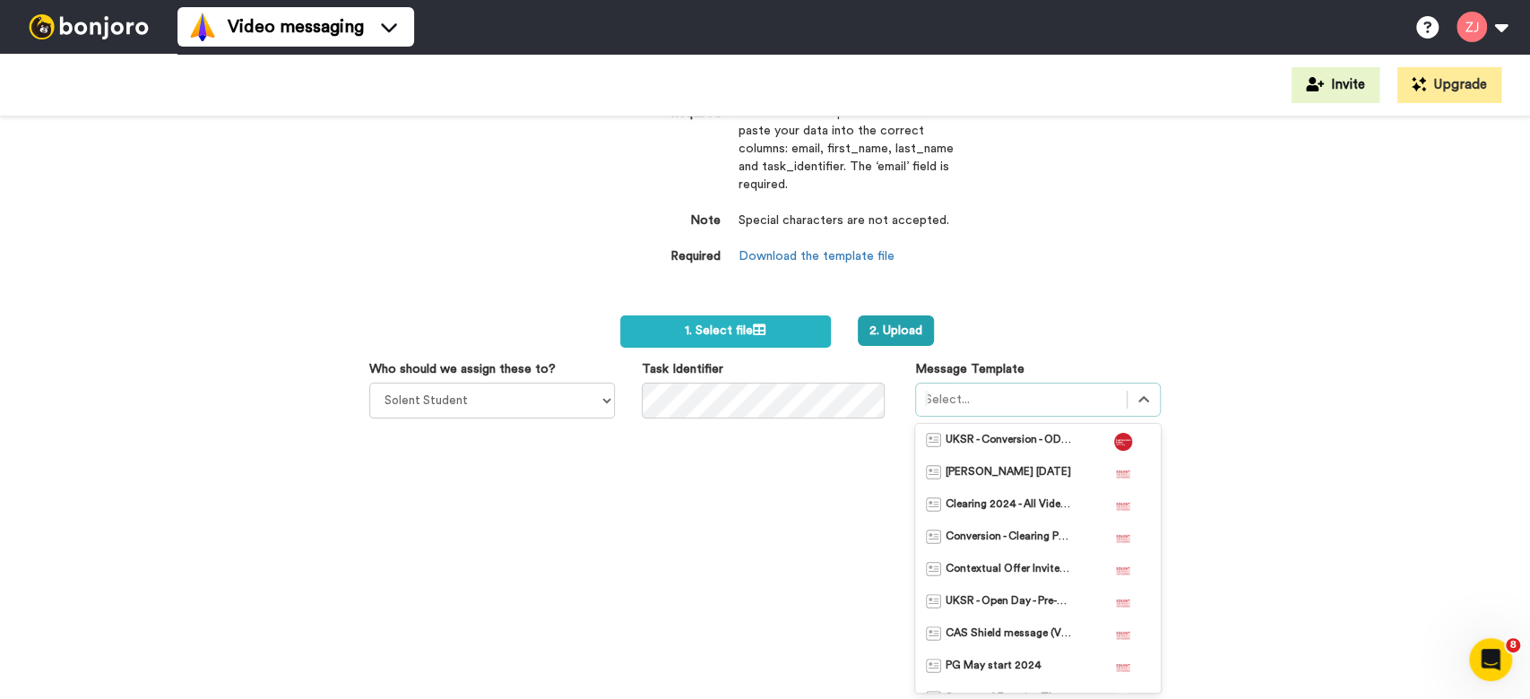
scroll to position [653, 0]
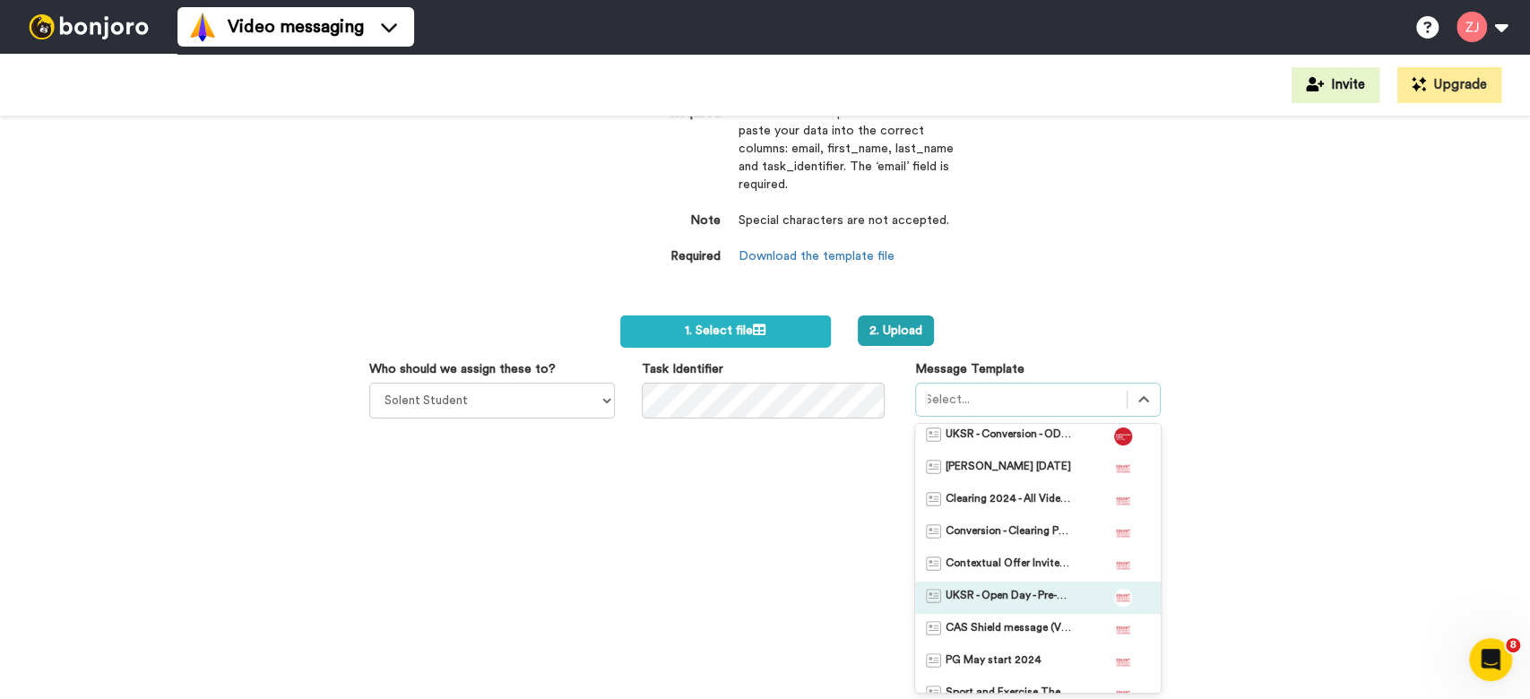
click at [1018, 592] on span "UKSR - Open Day - Pre-Event Template BF" at bounding box center [1009, 598] width 126 height 18
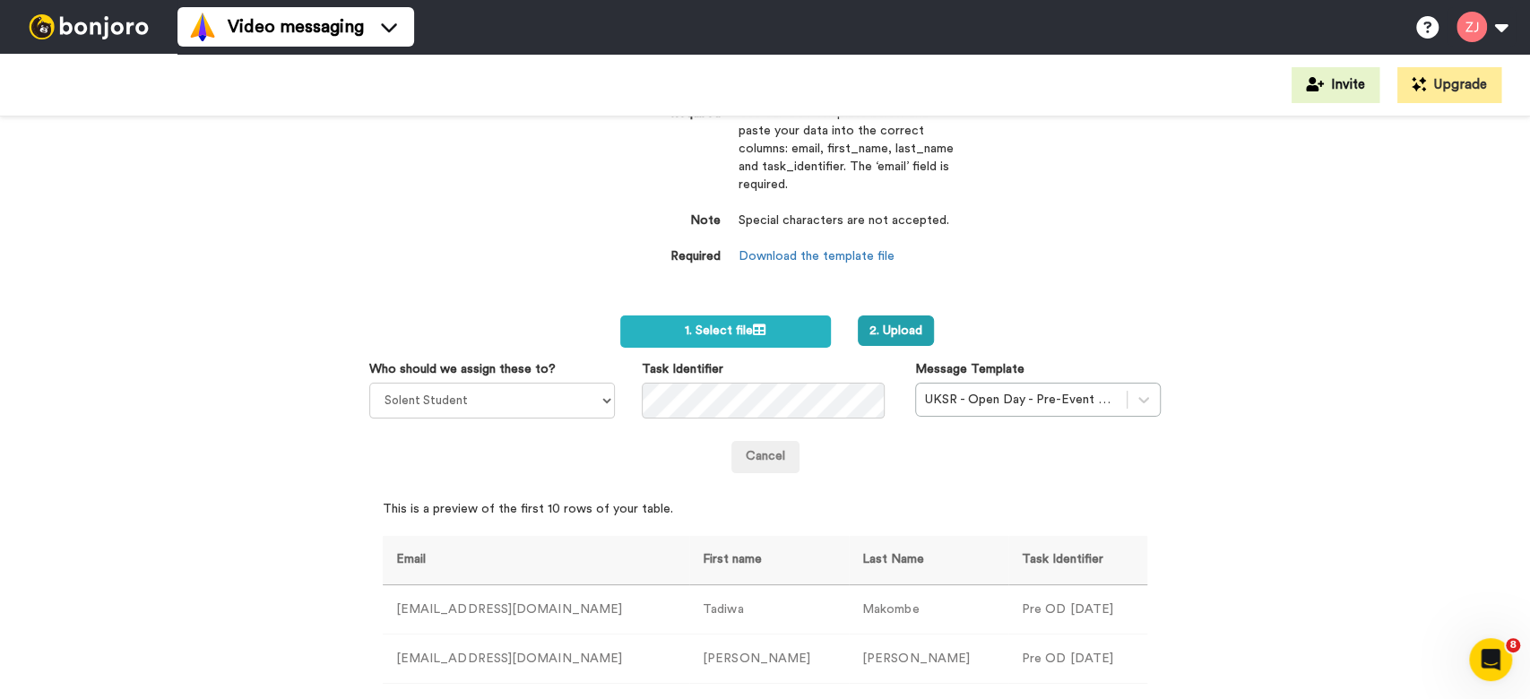
click at [1093, 242] on div "Import a list Required Use our CSV template below and paste your data into the …" at bounding box center [765, 408] width 1530 height 583
click at [910, 341] on button "2. Upload" at bounding box center [896, 331] width 76 height 30
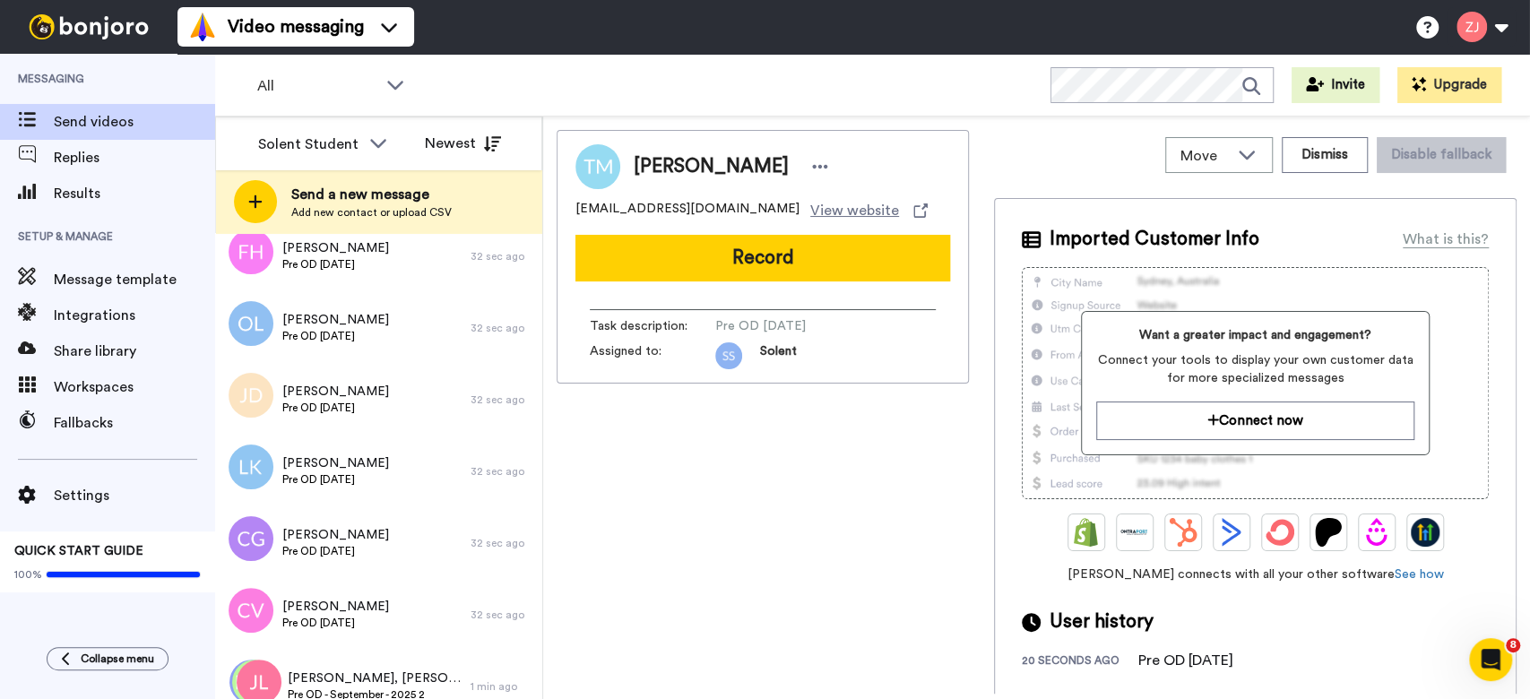
scroll to position [8157, 0]
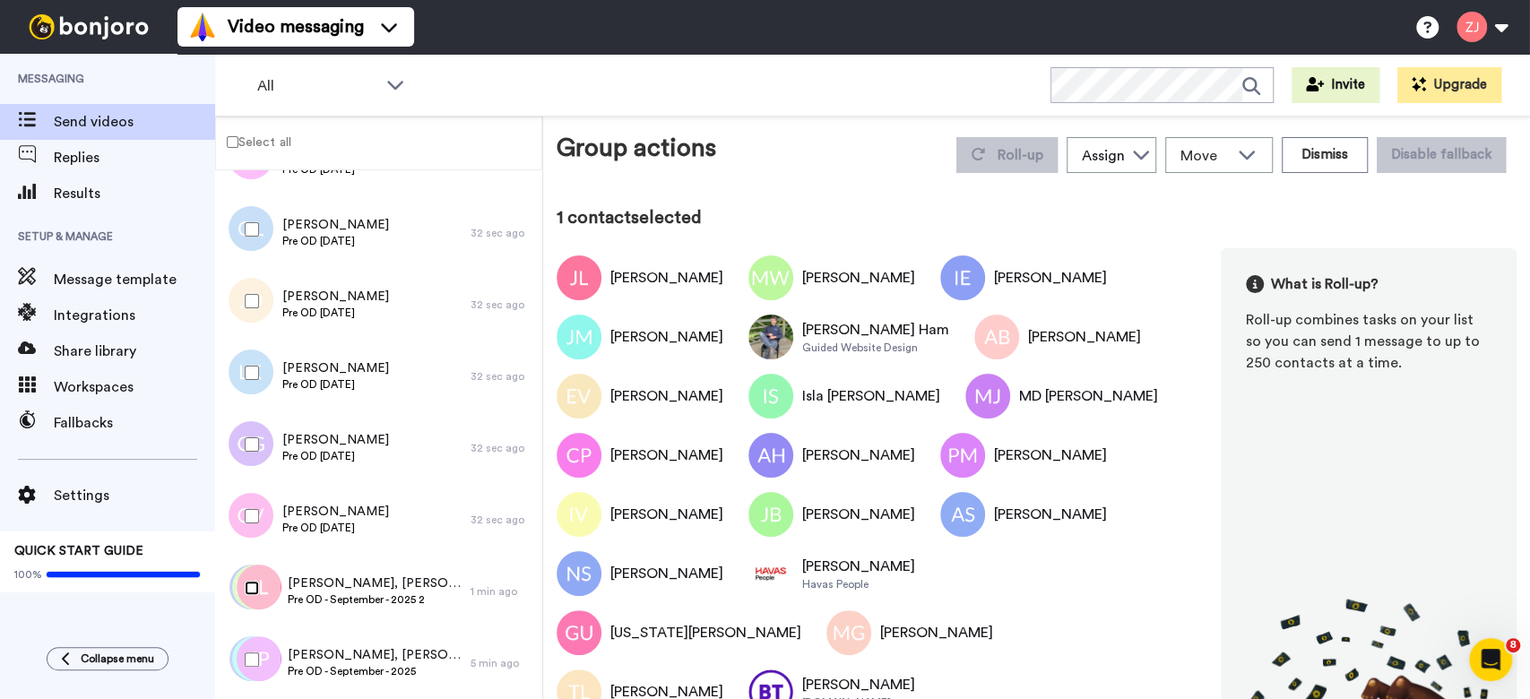
scroll to position [8095, 0]
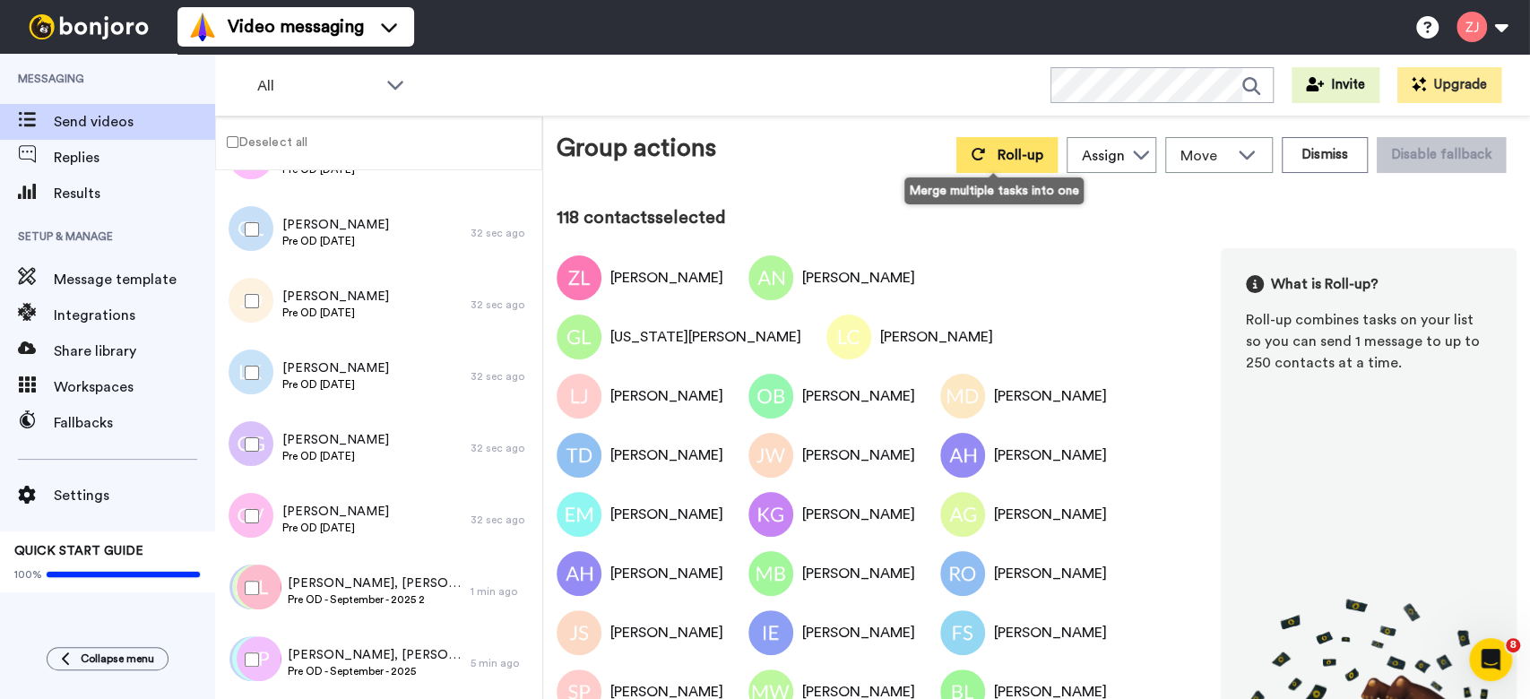
click at [965, 171] on button "Roll-up" at bounding box center [1007, 155] width 101 height 36
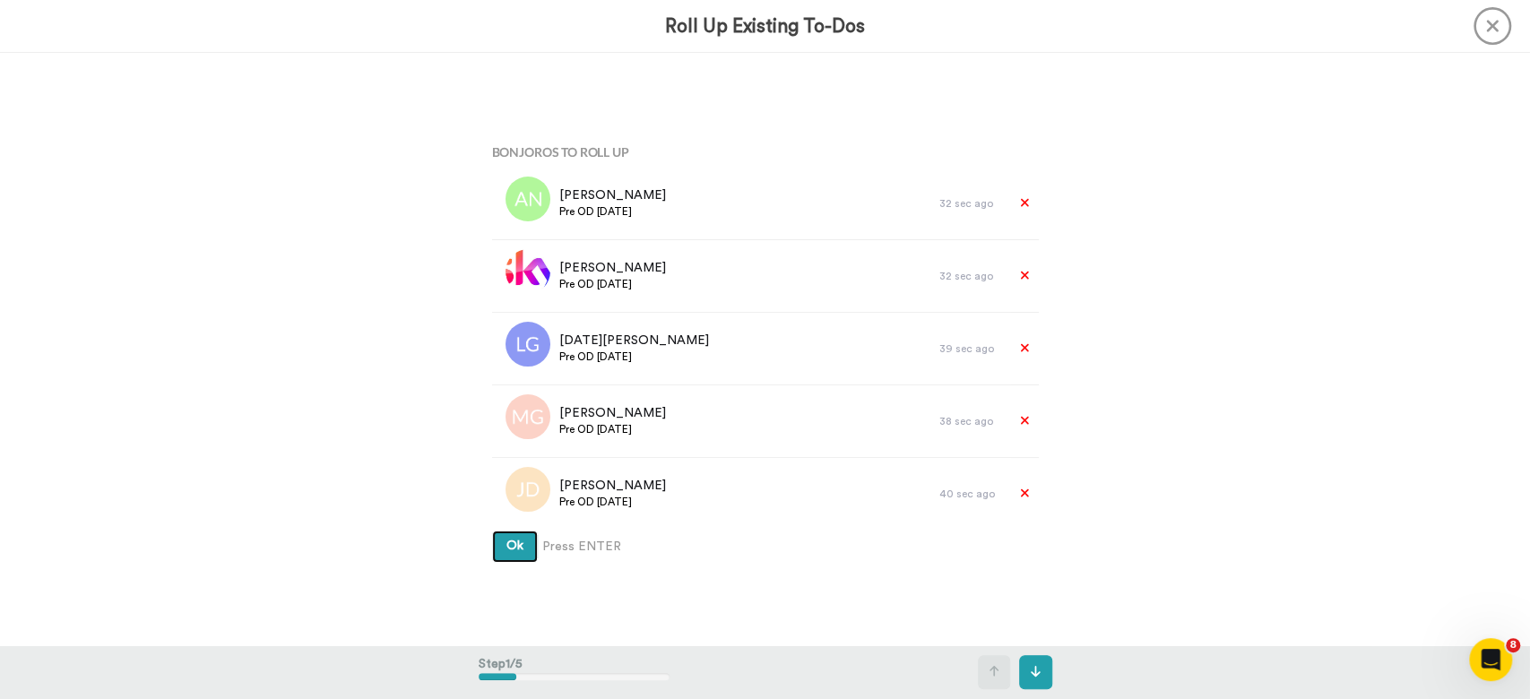
click at [492, 531] on button "Ok" at bounding box center [515, 547] width 46 height 32
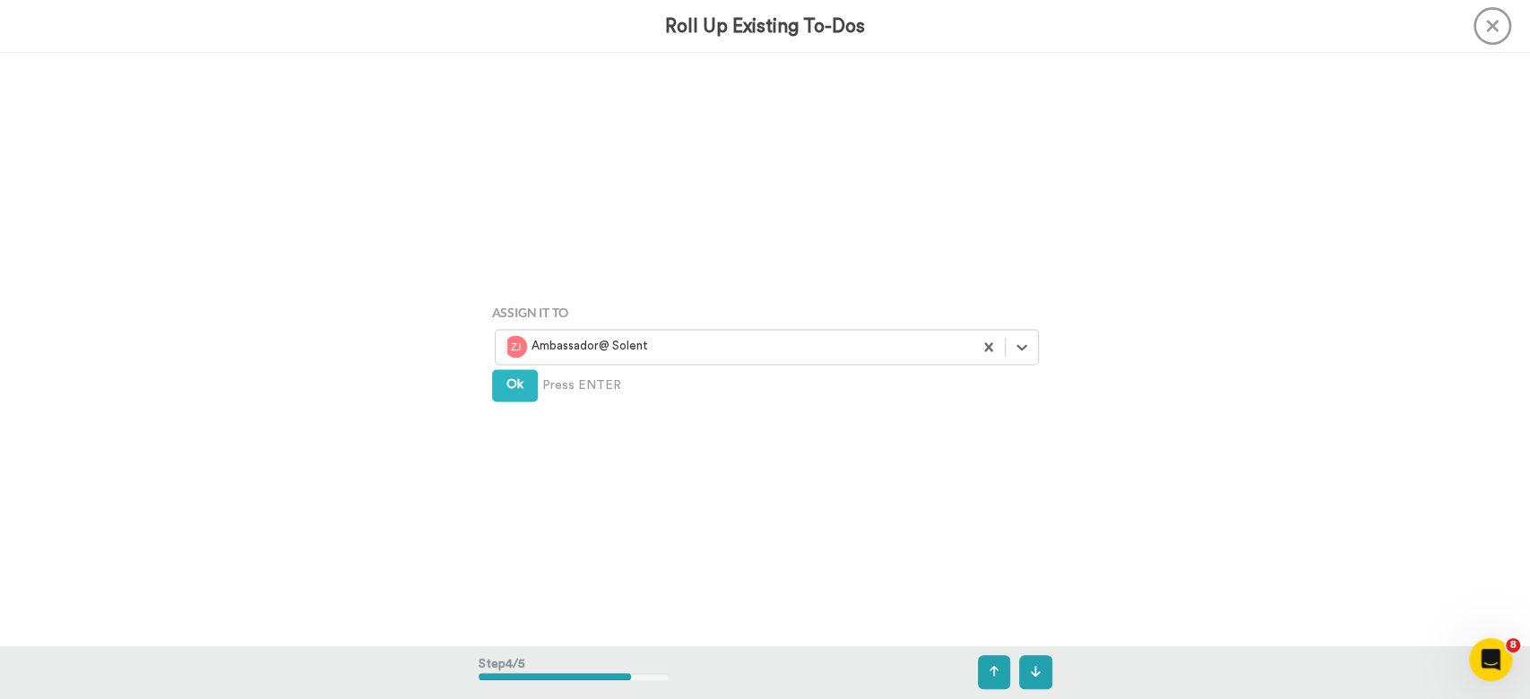
scroll to position [1779, 0]
click at [1026, 343] on div at bounding box center [1022, 347] width 32 height 32
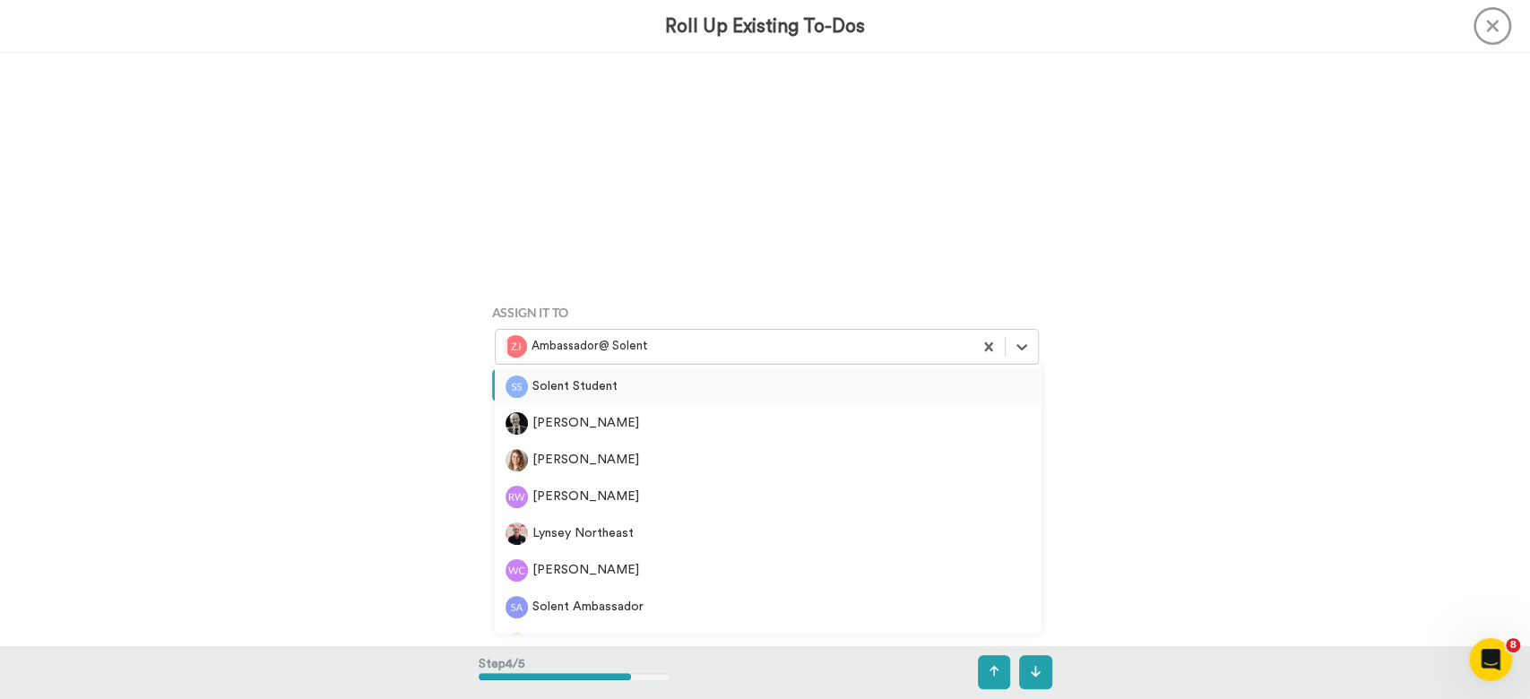
click at [623, 382] on div "Solent Student" at bounding box center [768, 387] width 525 height 22
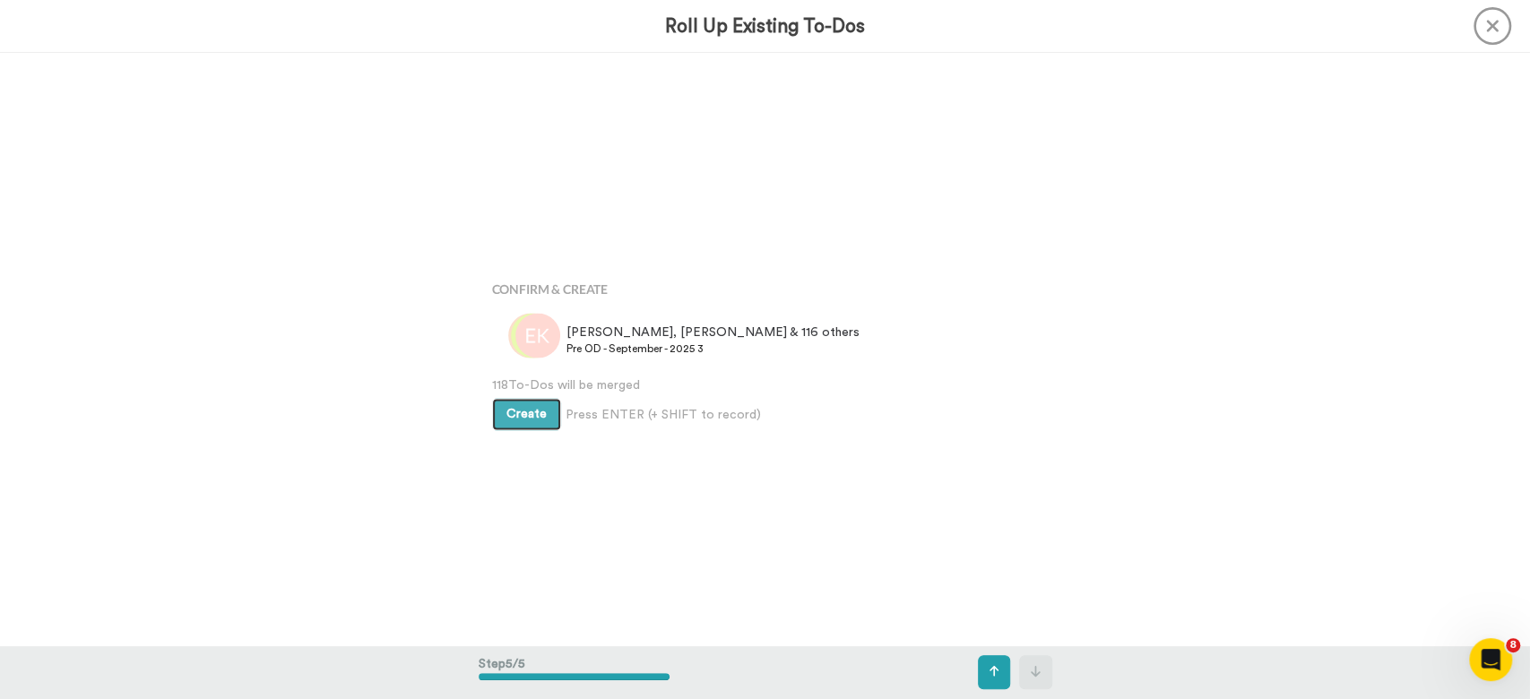
scroll to position [2373, 0]
click at [520, 426] on button "Create" at bounding box center [526, 412] width 69 height 32
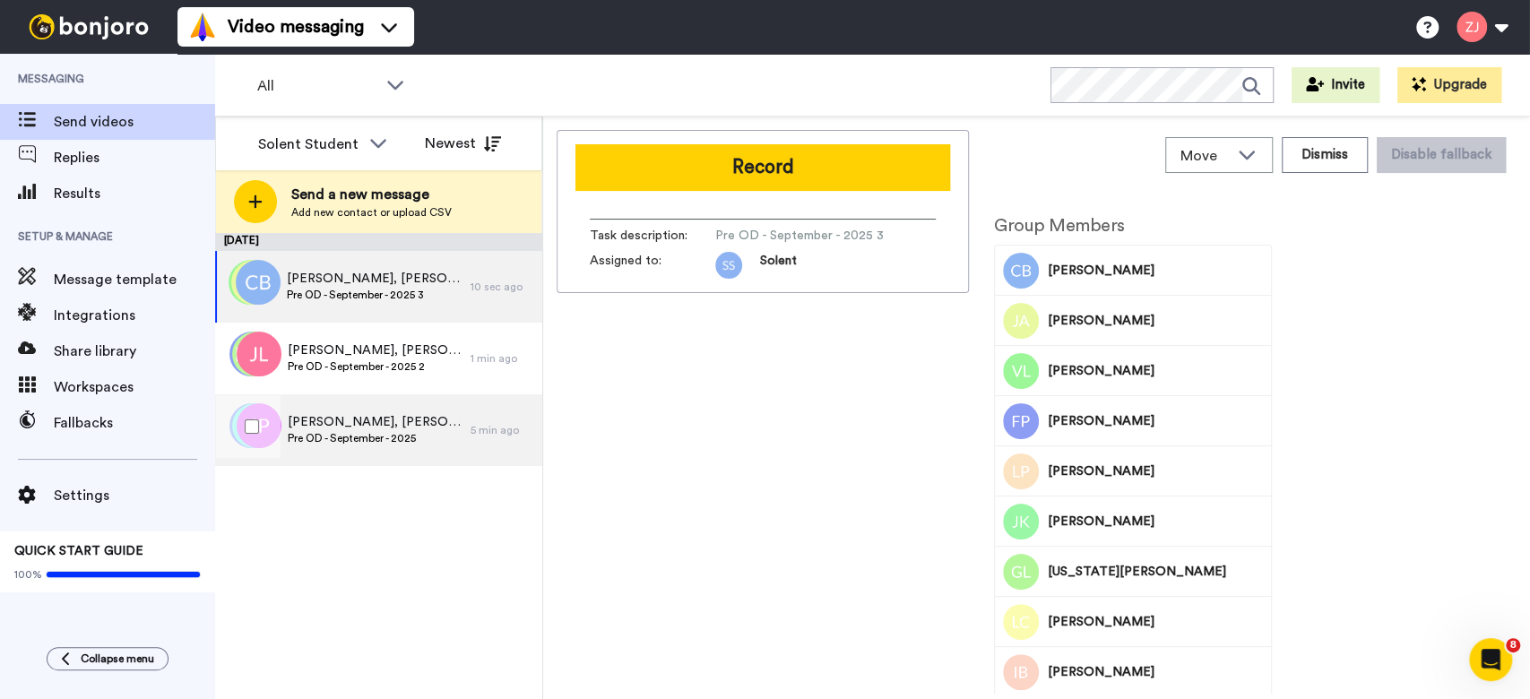
click at [332, 426] on span "Jekaterina, Matthee & 197 others" at bounding box center [375, 422] width 174 height 18
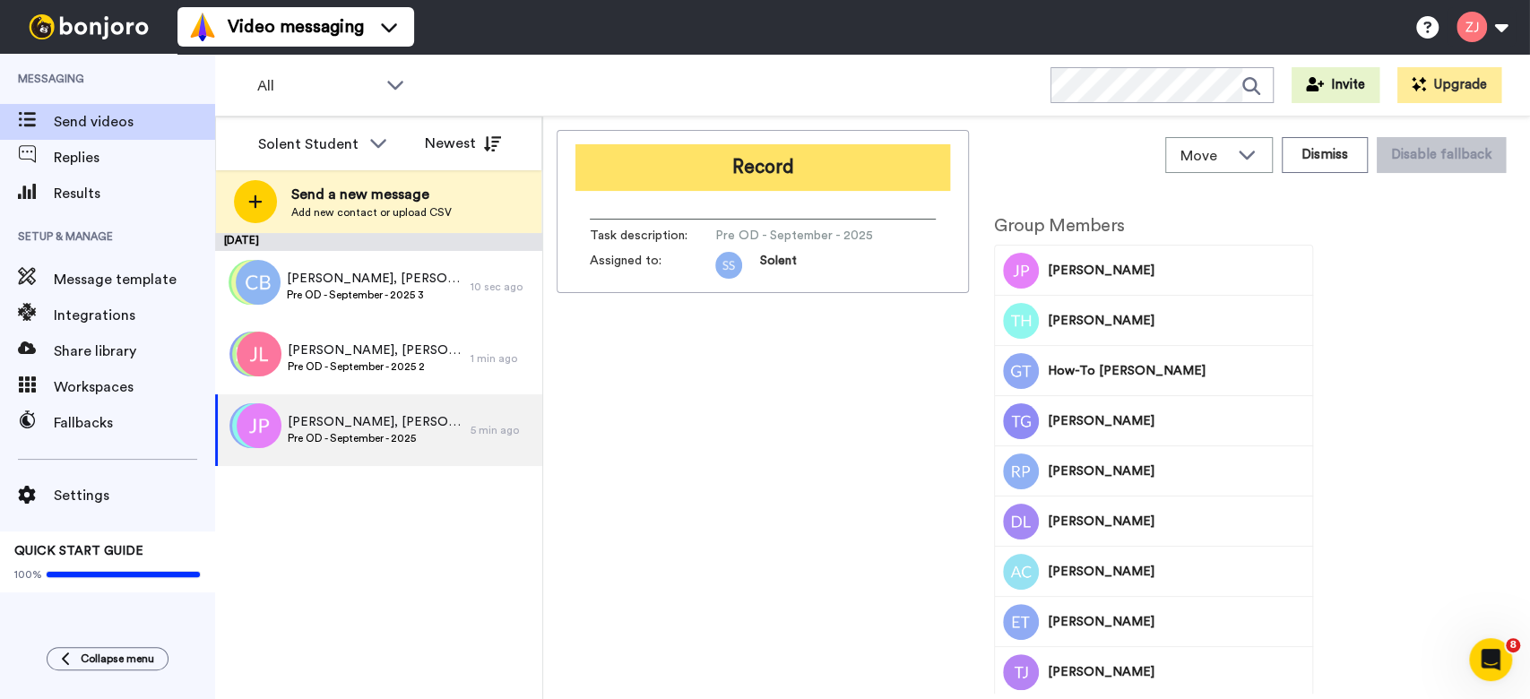
click at [846, 176] on button "Record" at bounding box center [763, 167] width 375 height 47
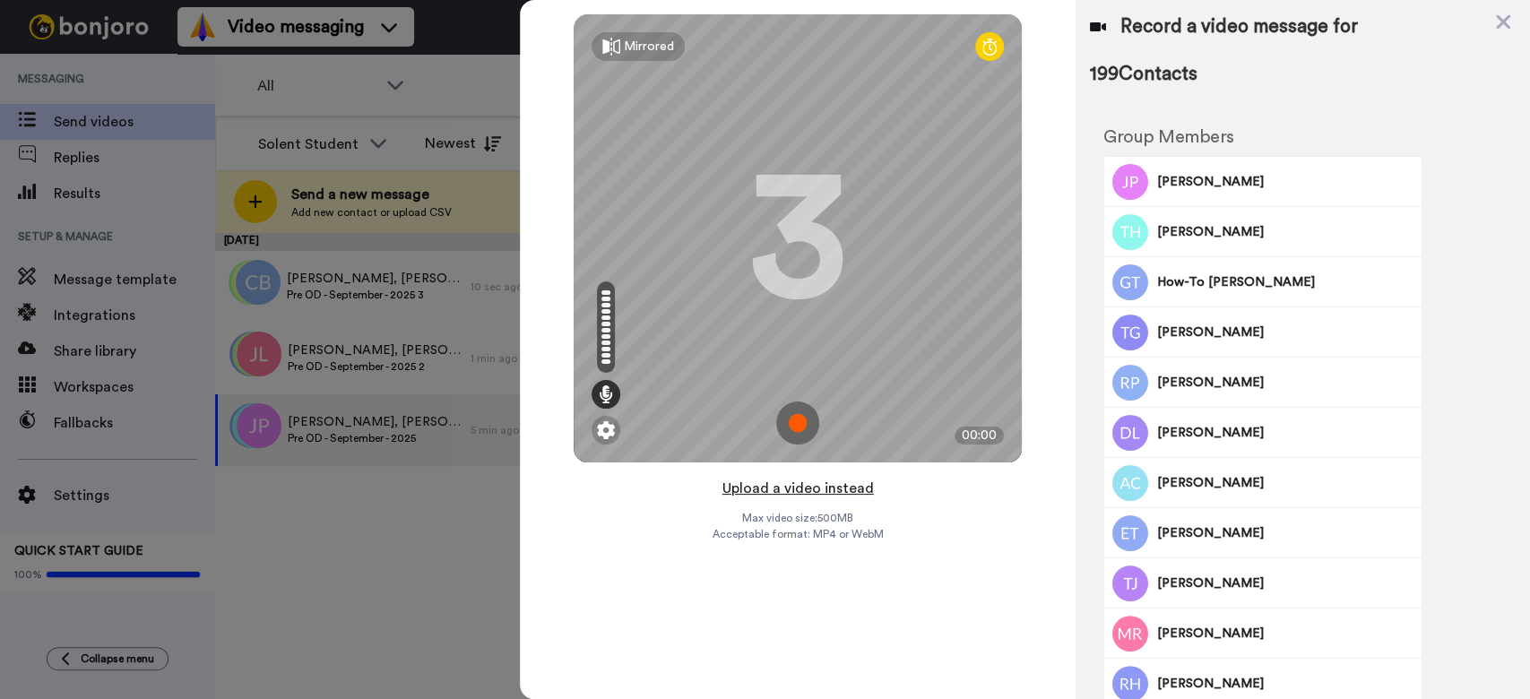
click at [803, 496] on button "Upload a video instead" at bounding box center [798, 488] width 162 height 23
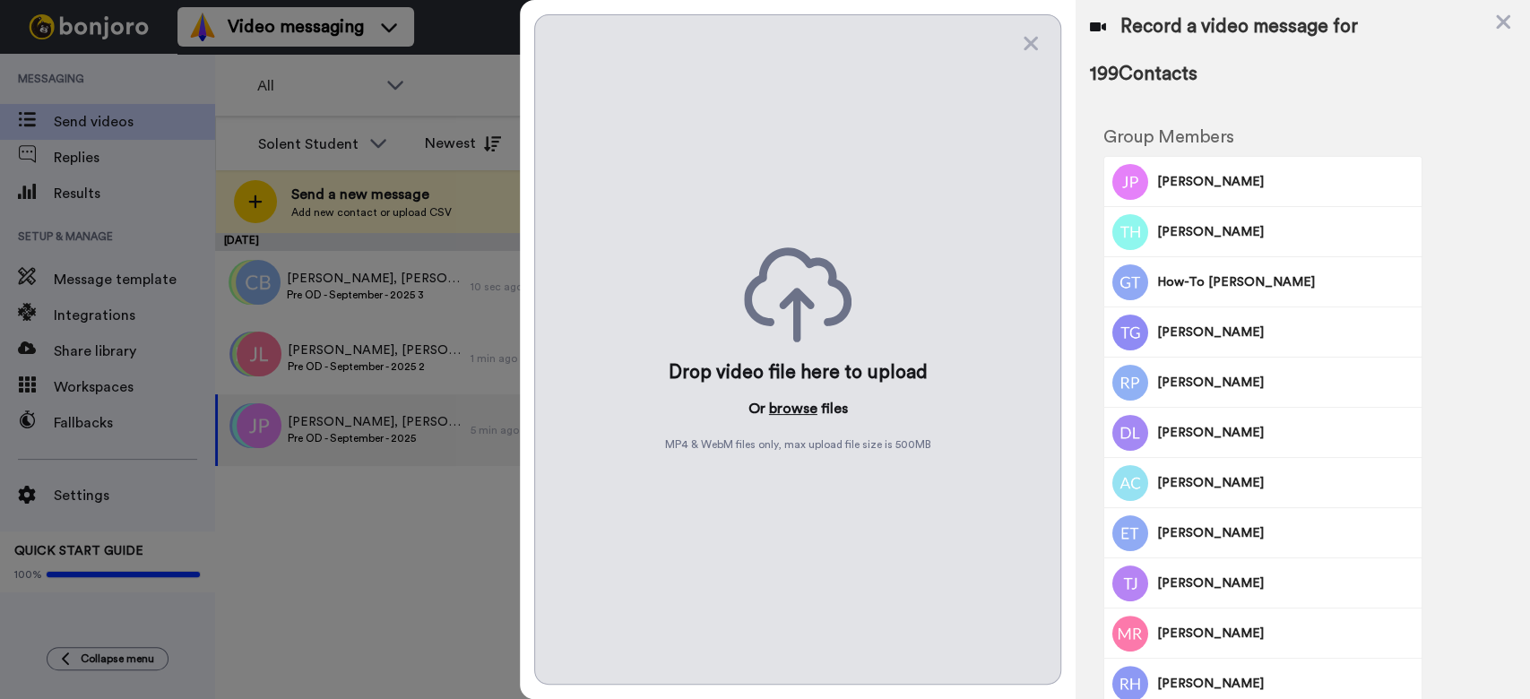
click at [774, 399] on button "browse" at bounding box center [793, 409] width 48 height 22
click at [801, 401] on button "browse" at bounding box center [793, 409] width 48 height 22
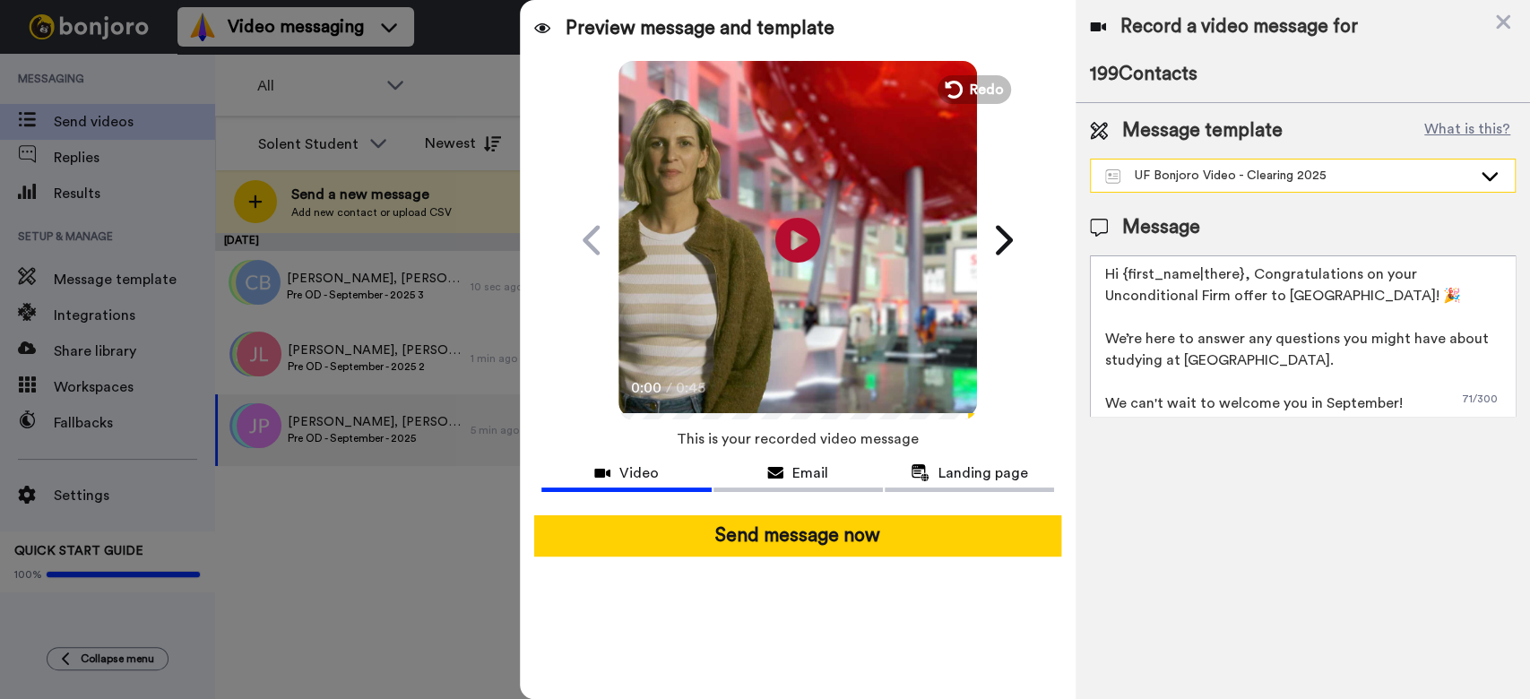
click at [1218, 171] on div "UF Bonjoro Video - Clearing 2025" at bounding box center [1288, 176] width 367 height 18
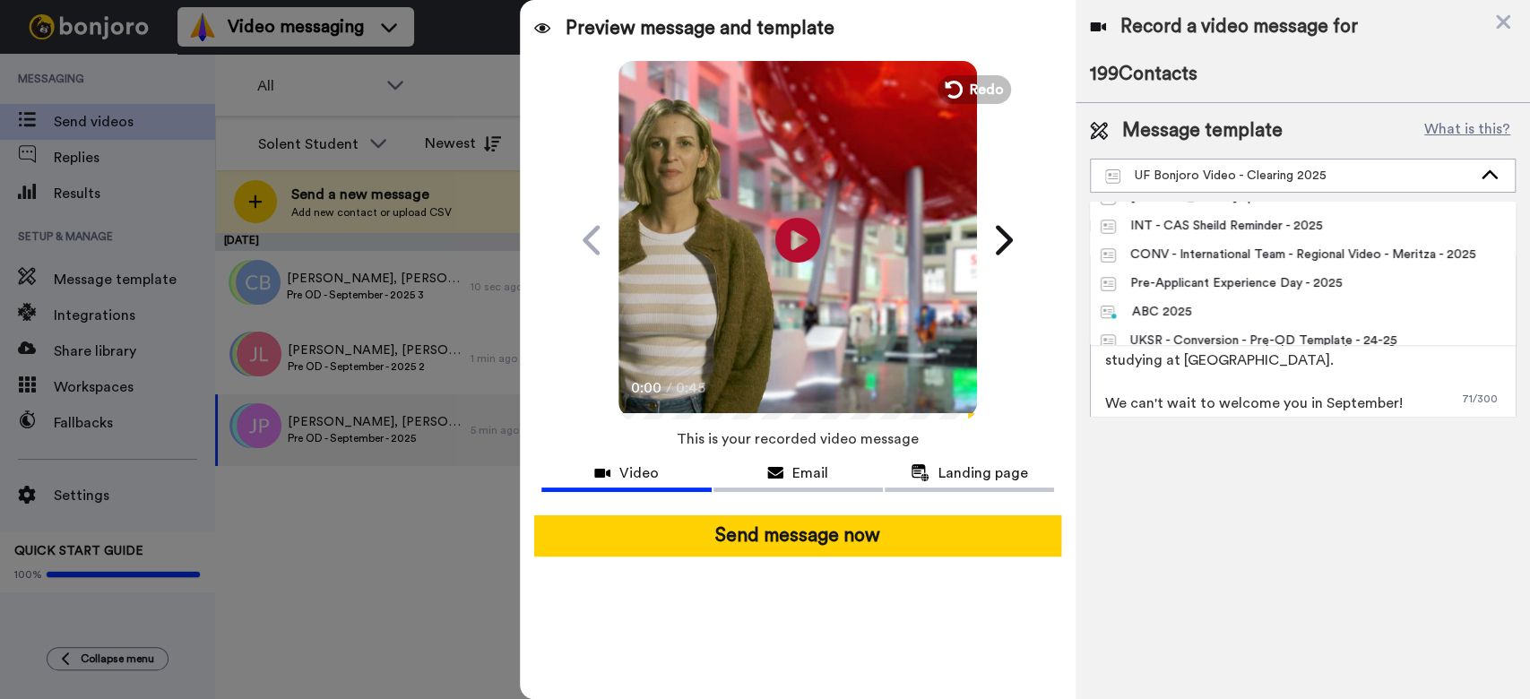
scroll to position [382, 0]
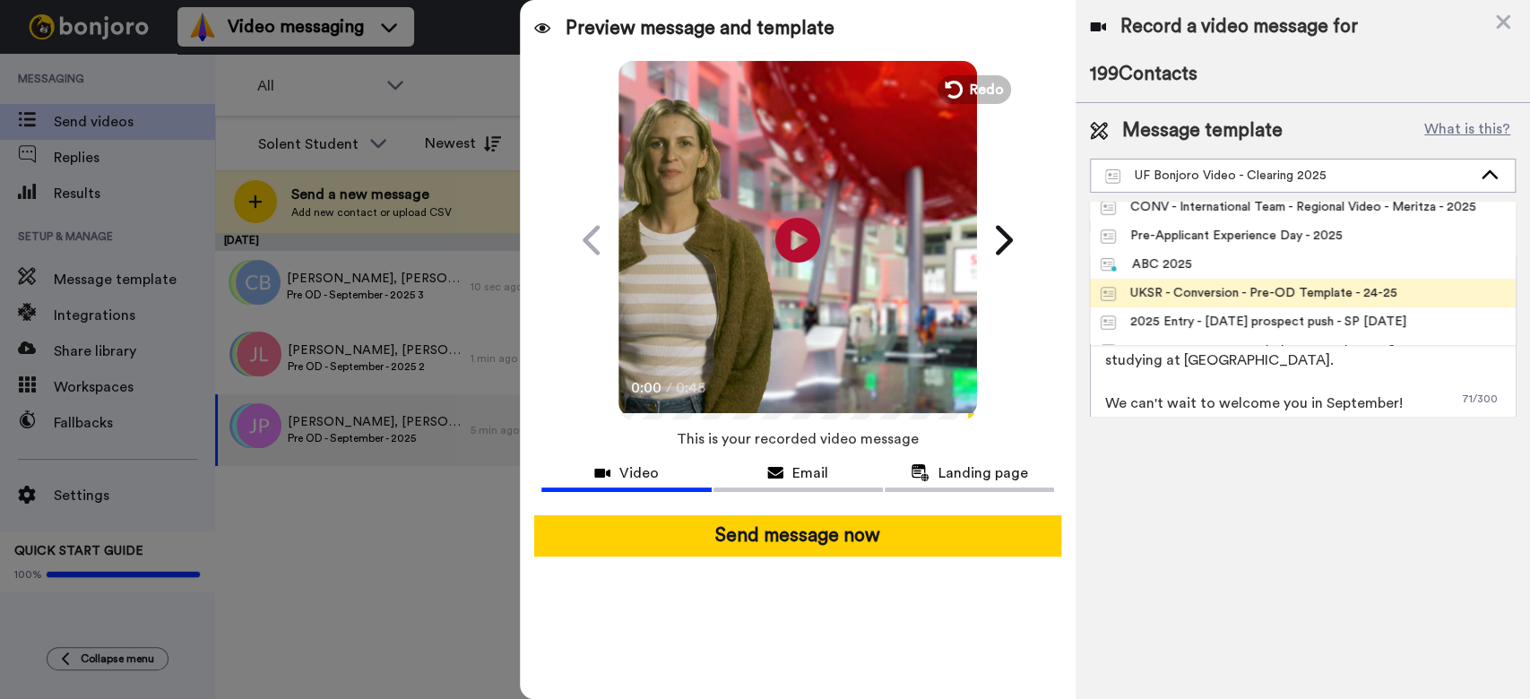
click at [1351, 290] on div "UKSR - Conversion - Pre-OD Template - 24-25" at bounding box center [1249, 293] width 297 height 18
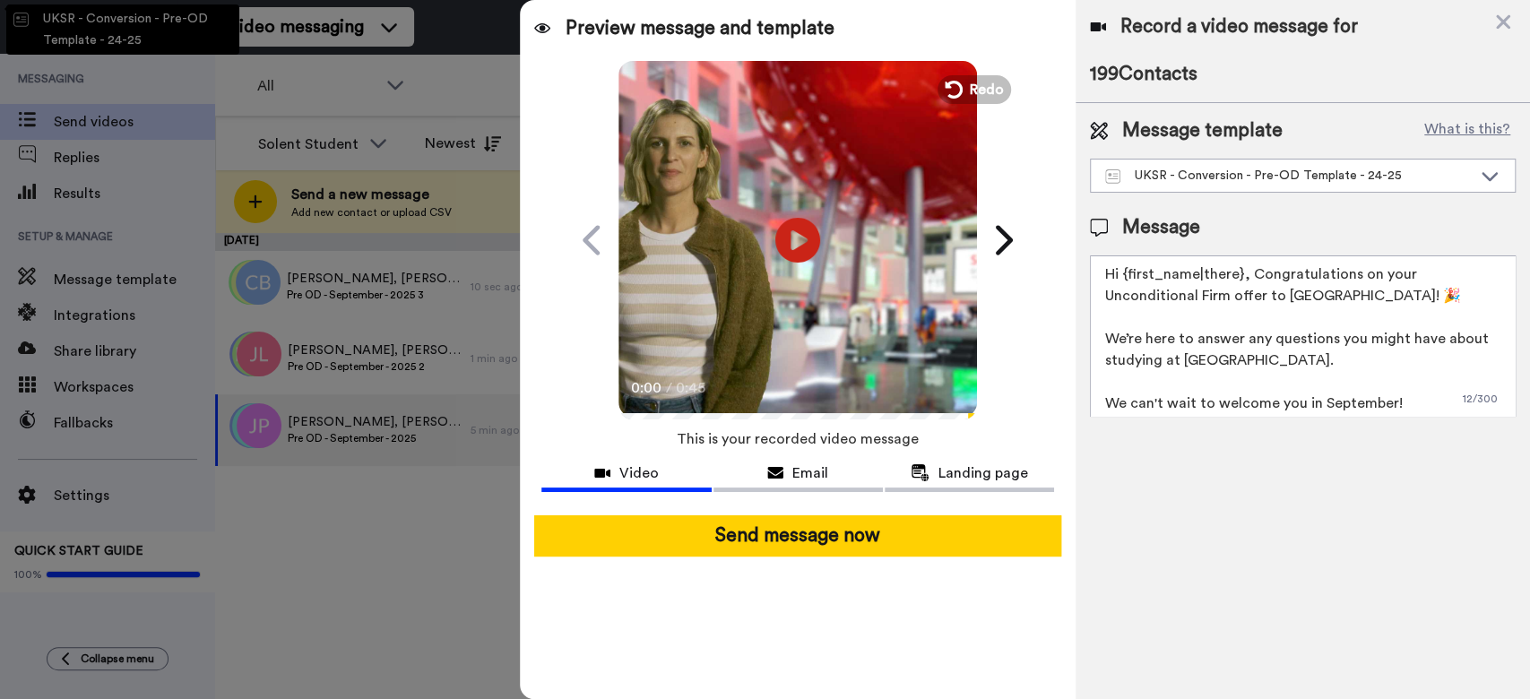
type textarea "{first_name}, it's nearly time for our Open Day and we can't wait to welcome yo…"
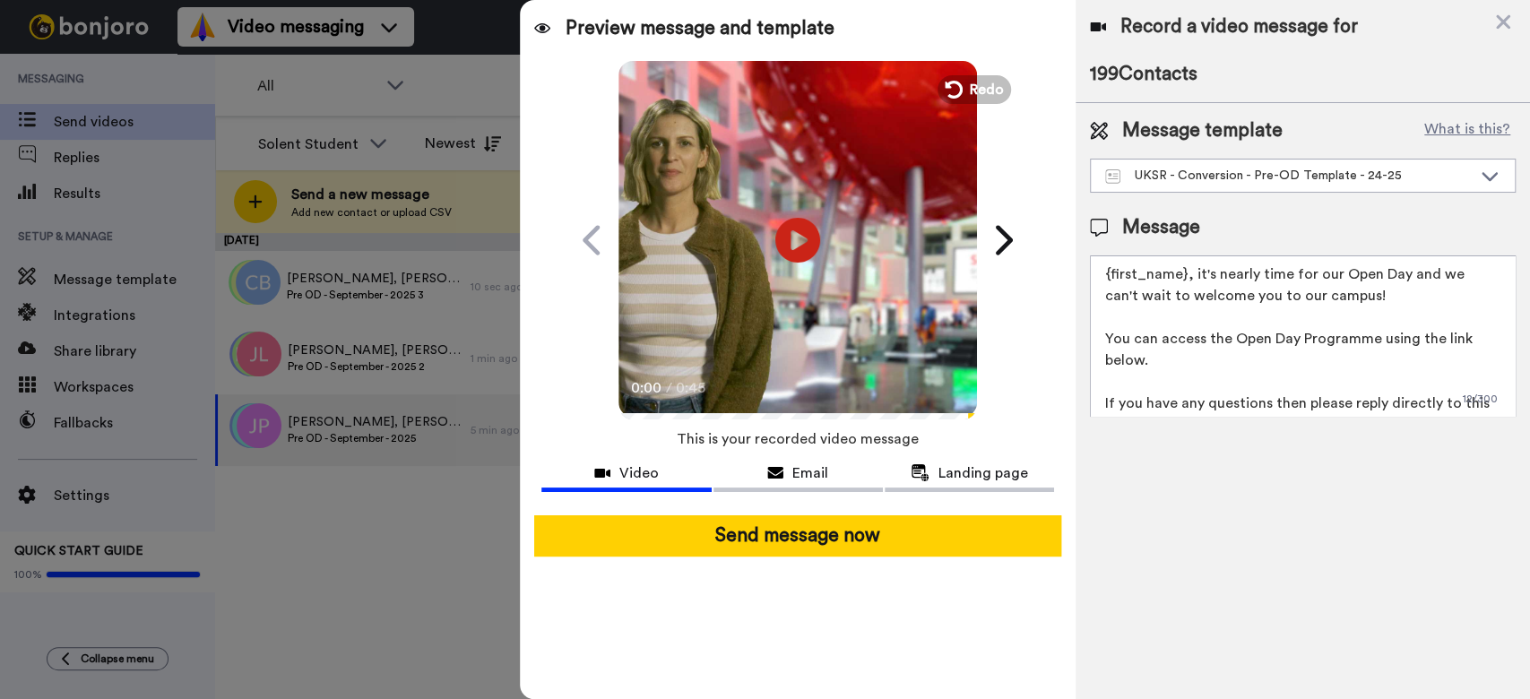
click at [1319, 524] on div "Record a video message for 199 Contacts Message template What is this? UKSR - C…" at bounding box center [1303, 349] width 455 height 699
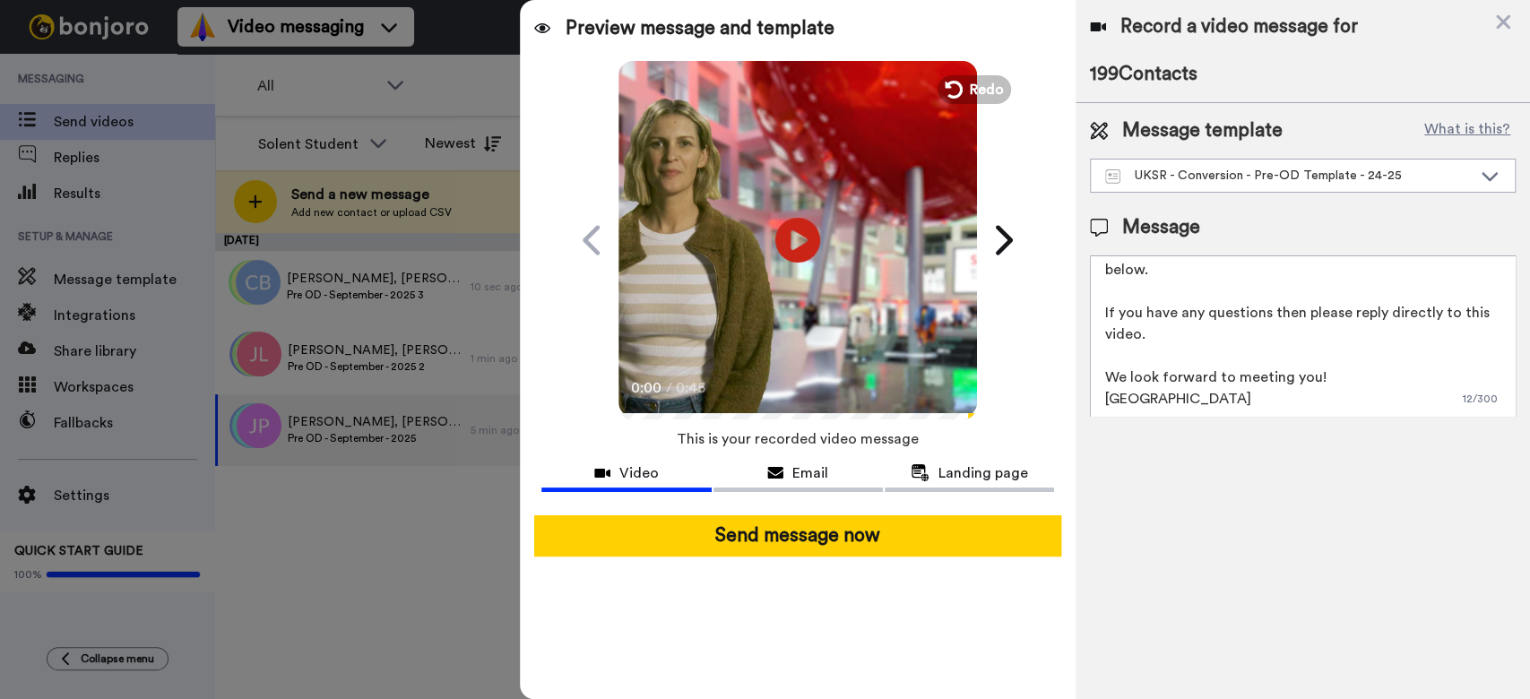
click at [749, 241] on video at bounding box center [798, 237] width 359 height 359
click at [809, 275] on icon "Play/Pause" at bounding box center [799, 239] width 48 height 85
click at [769, 461] on button "Email" at bounding box center [798, 475] width 169 height 33
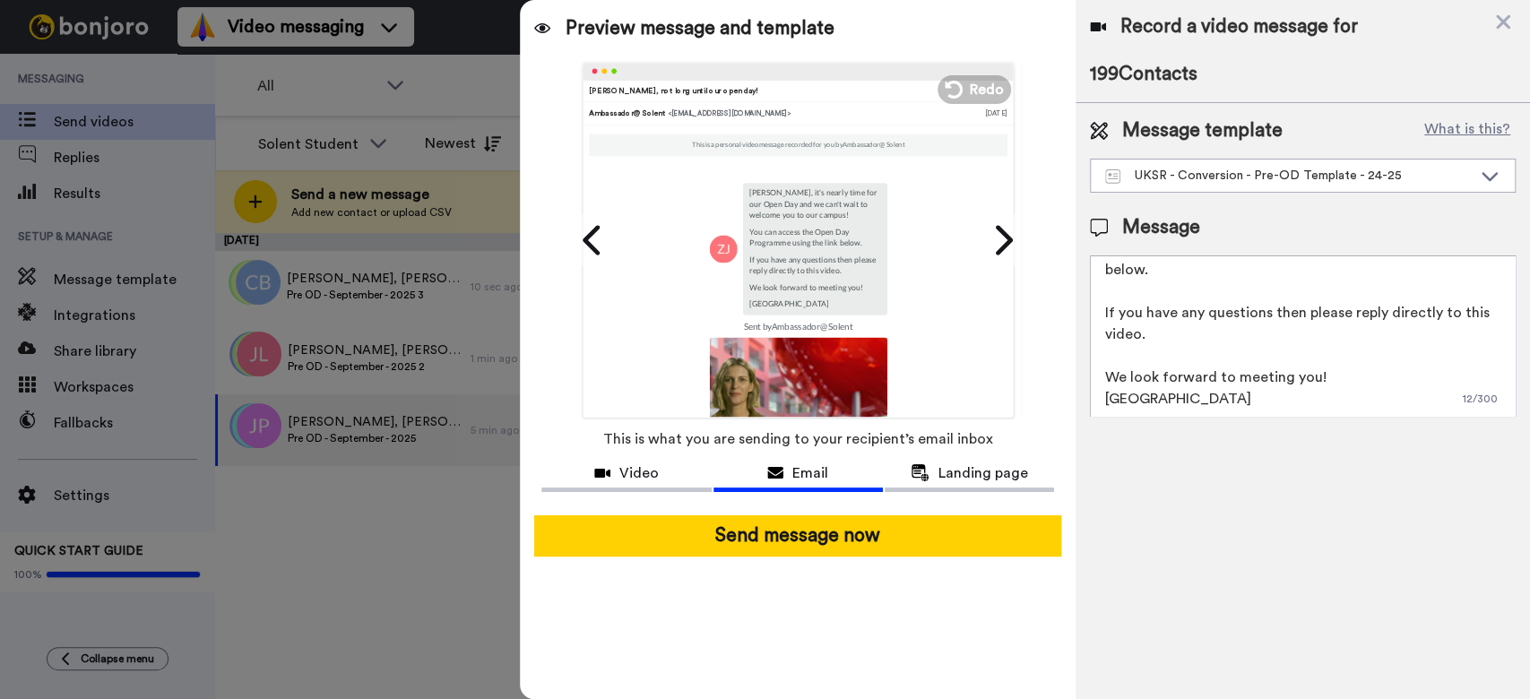
click at [939, 455] on span "This is what you are sending to your recipient’s email inbox" at bounding box center [798, 439] width 390 height 39
click at [944, 460] on button "Landing page" at bounding box center [969, 475] width 169 height 33
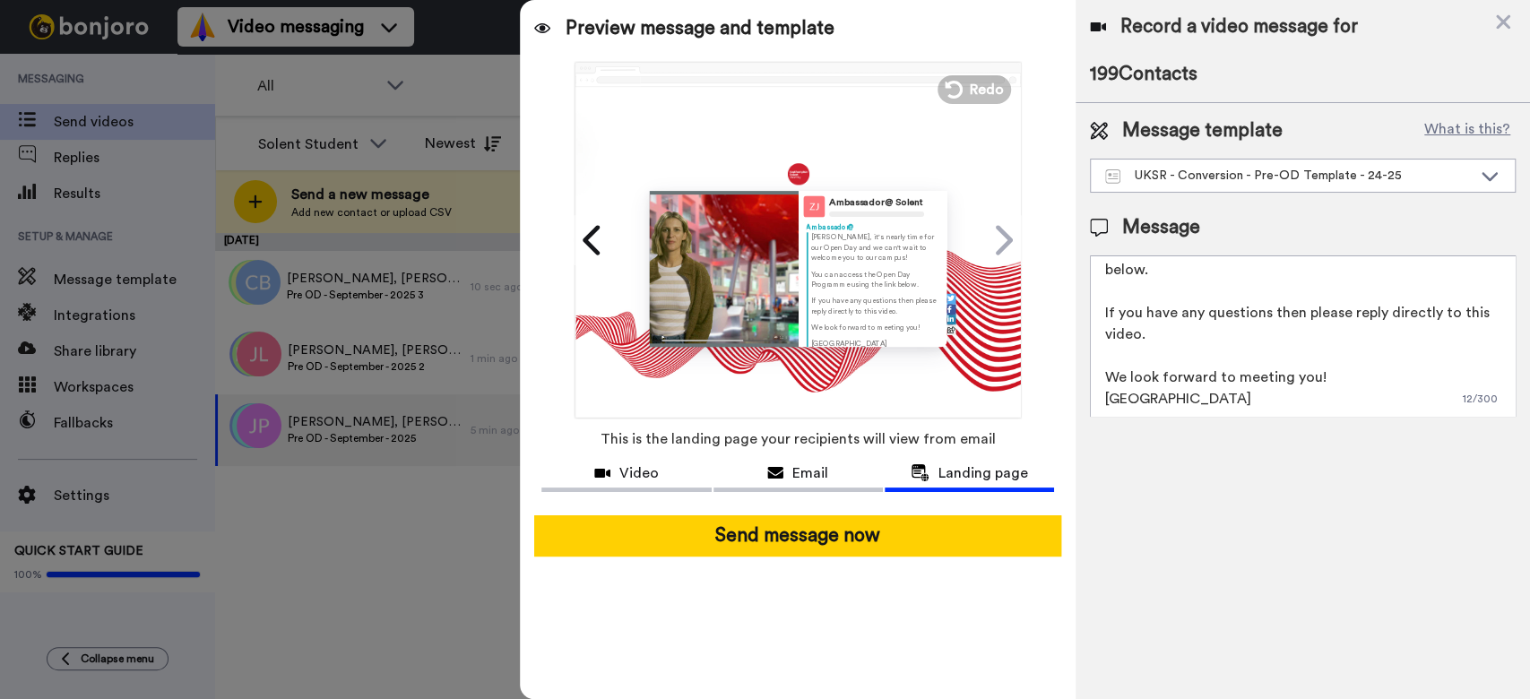
scroll to position [65, 0]
click at [769, 459] on button "Email" at bounding box center [798, 475] width 169 height 33
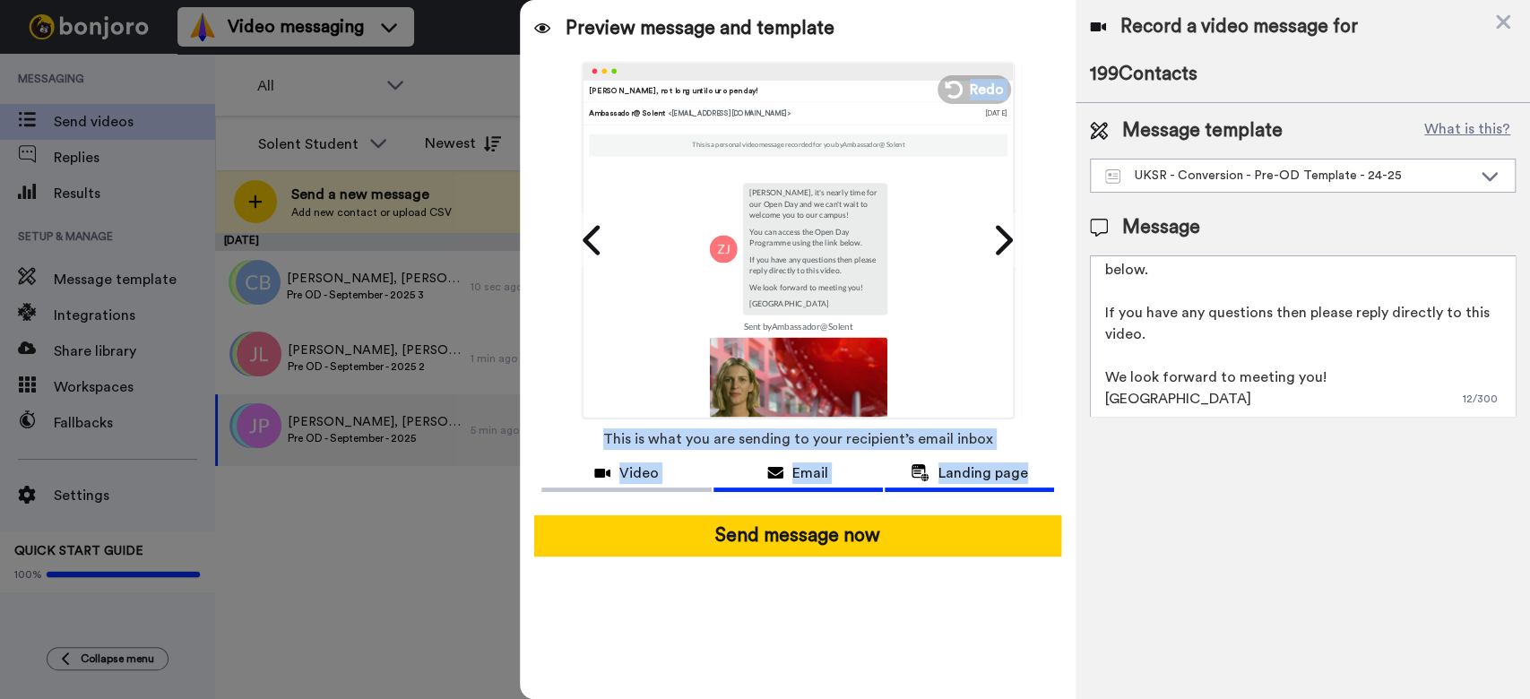
drag, startPoint x: 1000, startPoint y: 161, endPoint x: 1042, endPoint y: 471, distance: 312.1
click at [1042, 471] on div "Preview message and template Play/Pause 0:13 / 0:45 Tom, not long until our ope…" at bounding box center [798, 349] width 556 height 699
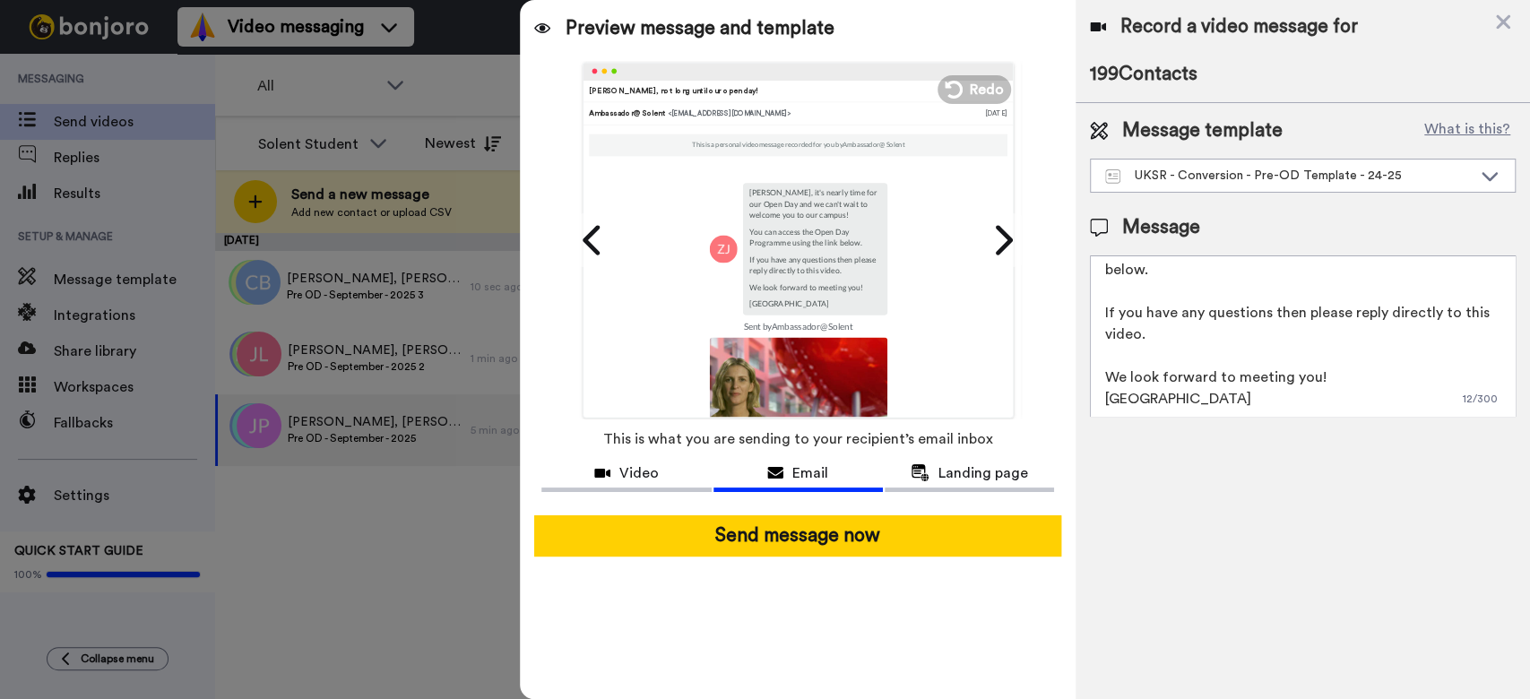
click at [1186, 521] on div "Record a video message for 199 Contacts Message template What is this? UKSR - C…" at bounding box center [1303, 349] width 455 height 699
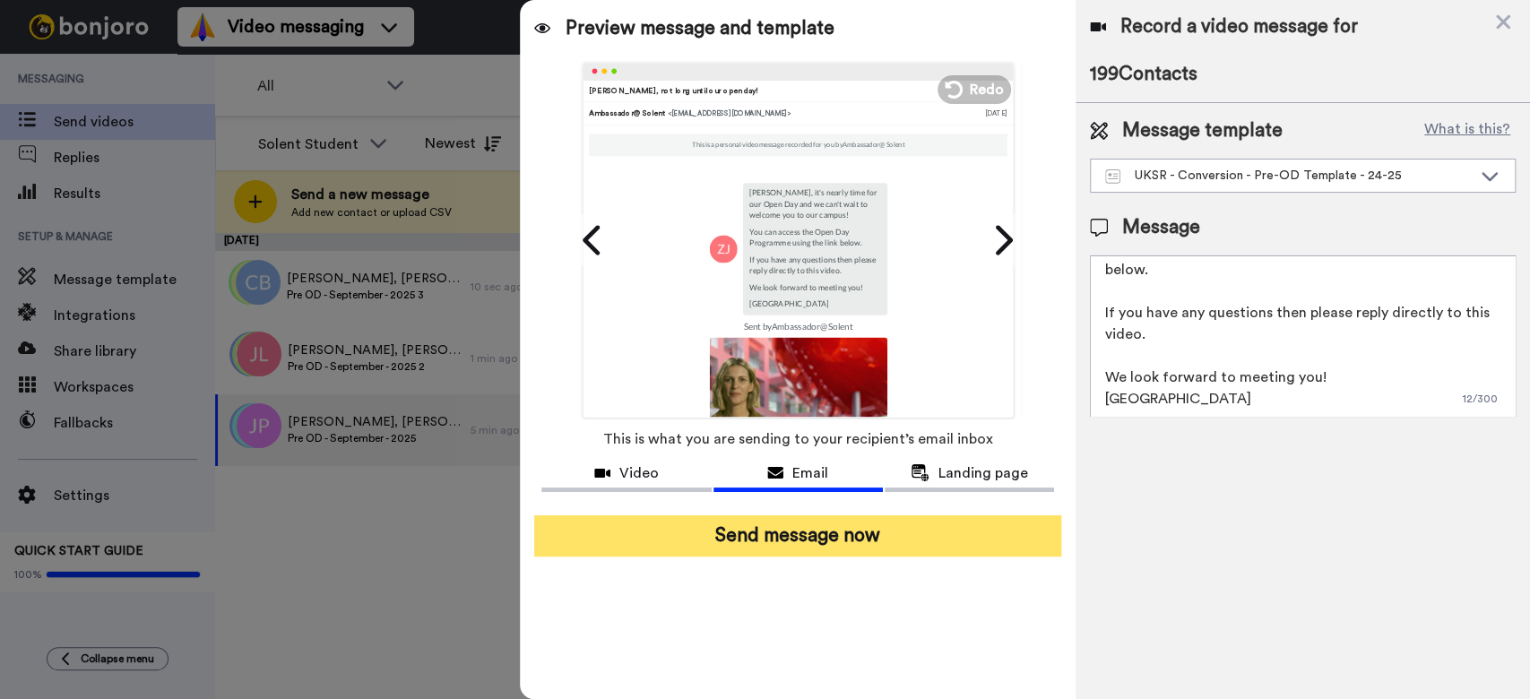
click at [895, 545] on button "Send message now" at bounding box center [797, 535] width 527 height 41
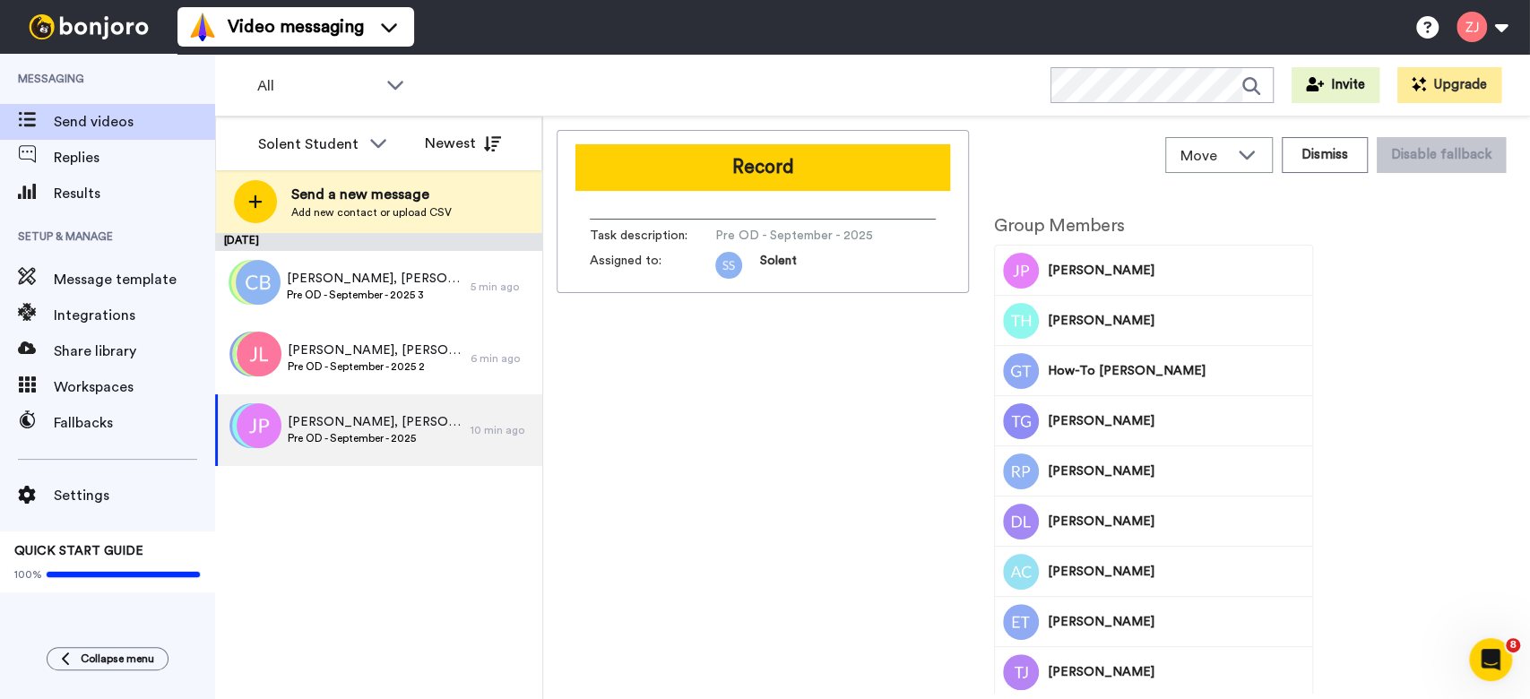
scroll to position [0, 0]
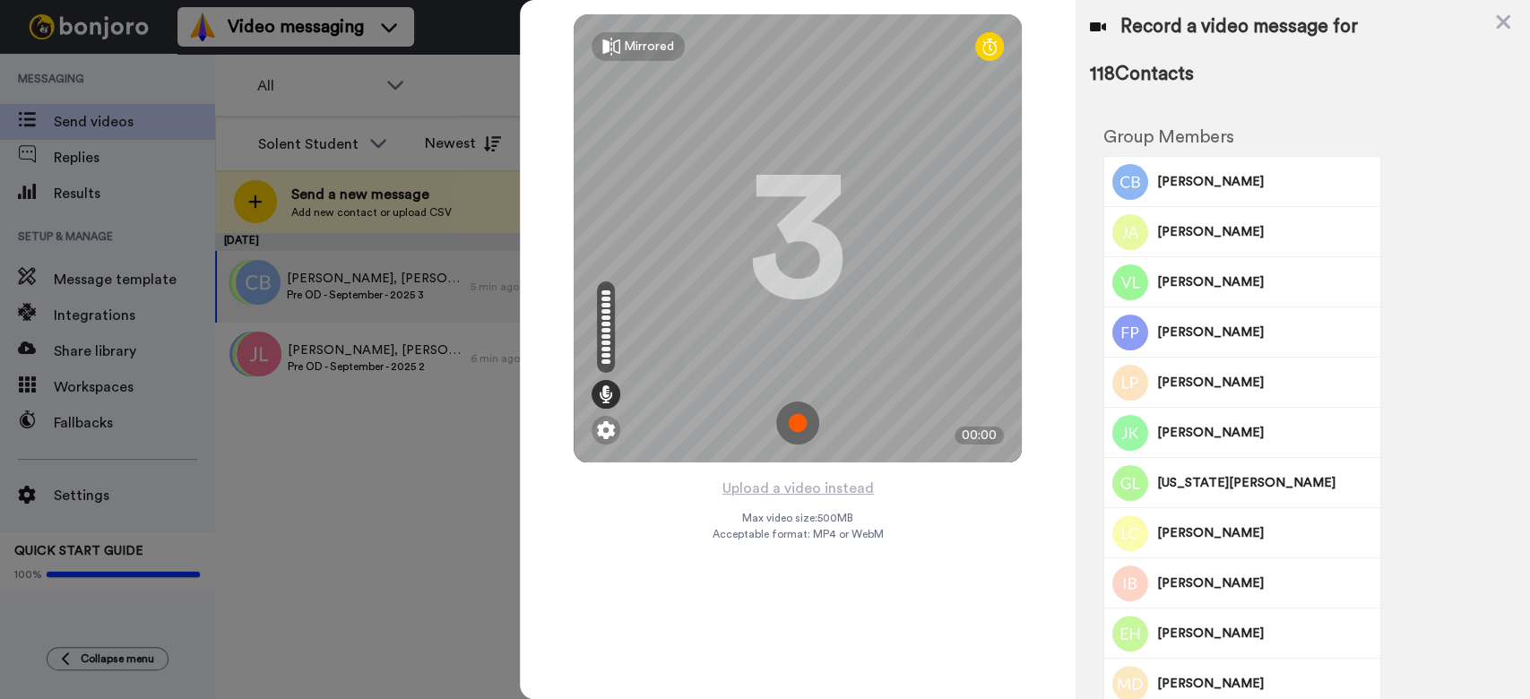
click at [801, 489] on button "Upload a video instead" at bounding box center [798, 488] width 162 height 23
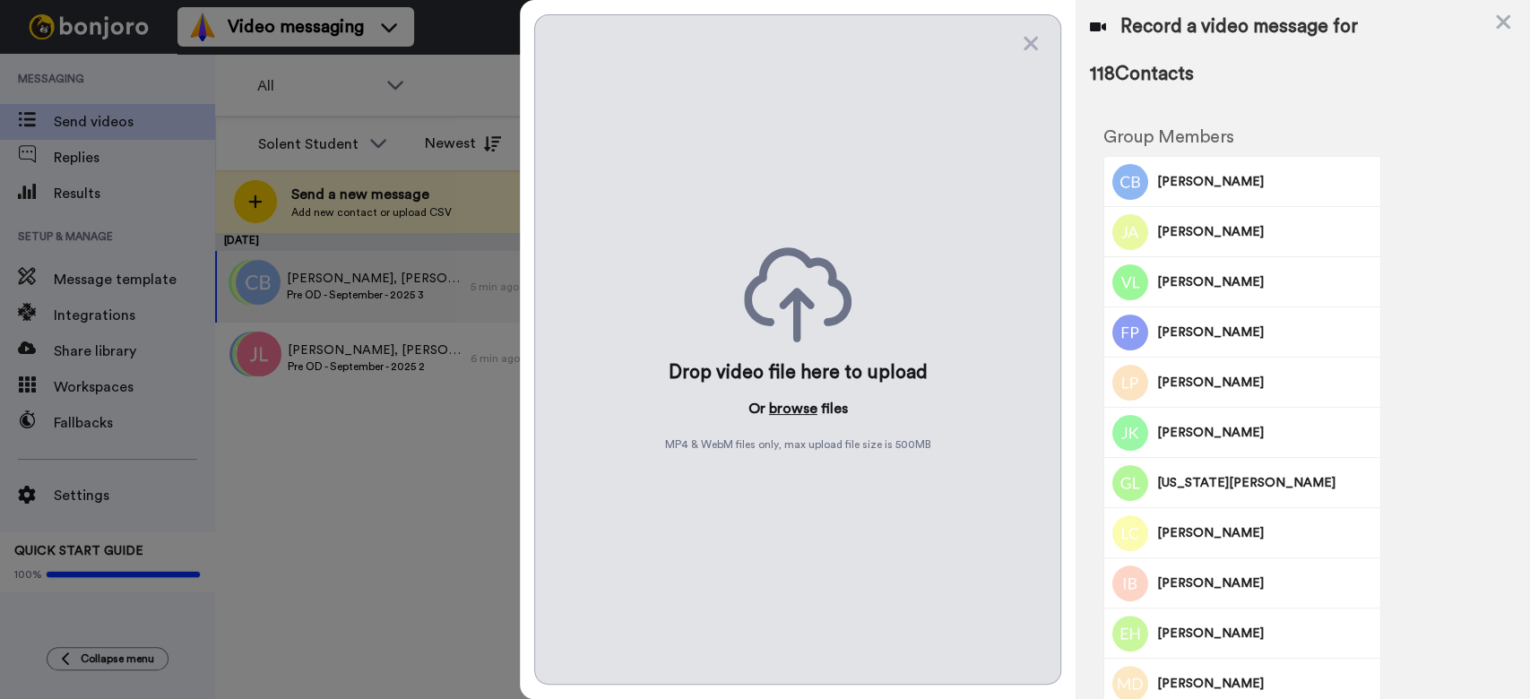
click at [783, 400] on button "browse" at bounding box center [793, 409] width 48 height 22
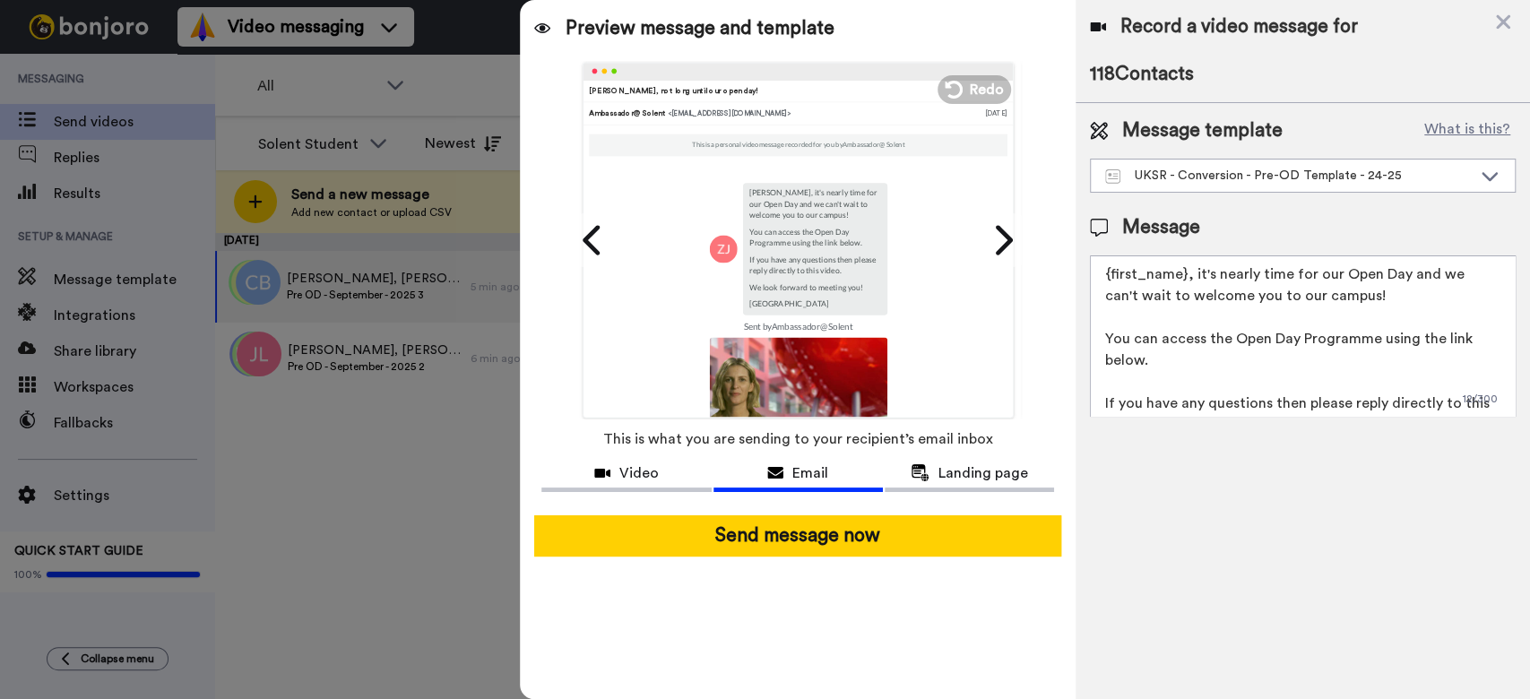
drag, startPoint x: 1004, startPoint y: 197, endPoint x: 993, endPoint y: 339, distance: 142.0
click at [574, 338] on ul "Play/Pause 0:00 / 0:45 [PERSON_NAME], not long until our open day! Ambassador@ …" at bounding box center [350, 240] width 448 height 359
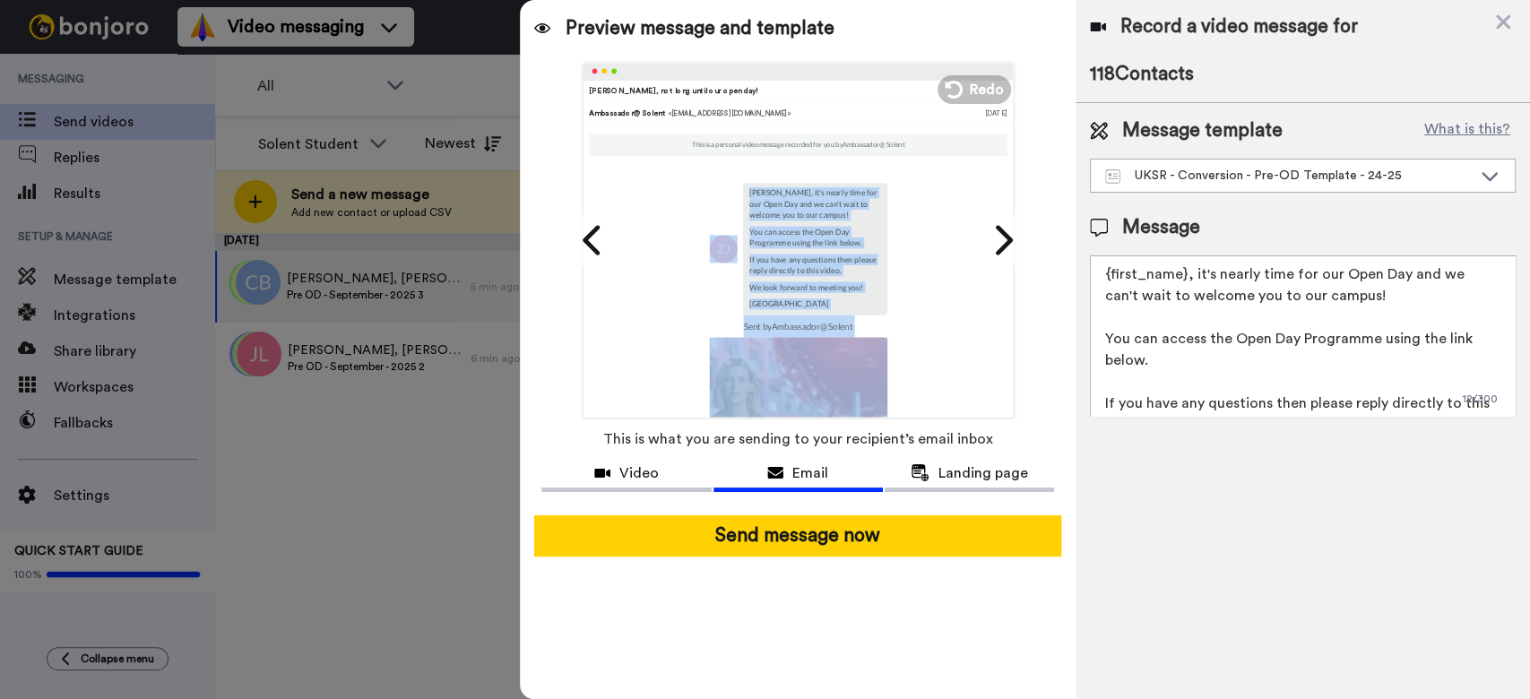
click at [1000, 401] on div "Ambassador@ Solent Ambassador@ [PERSON_NAME] , it's nearly time for our Open Da…" at bounding box center [1247, 240] width 496 height 356
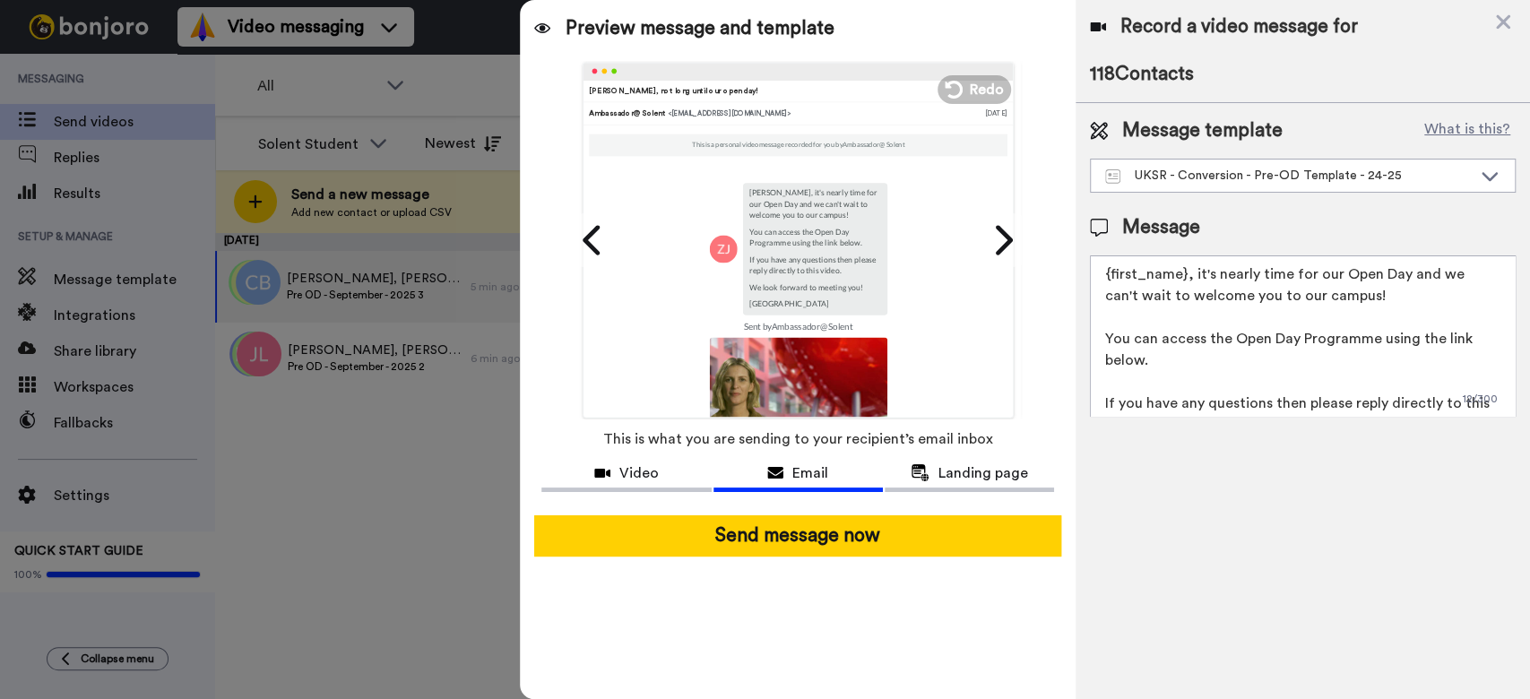
click at [1003, 409] on div "Ambassador@ Solent Ambassador@ [PERSON_NAME] , it's nearly time for our Open Da…" at bounding box center [1247, 240] width 496 height 356
drag, startPoint x: 1003, startPoint y: 409, endPoint x: 920, endPoint y: 408, distance: 83.4
click at [1008, 427] on div "Preview message and template Play/Pause 0:00 / 0:45 [PERSON_NAME], not long unt…" at bounding box center [798, 349] width 556 height 699
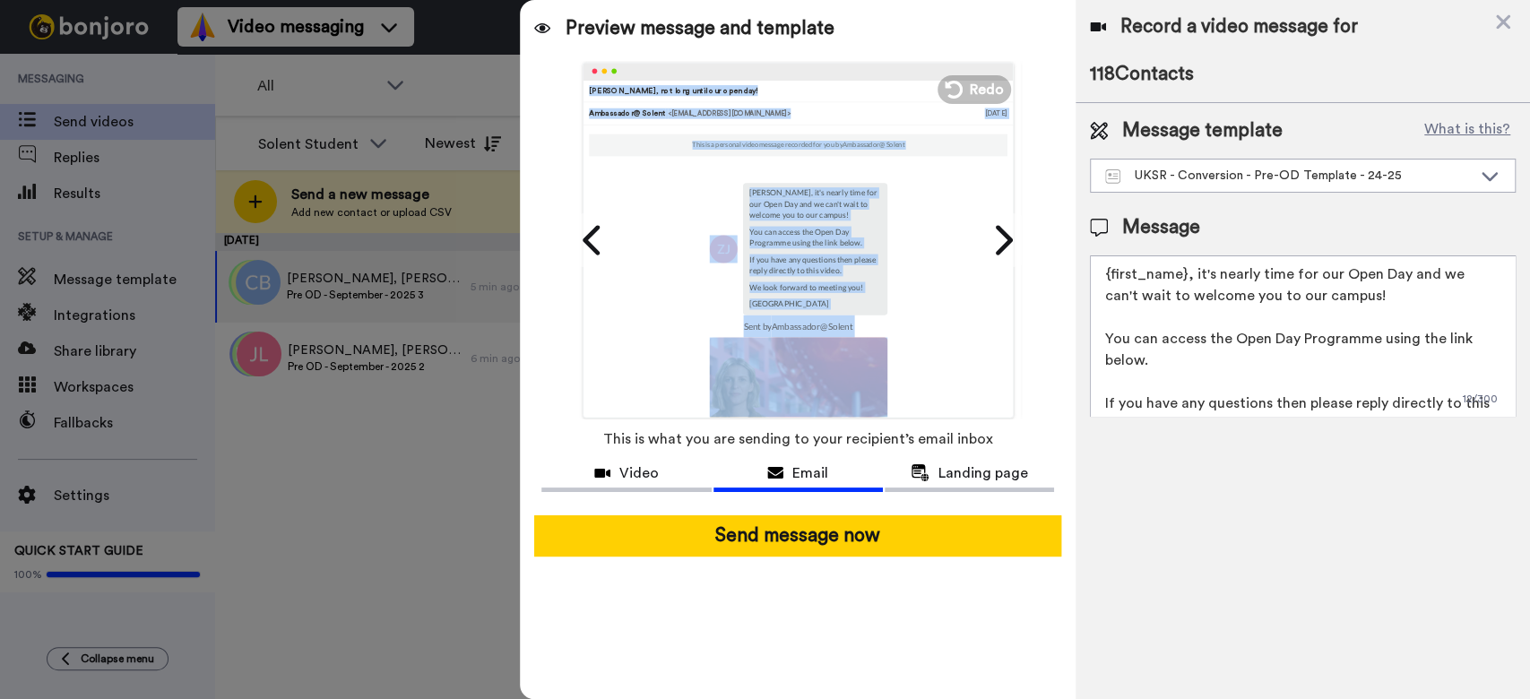
click at [863, 397] on img at bounding box center [798, 426] width 178 height 178
click at [959, 480] on span "Landing page" at bounding box center [984, 474] width 90 height 22
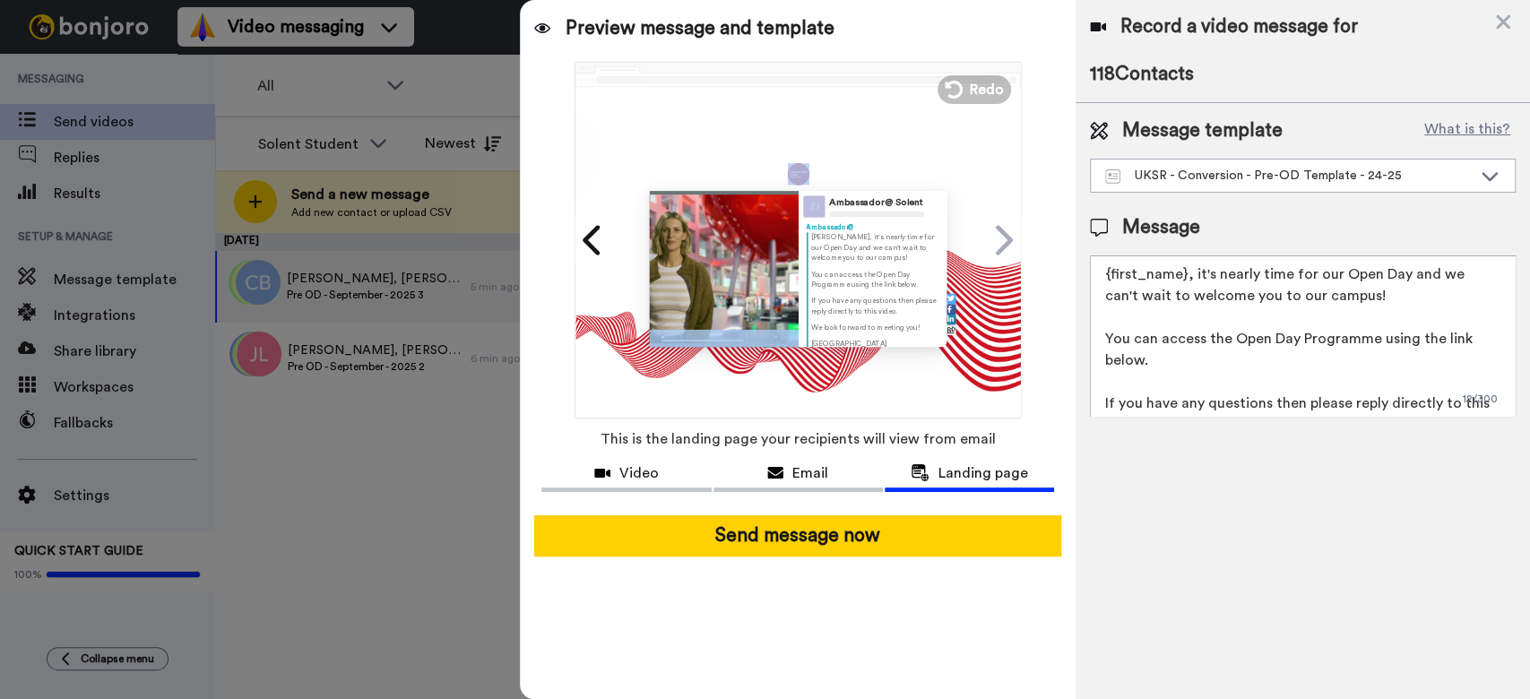
scroll to position [65, 0]
click at [797, 351] on div "Ambassador@ Solent Ambassador@ Tom , it's nearly time for our Open Day and we c…" at bounding box center [798, 252] width 445 height 331
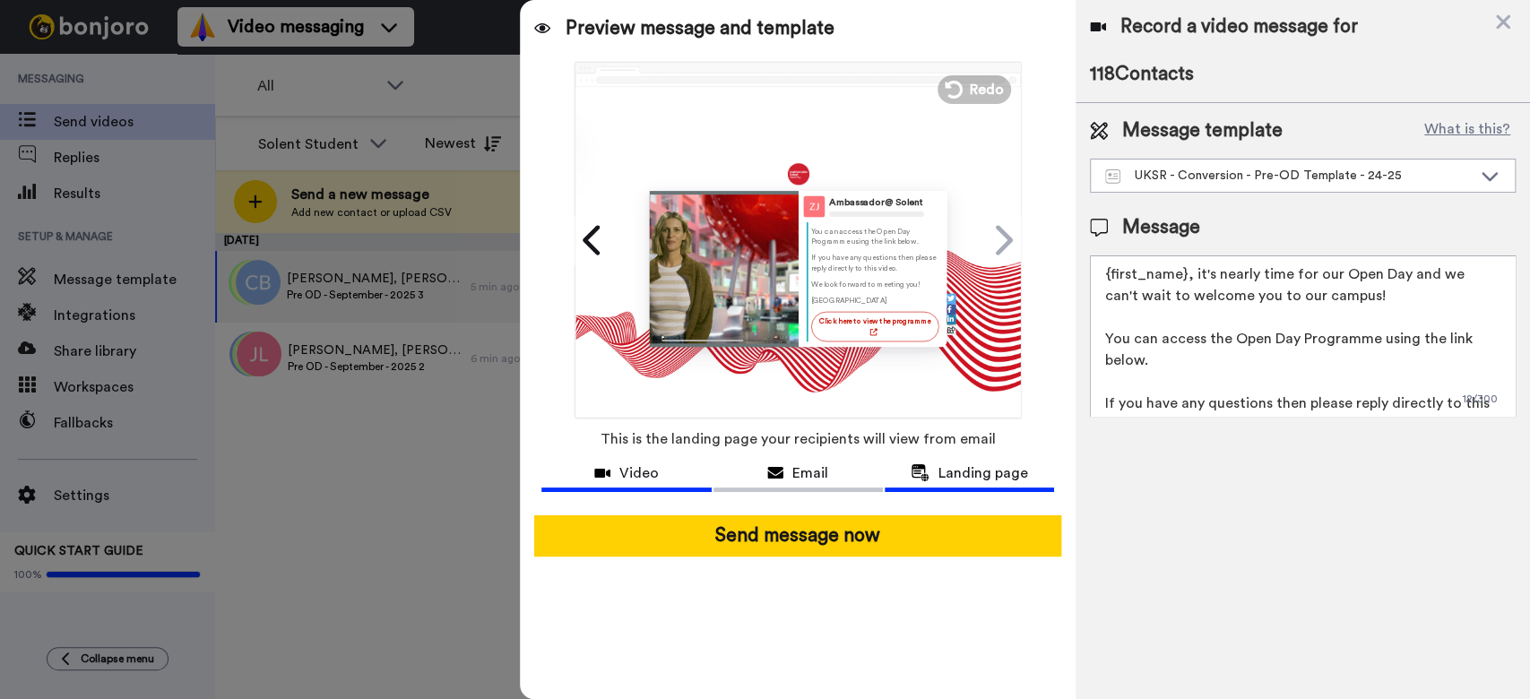
click at [646, 480] on span "Video" at bounding box center [638, 474] width 39 height 22
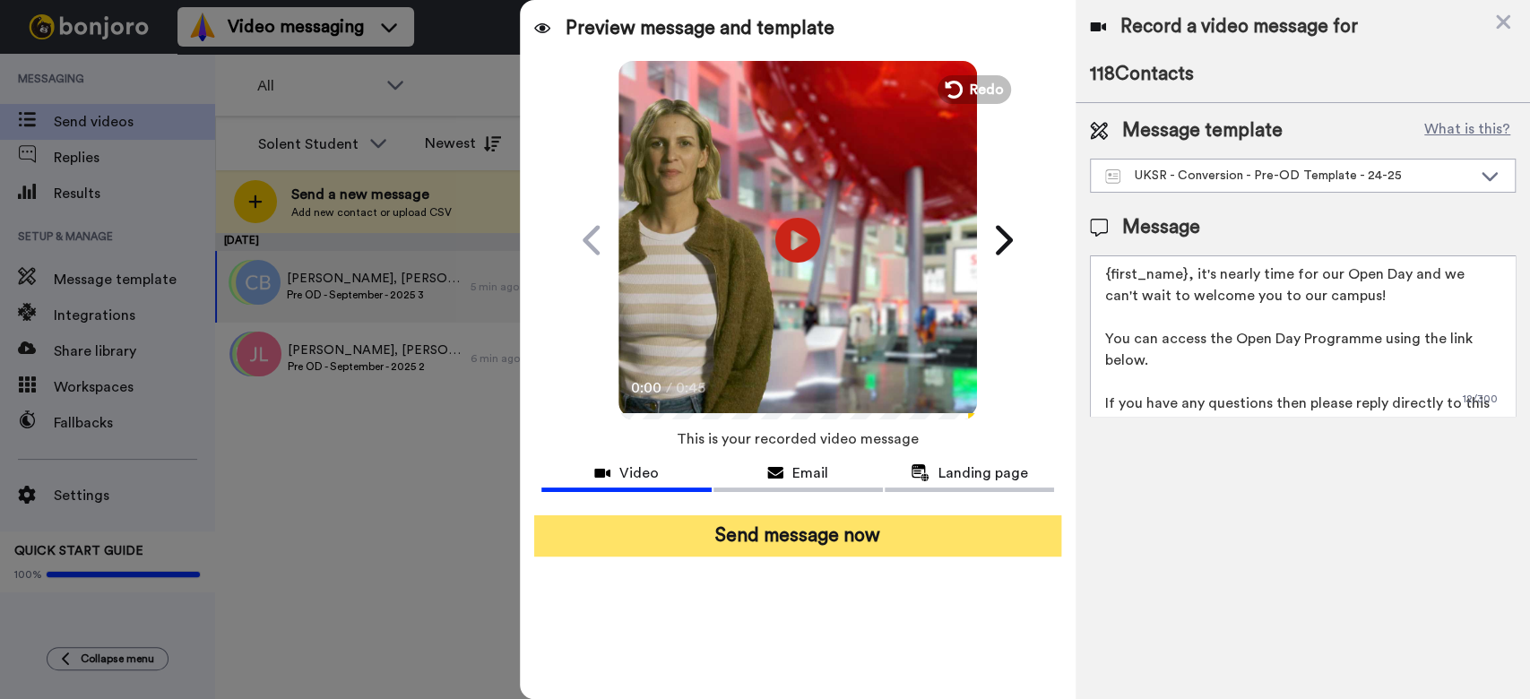
click at [809, 546] on button "Send message now" at bounding box center [797, 535] width 527 height 41
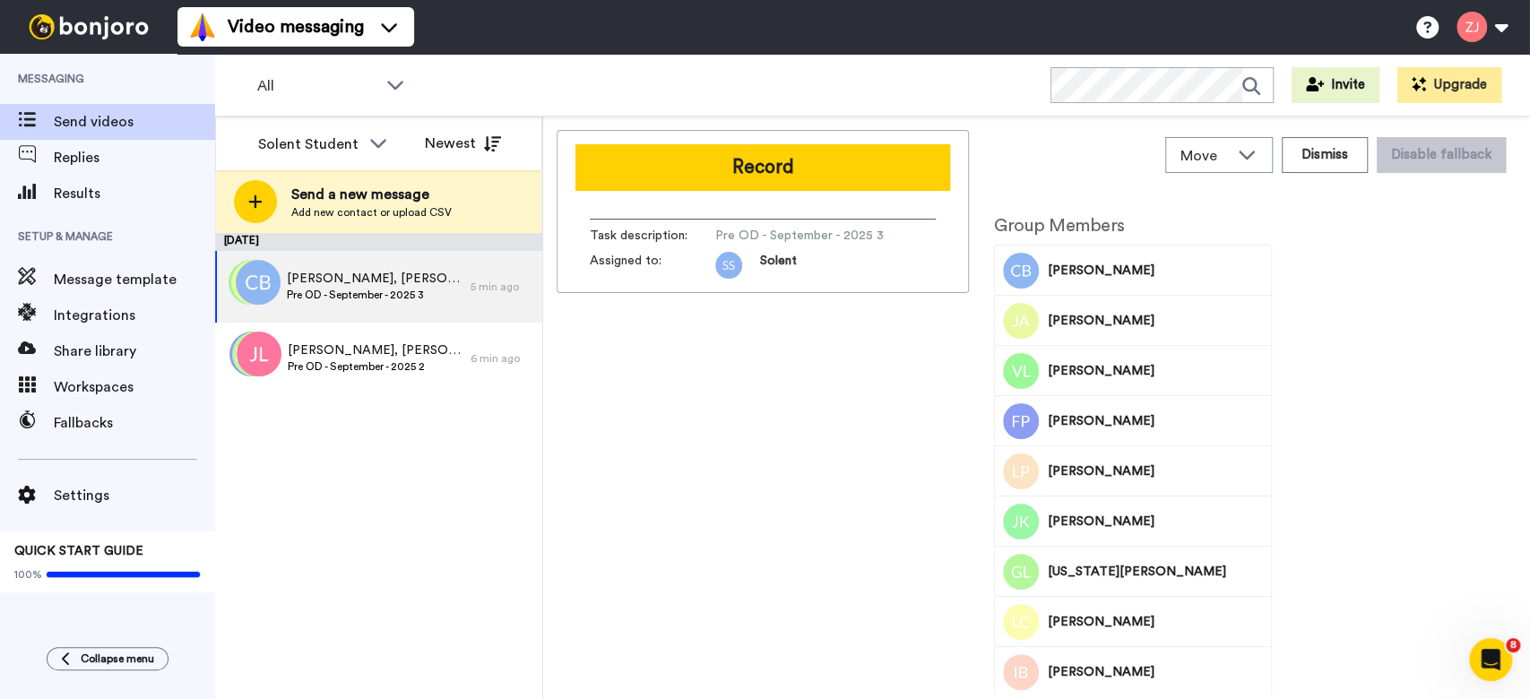
scroll to position [0, 0]
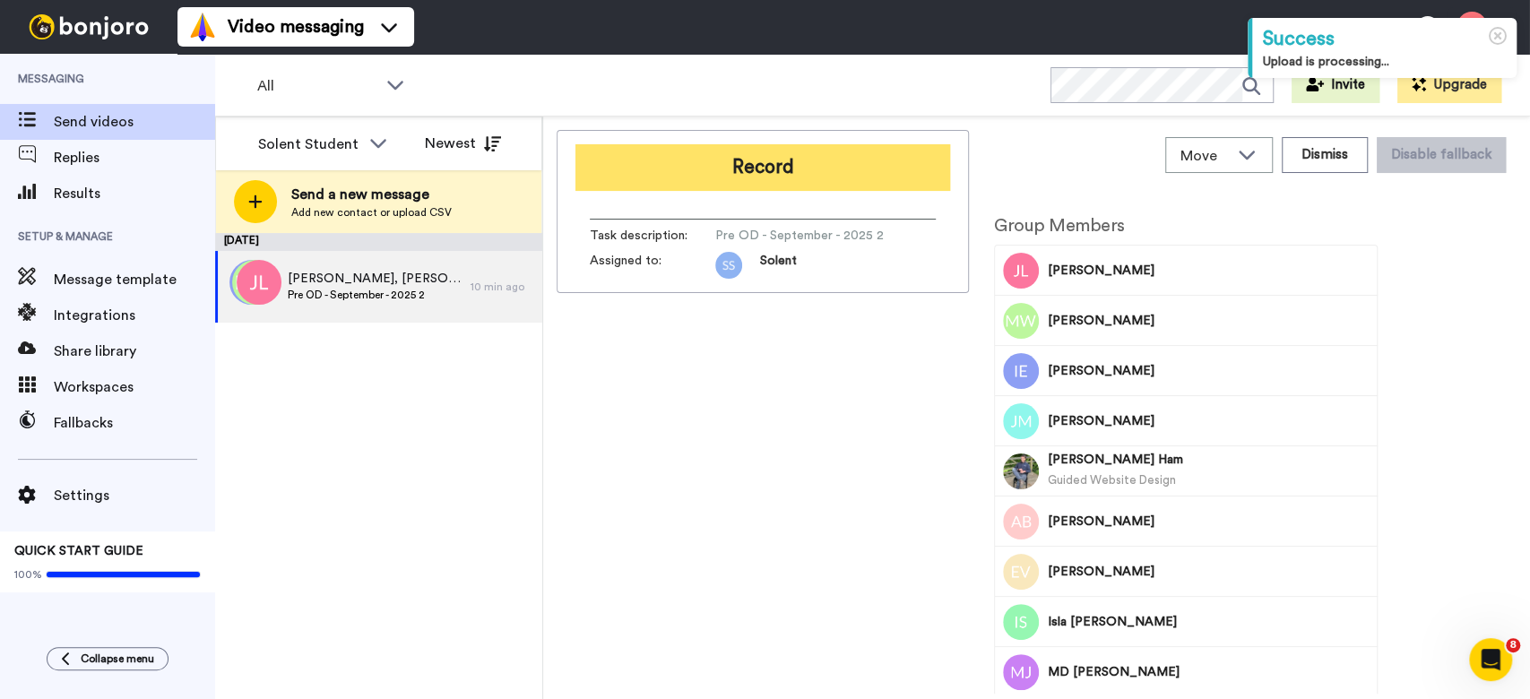
click at [816, 174] on button "Record" at bounding box center [763, 167] width 375 height 47
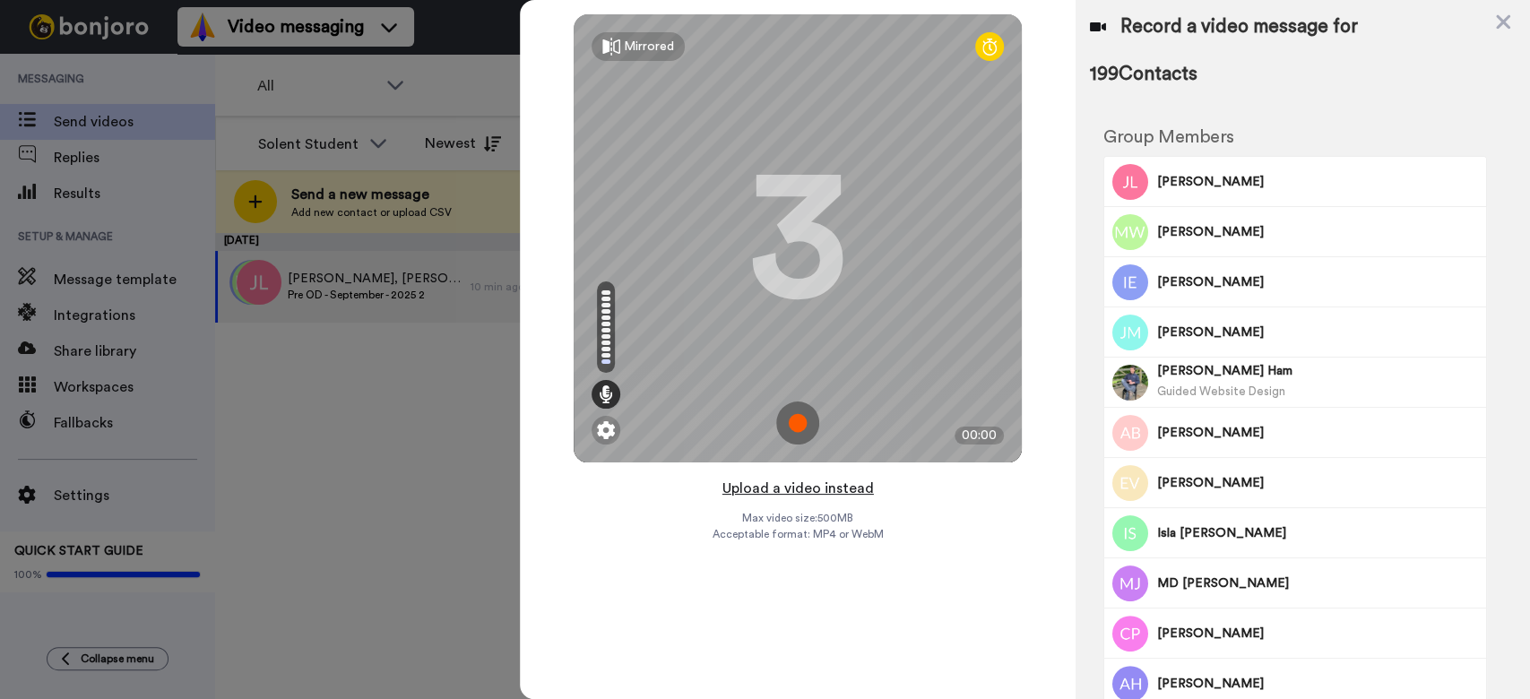
click at [815, 481] on button "Upload a video instead" at bounding box center [798, 488] width 162 height 23
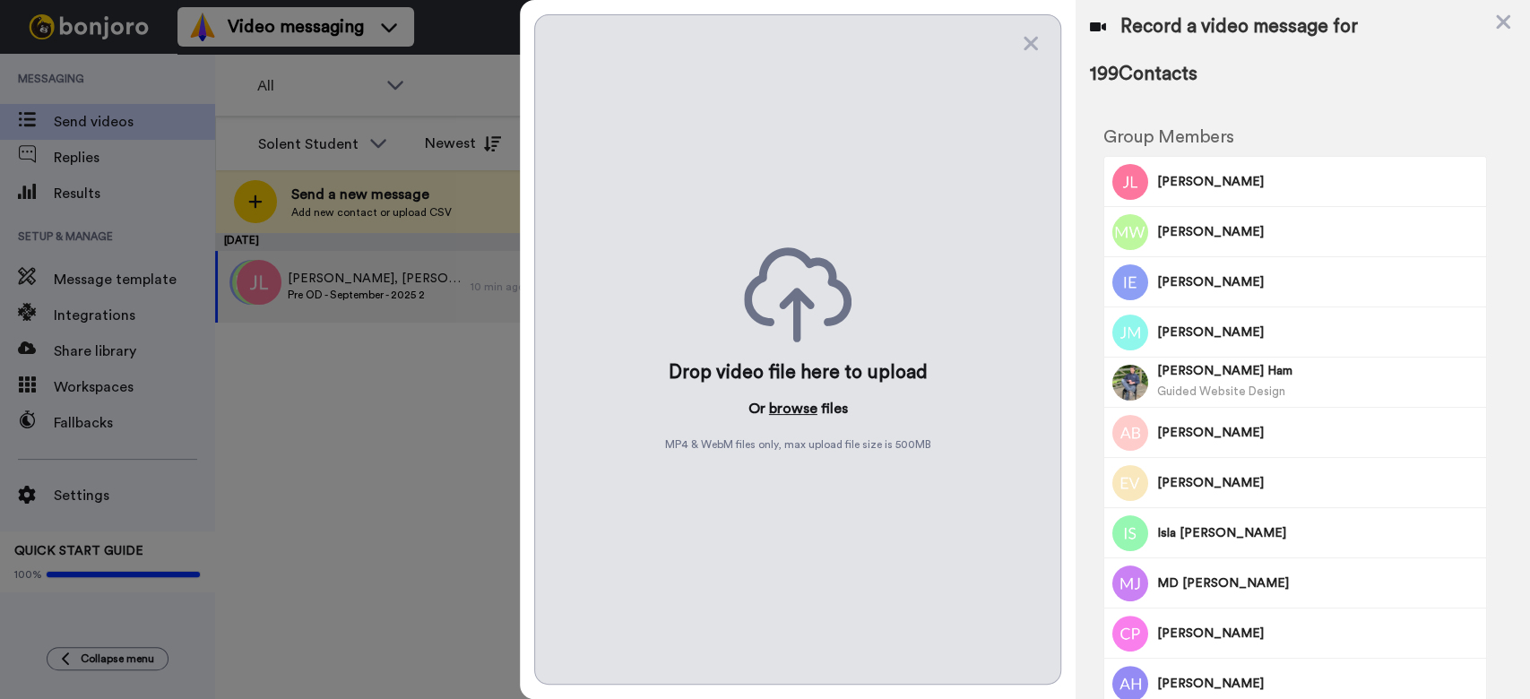
click at [808, 415] on button "browse" at bounding box center [793, 409] width 48 height 22
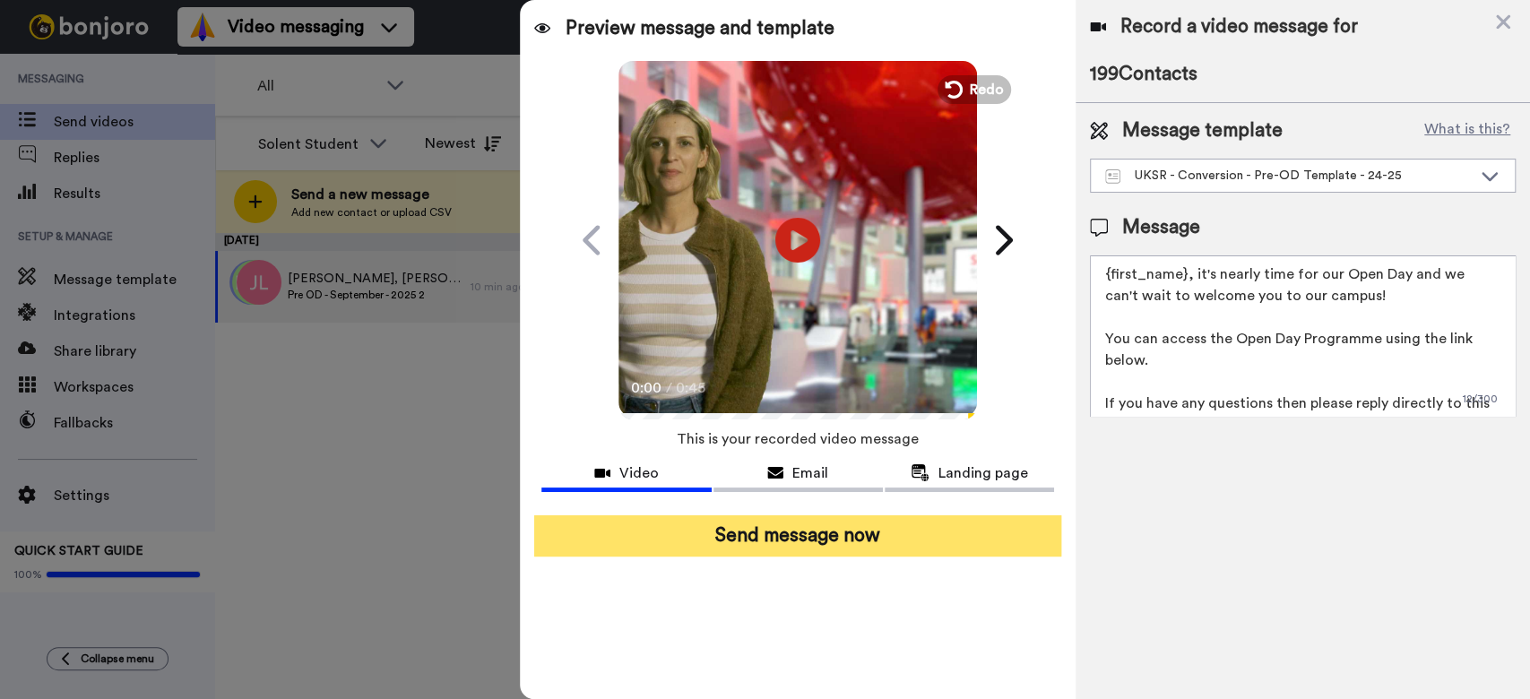
click at [906, 541] on button "Send message now" at bounding box center [797, 535] width 527 height 41
